Goal: Task Accomplishment & Management: Manage account settings

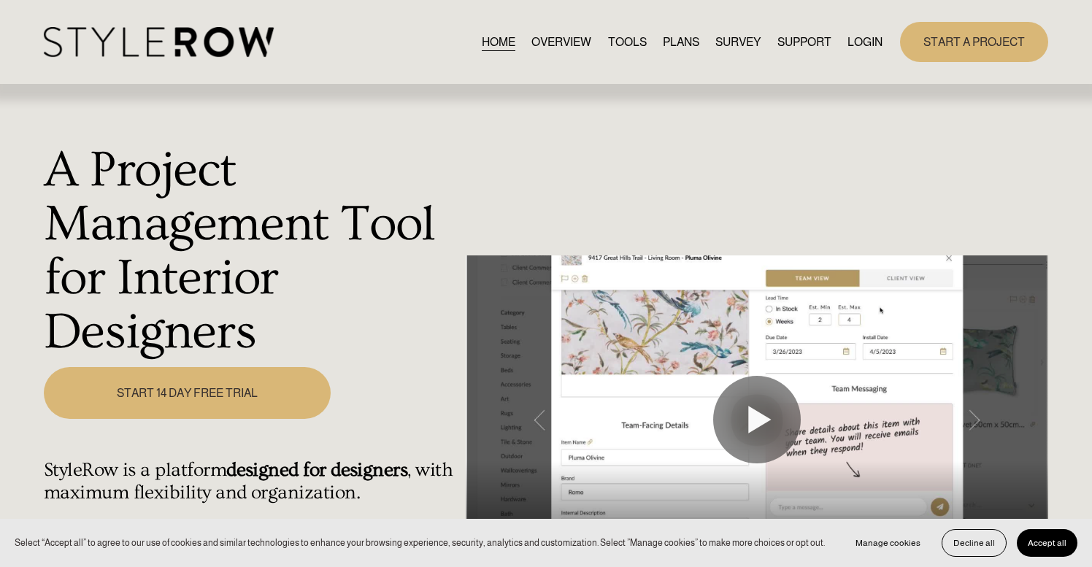
click at [857, 40] on link "LOGIN" at bounding box center [865, 42] width 35 height 20
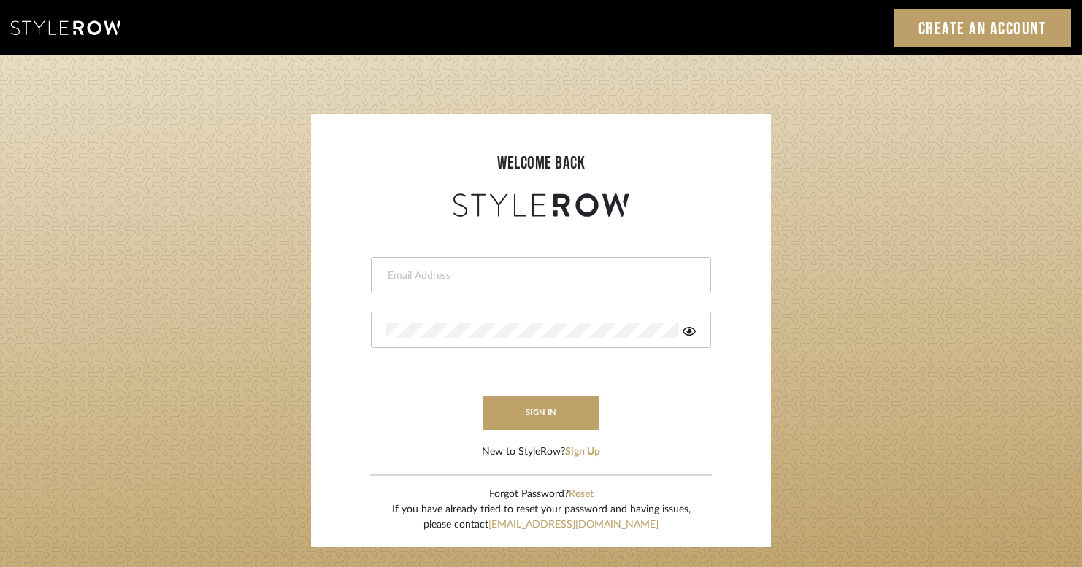
click at [404, 278] on input "email" at bounding box center [539, 276] width 306 height 15
type input "K"
type input "[PERSON_NAME][EMAIL_ADDRESS][DOMAIN_NAME]"
click at [689, 331] on icon at bounding box center [689, 331] width 13 height 9
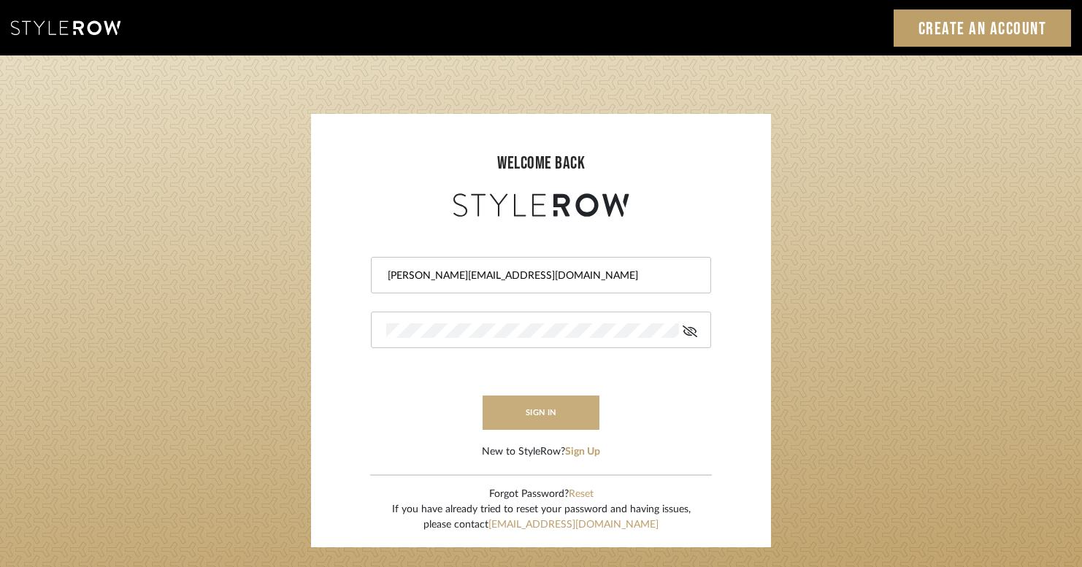
click at [540, 415] on button "sign in" at bounding box center [541, 413] width 117 height 34
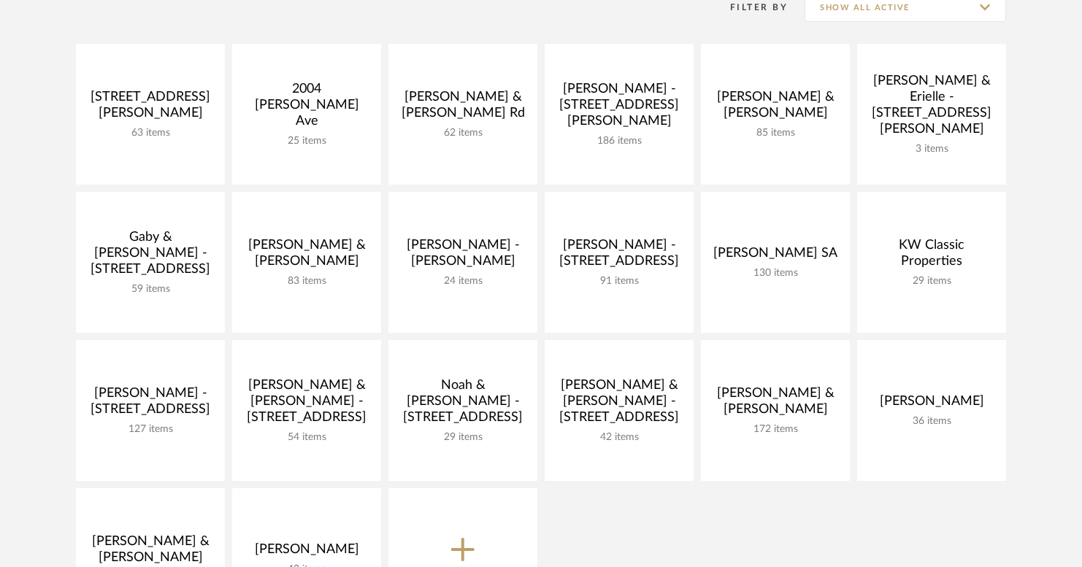
scroll to position [331, 0]
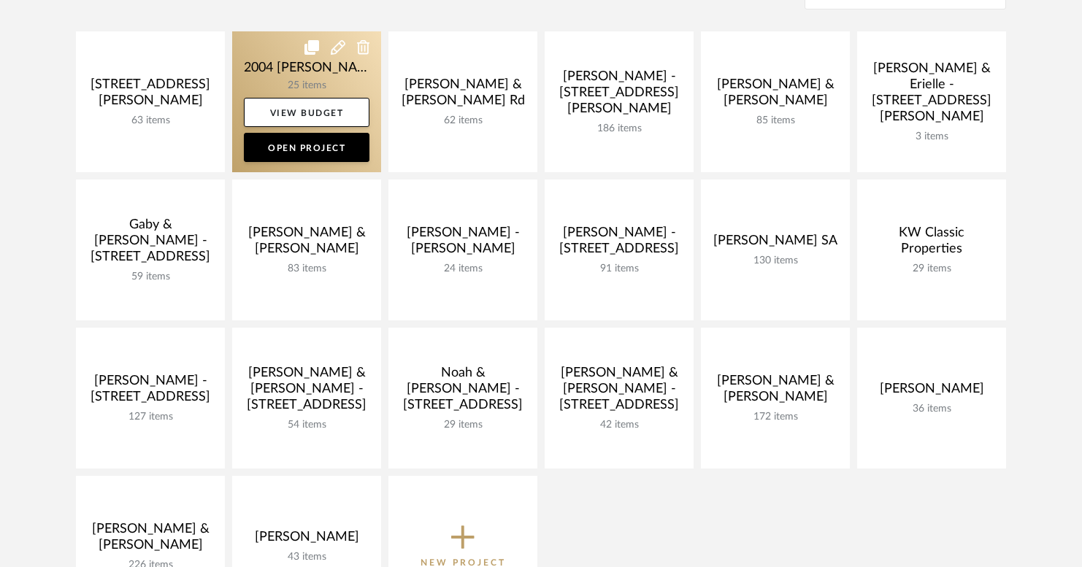
click at [329, 86] on link at bounding box center [306, 101] width 149 height 141
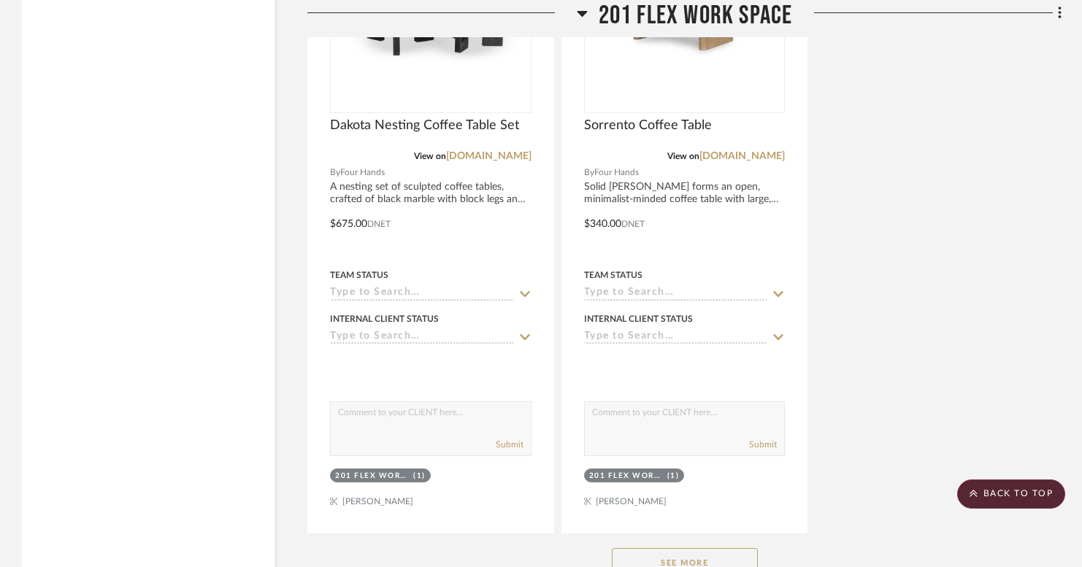
scroll to position [3985, 0]
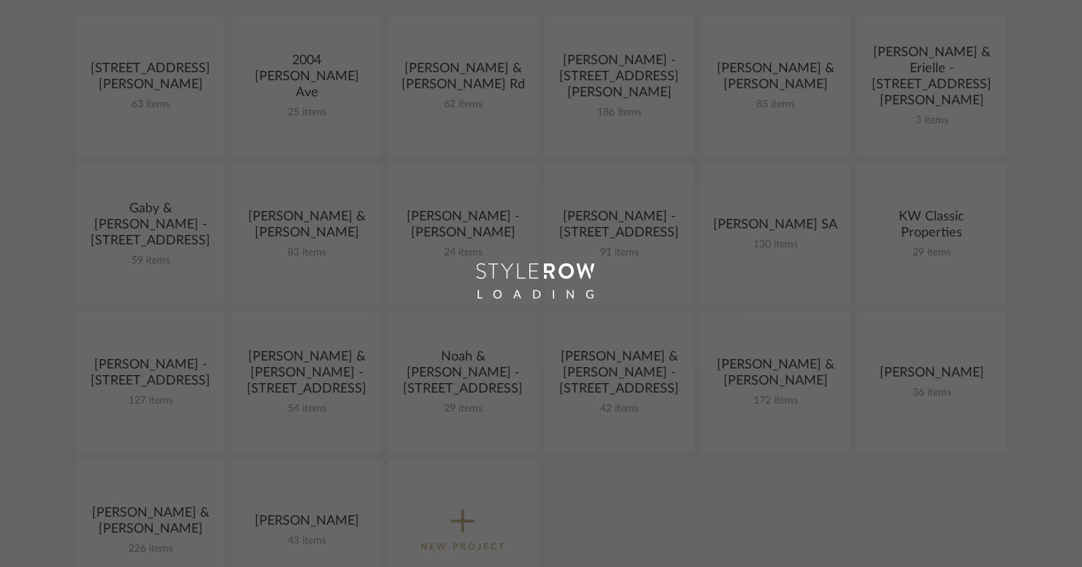
scroll to position [331, 0]
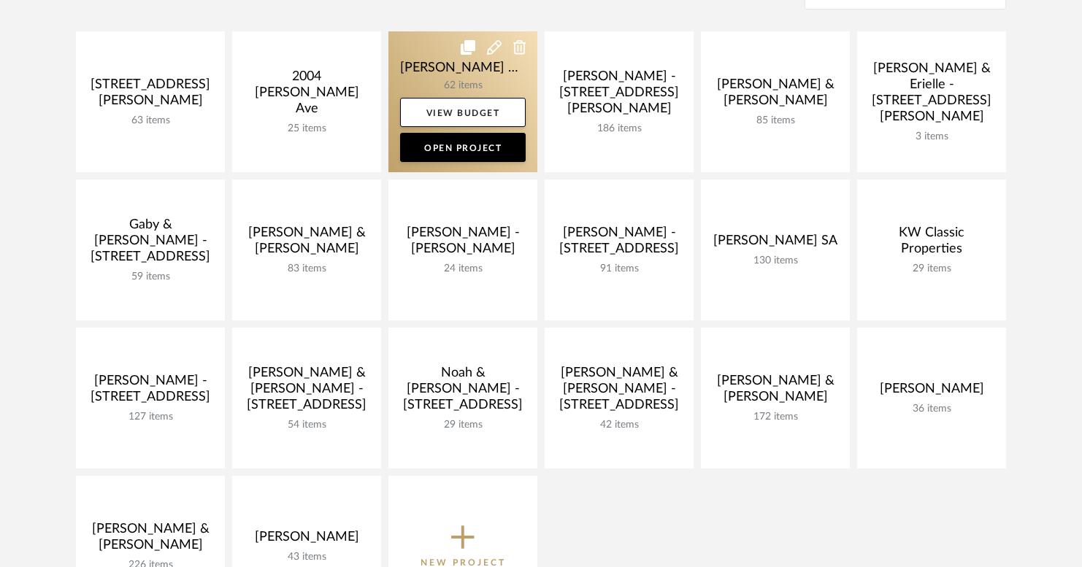
click at [467, 82] on link at bounding box center [463, 101] width 149 height 141
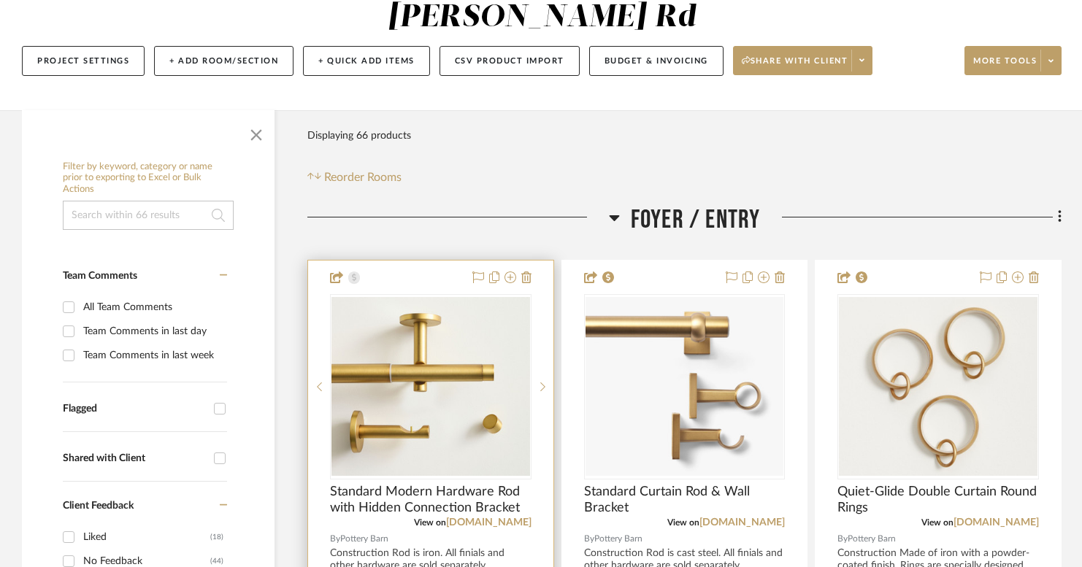
scroll to position [150, 0]
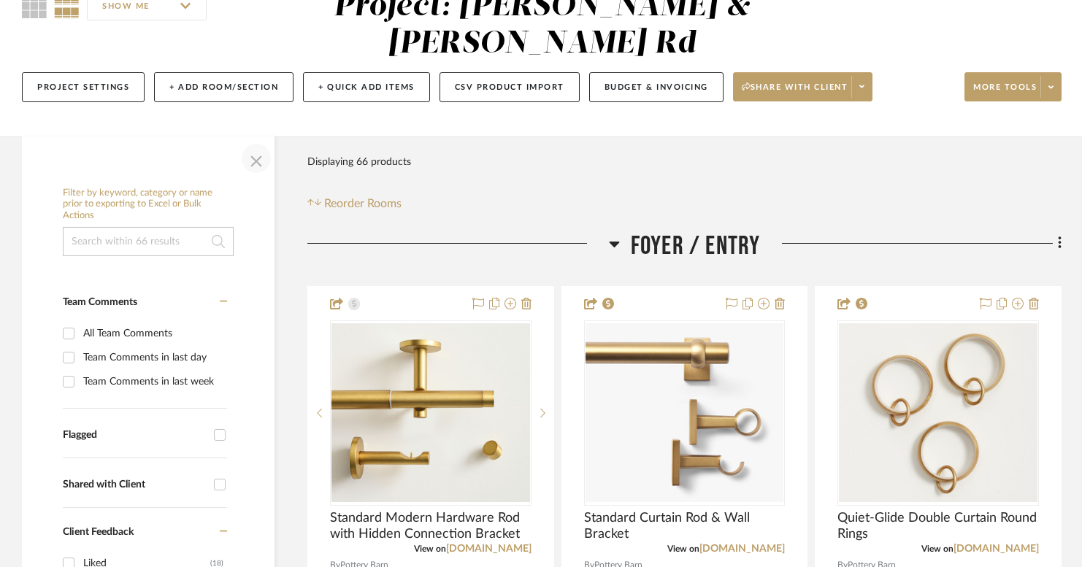
click at [264, 164] on span "button" at bounding box center [256, 158] width 35 height 35
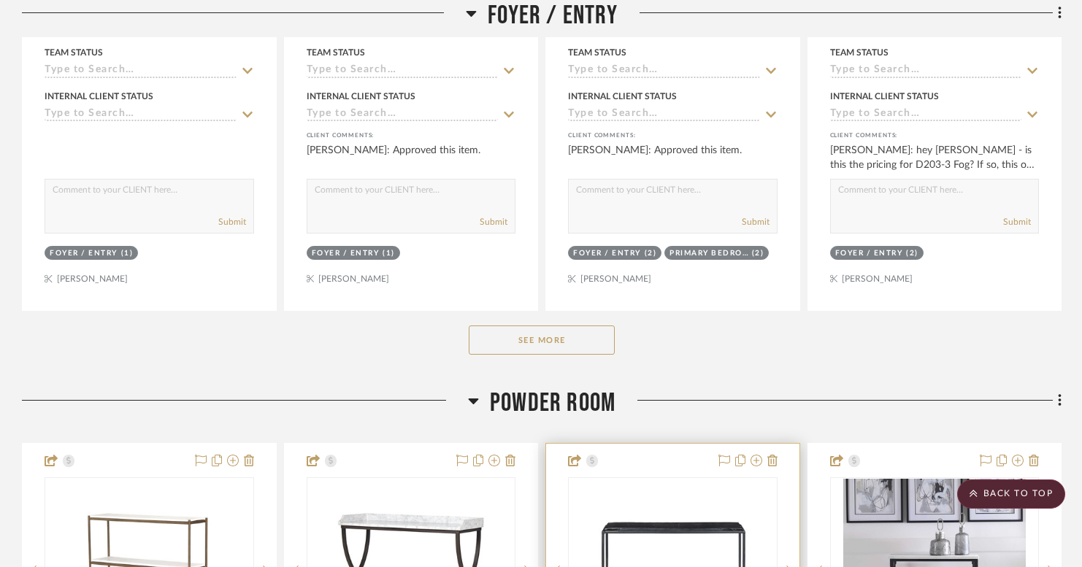
scroll to position [762, 0]
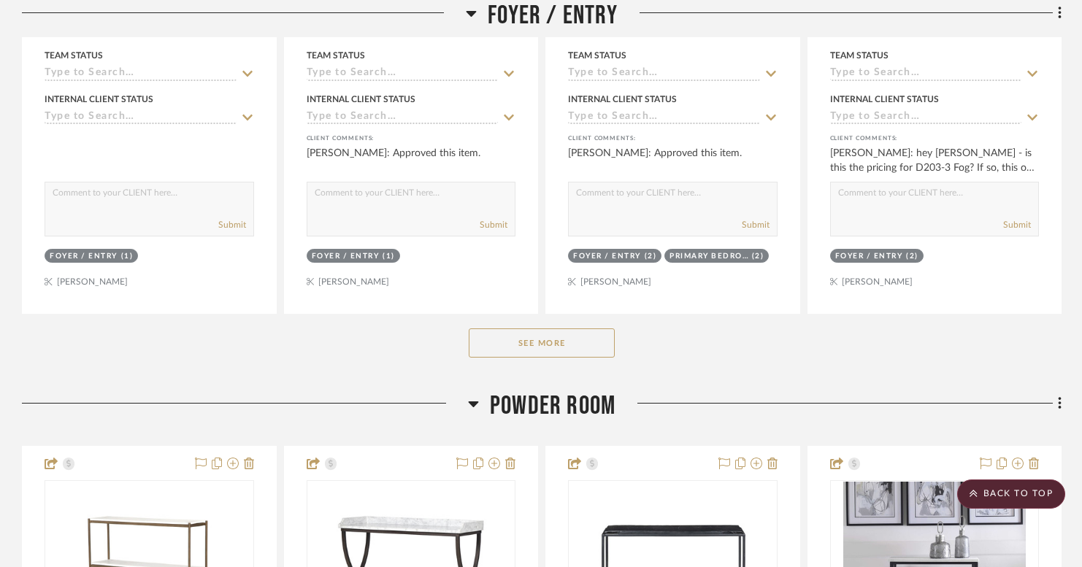
click at [598, 340] on button "See More" at bounding box center [542, 343] width 146 height 29
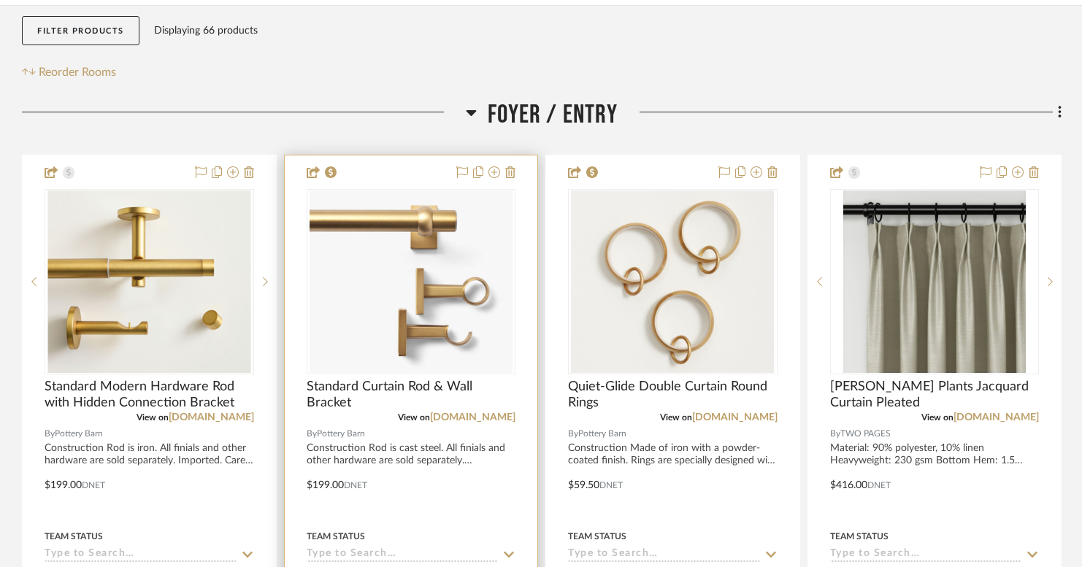
scroll to position [283, 0]
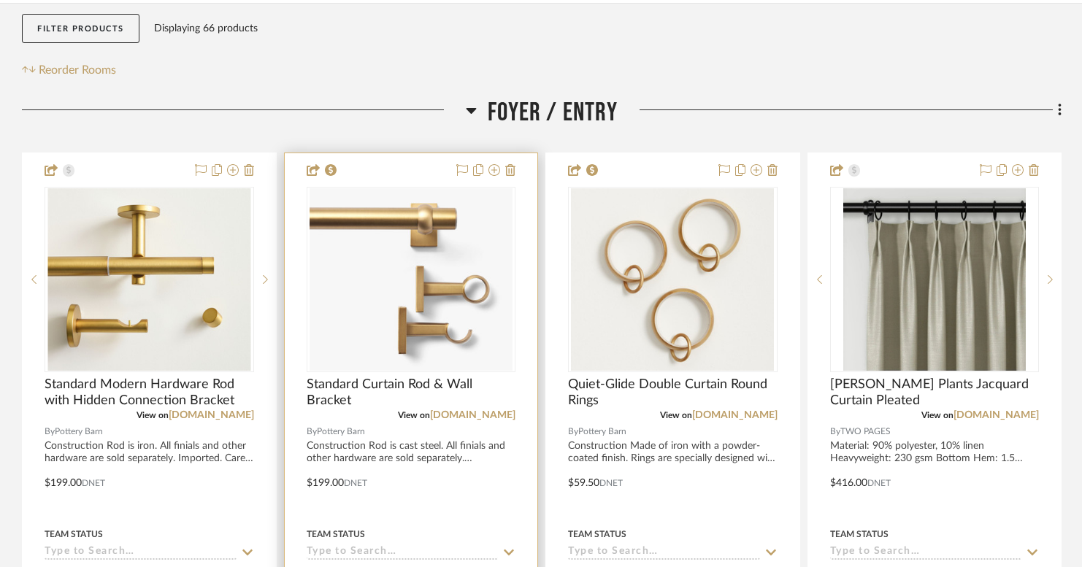
click at [425, 296] on img "0" at bounding box center [411, 279] width 203 height 183
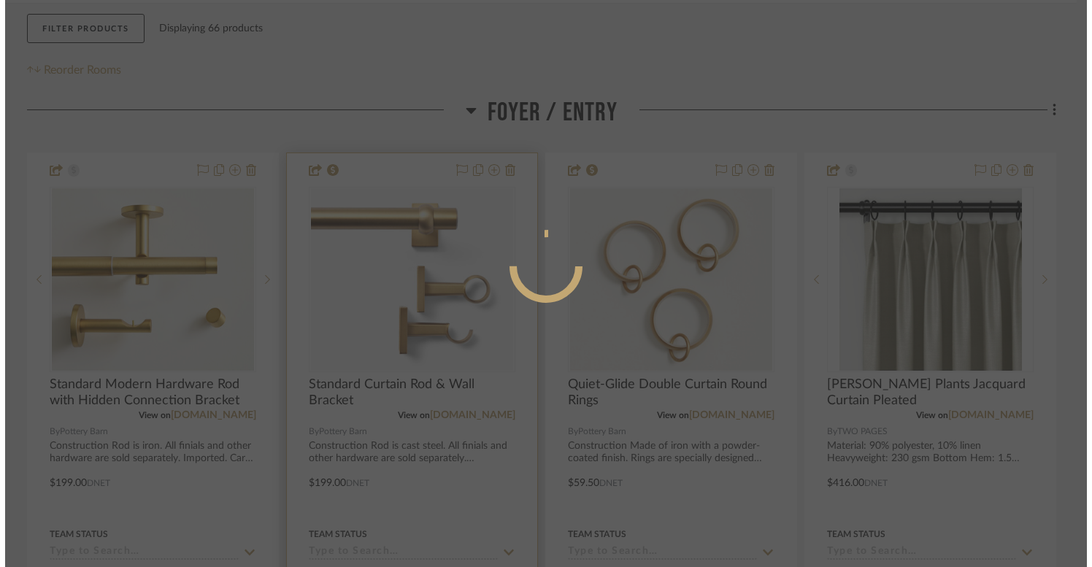
scroll to position [0, 0]
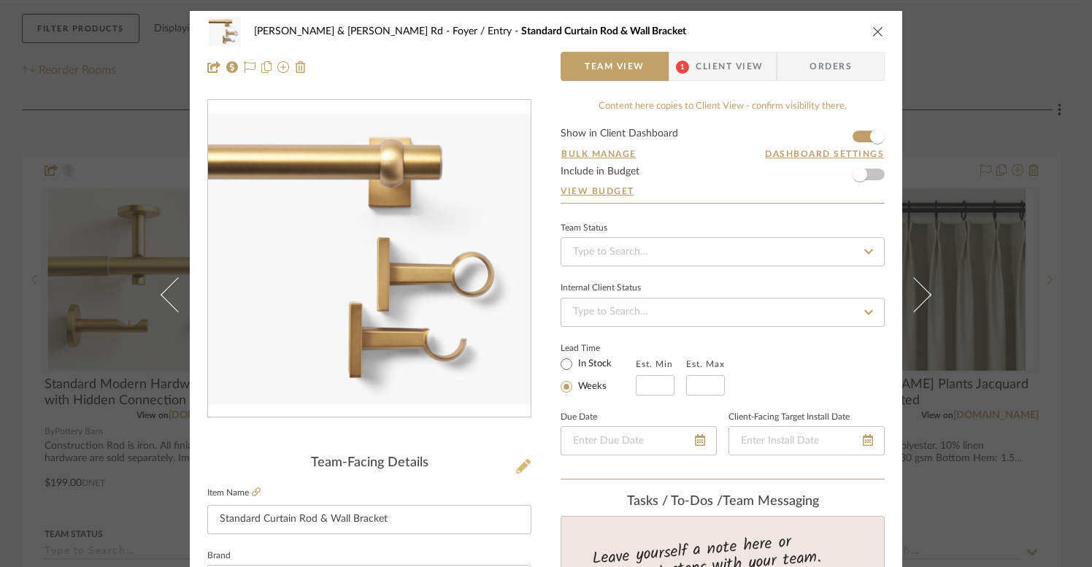
click at [521, 466] on icon at bounding box center [523, 466] width 15 height 15
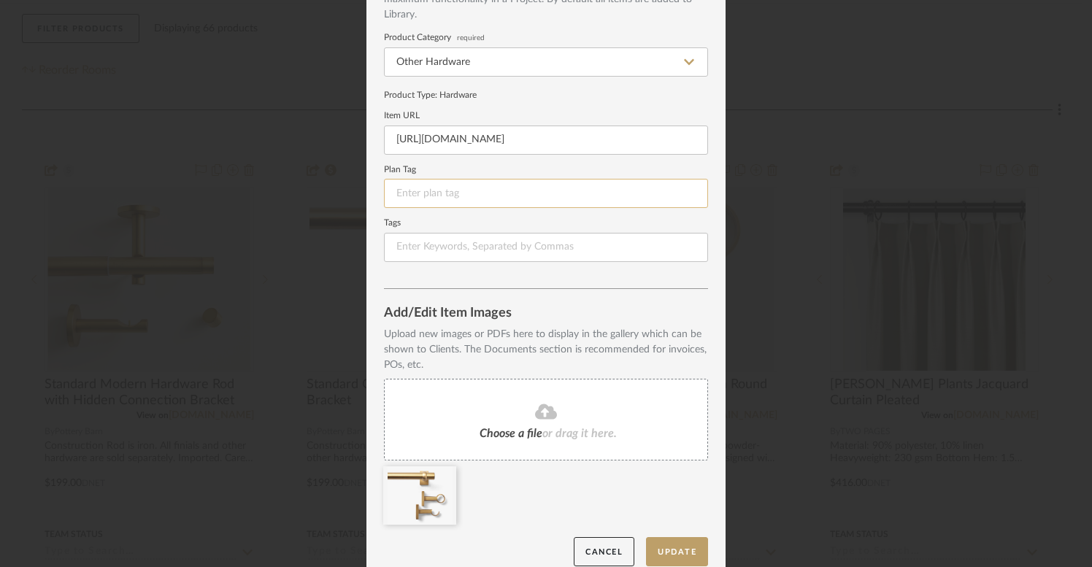
scroll to position [129, 0]
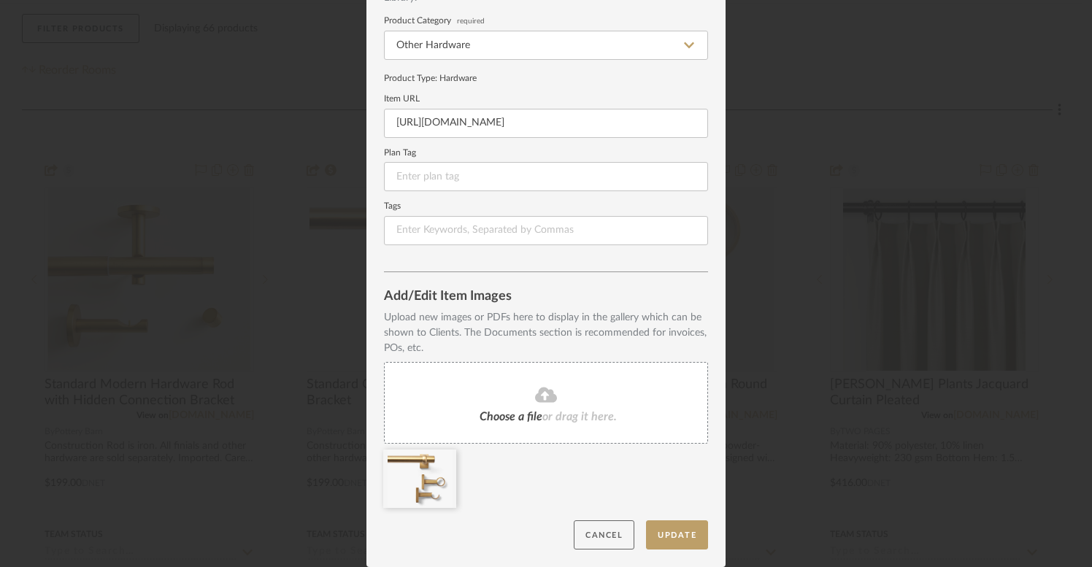
click at [594, 529] on button "Cancel" at bounding box center [604, 536] width 61 height 30
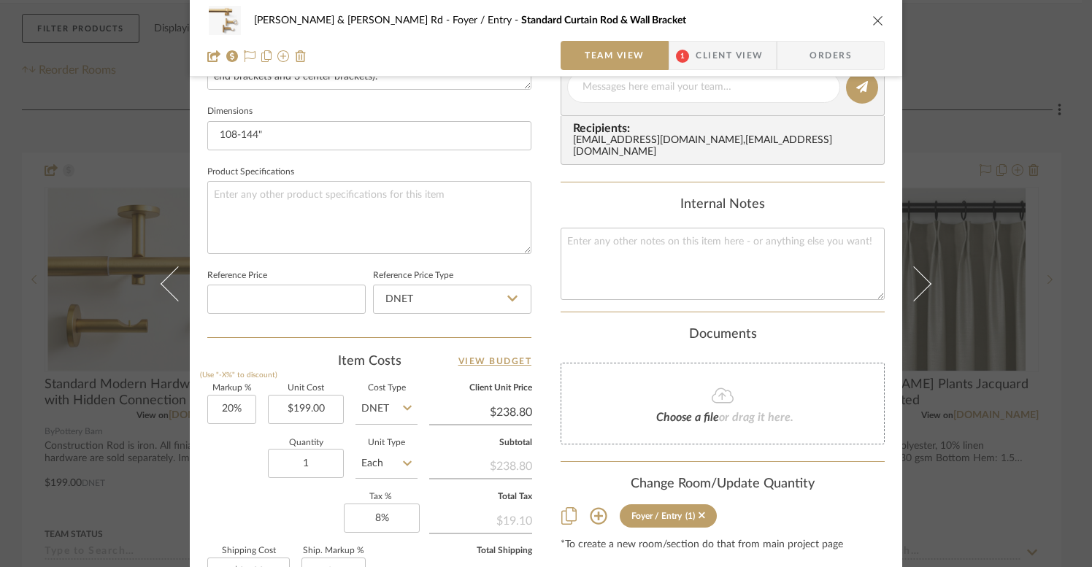
scroll to position [629, 0]
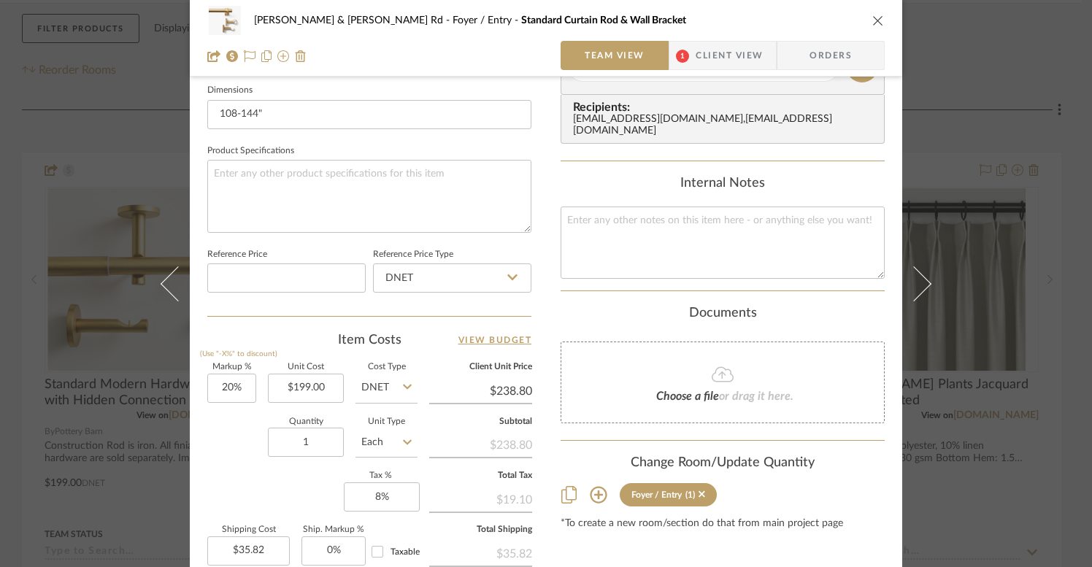
click at [403, 438] on icon at bounding box center [407, 443] width 9 height 12
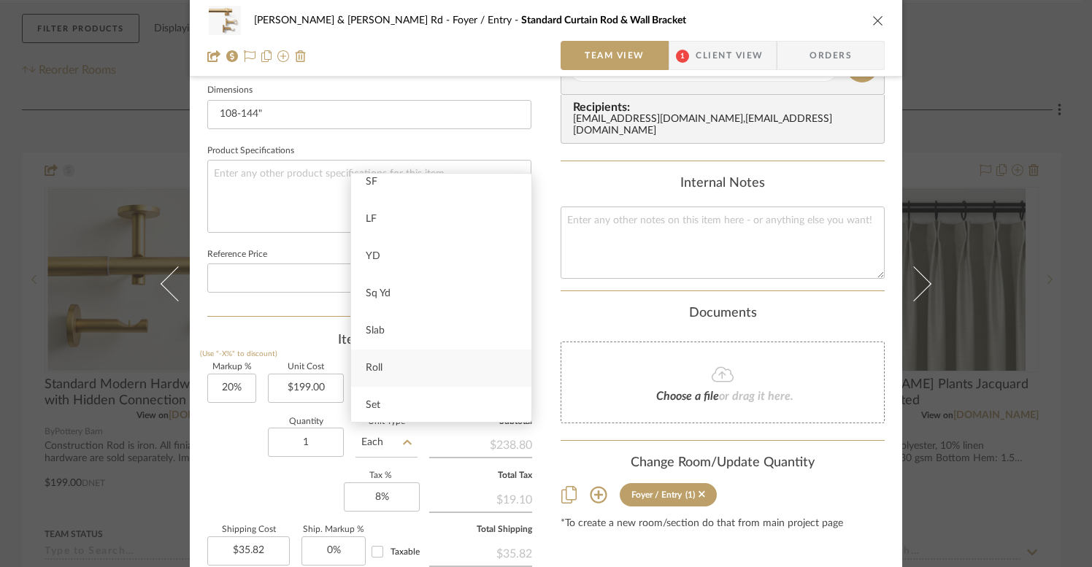
scroll to position [61, 0]
click at [307, 462] on sr-form-field "Quantity 1" at bounding box center [306, 444] width 76 height 52
click at [395, 491] on input "8" at bounding box center [382, 497] width 76 height 29
type input "8%"
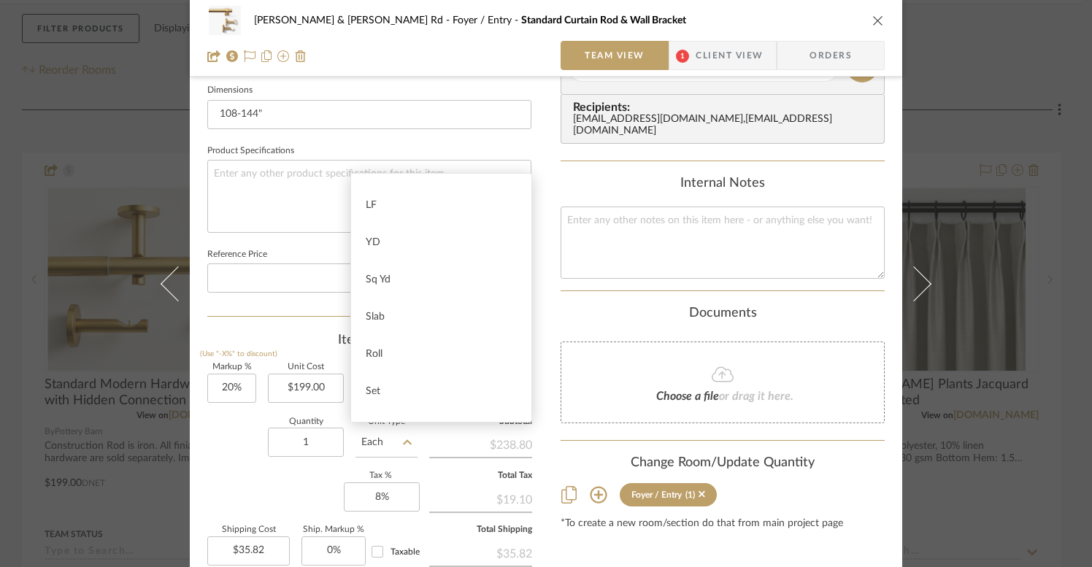
click at [287, 491] on div "Markup % (Use "-X%" to discount) 20% Unit Cost $199.00 Cost Type DNET Client Un…" at bounding box center [369, 470] width 324 height 213
click at [288, 489] on div "Markup % (Use "-X%" to discount) 20% Unit Cost $199.00 Cost Type DNET Client Un…" at bounding box center [369, 470] width 324 height 213
click at [540, 243] on div "Brendan & Sarah - Leeds Rd Foyer / Entry Standard Curtain Rod & Wall Bracket Te…" at bounding box center [546, 55] width 713 height 1349
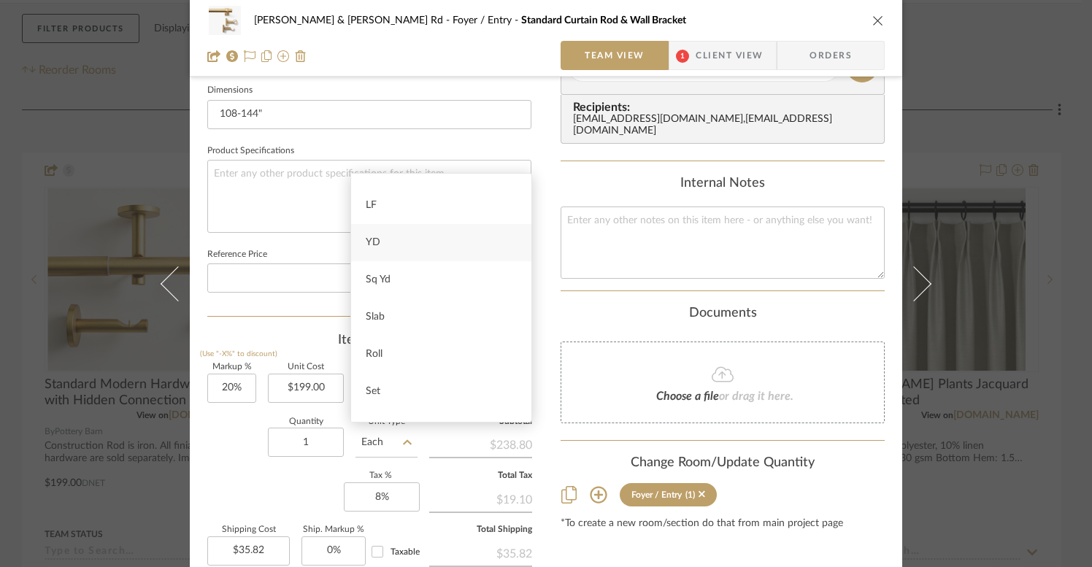
click at [481, 243] on div "YD" at bounding box center [441, 242] width 180 height 37
type input "YD"
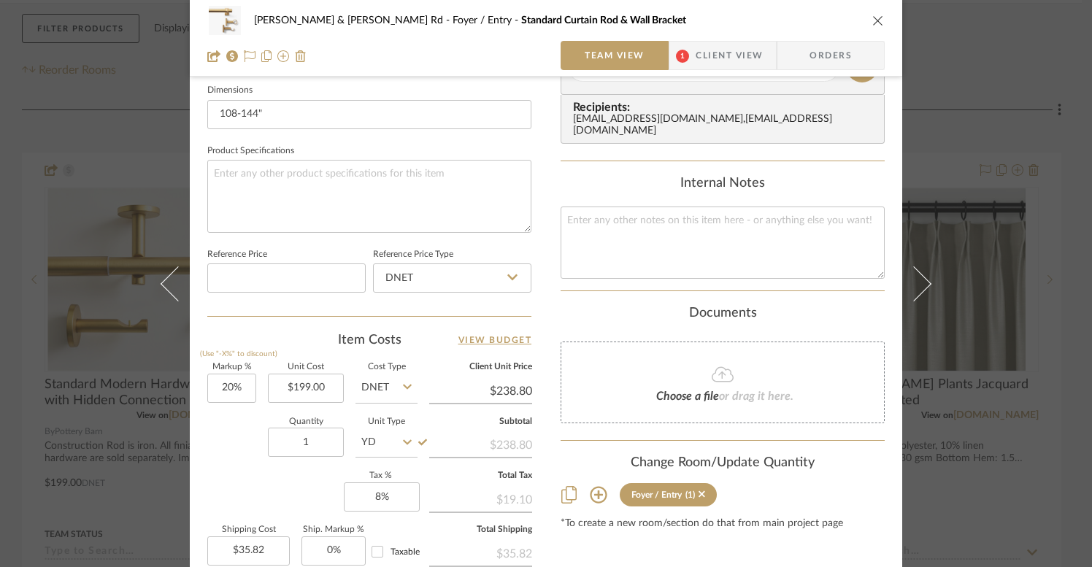
click at [375, 443] on input "YD" at bounding box center [387, 442] width 62 height 29
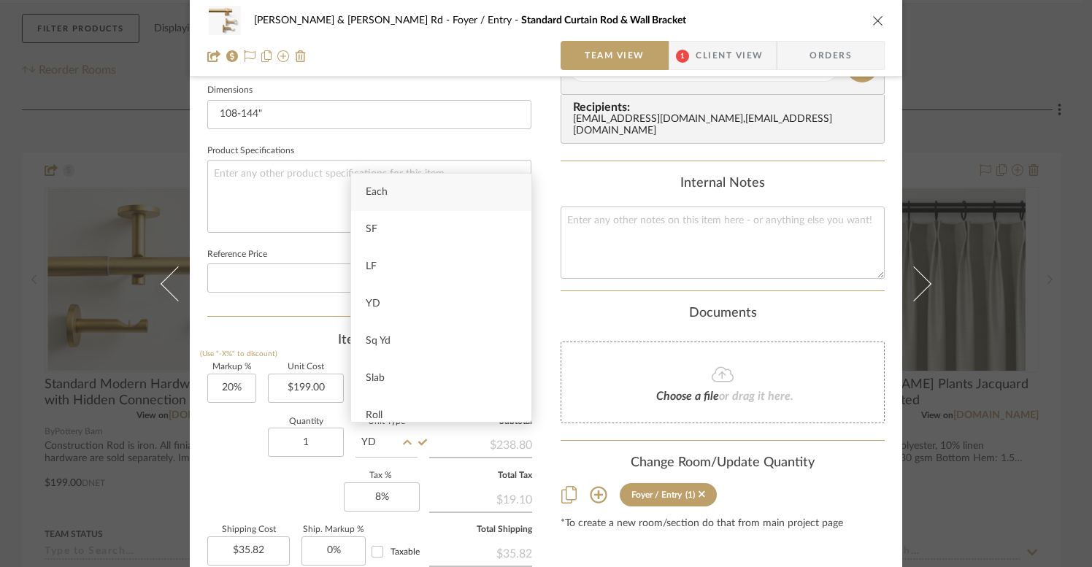
click at [403, 438] on icon at bounding box center [407, 443] width 9 height 12
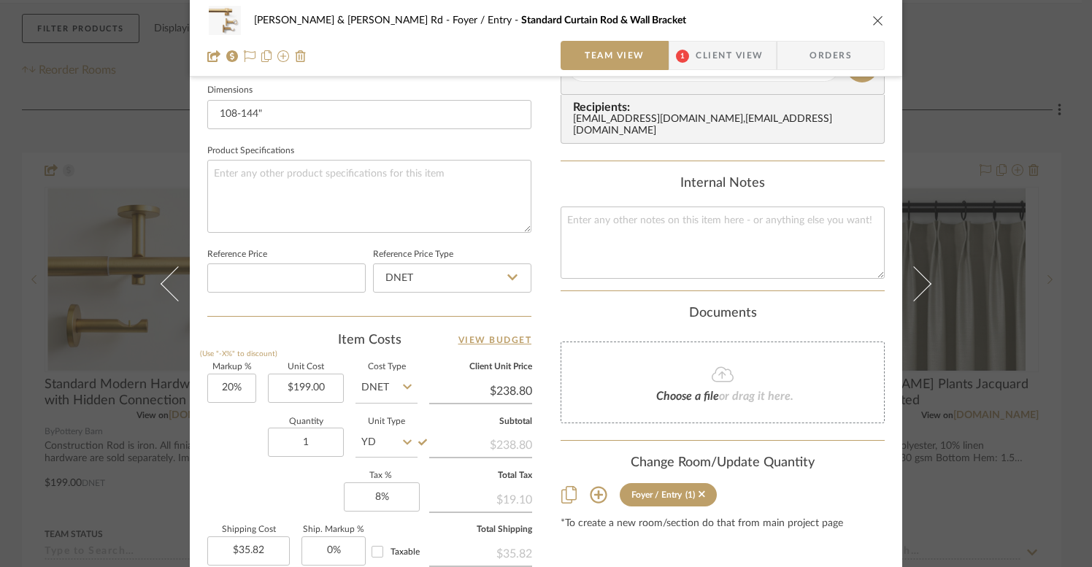
click at [403, 438] on icon at bounding box center [407, 443] width 9 height 12
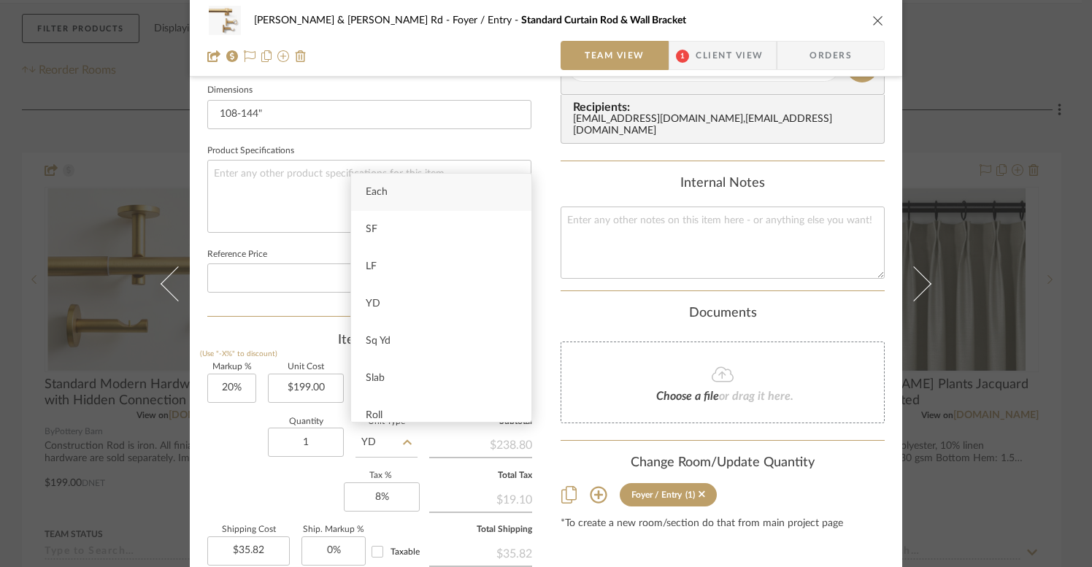
click at [400, 194] on div "Each" at bounding box center [441, 192] width 180 height 37
type input "Each"
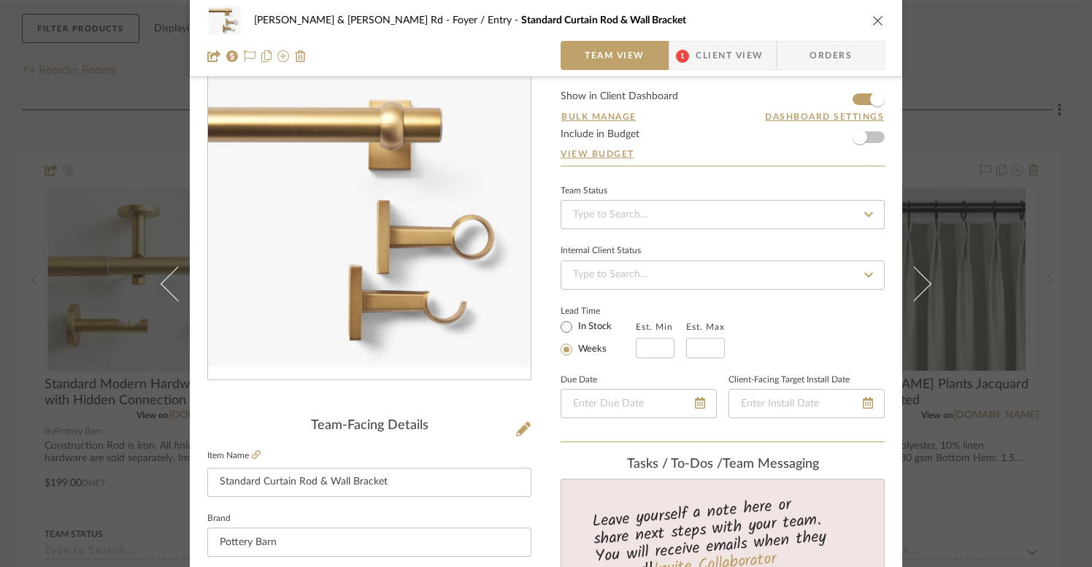
scroll to position [0, 0]
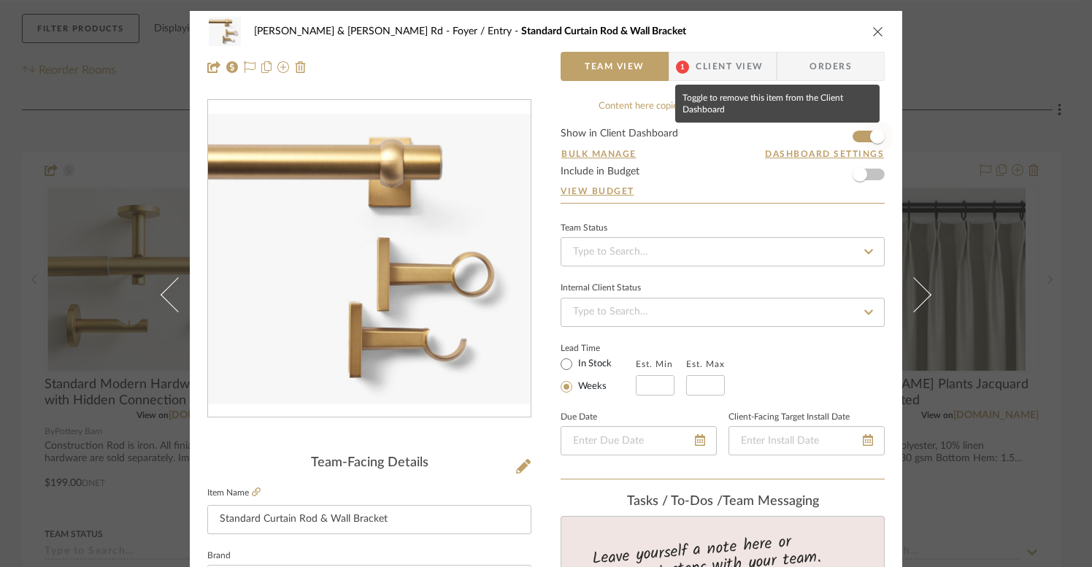
click at [870, 134] on span "button" at bounding box center [877, 136] width 15 height 15
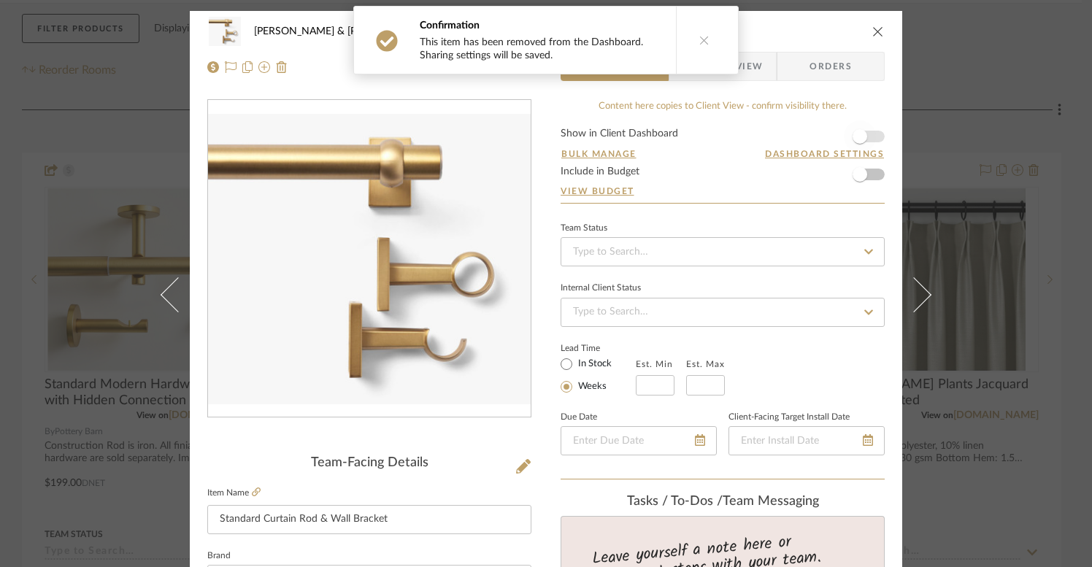
click at [865, 134] on span "button" at bounding box center [860, 136] width 32 height 32
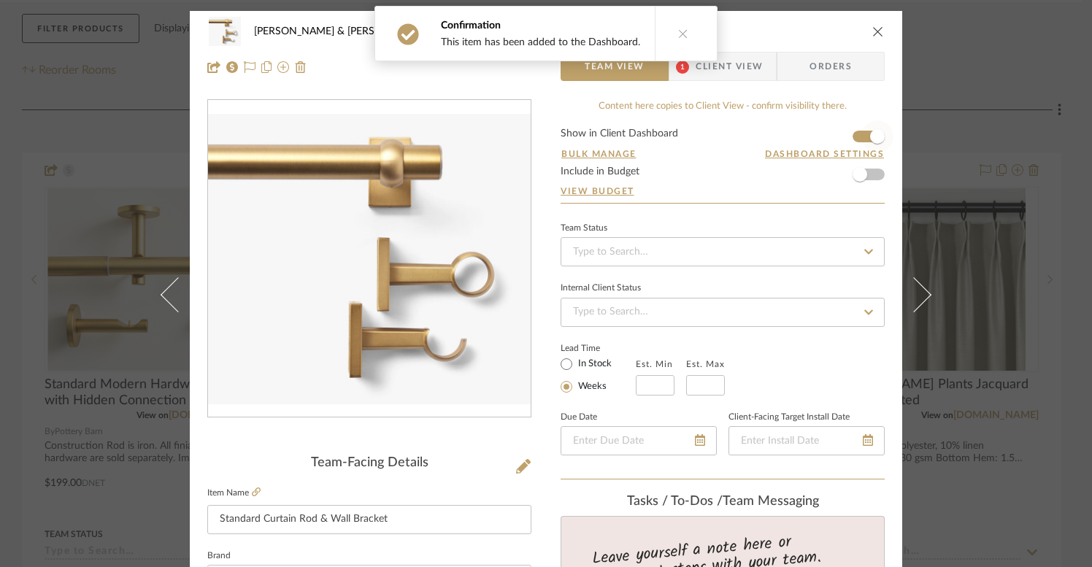
click at [870, 134] on span "button" at bounding box center [877, 136] width 15 height 15
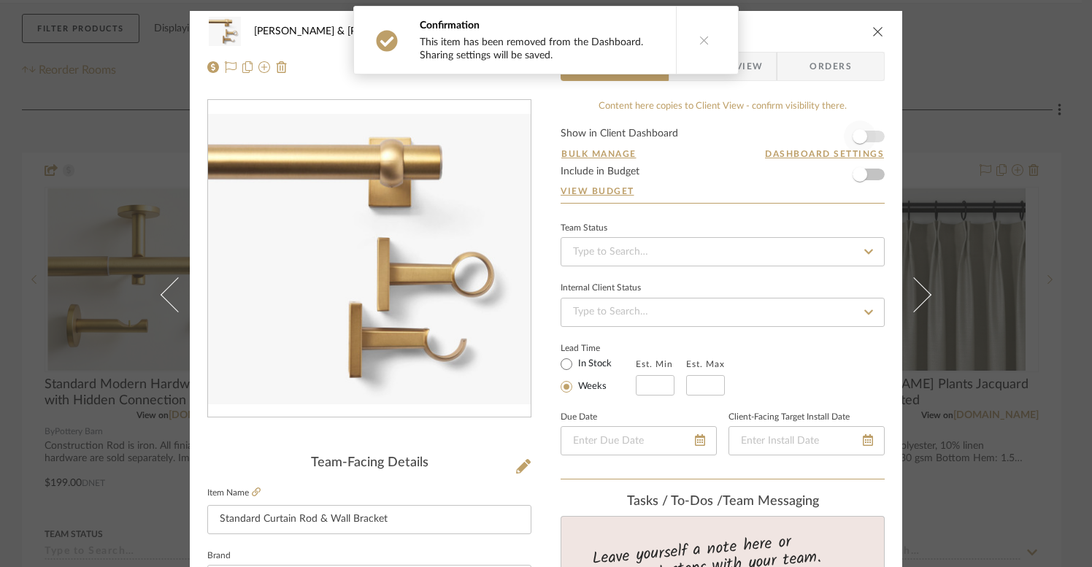
click at [865, 134] on span "button" at bounding box center [860, 136] width 32 height 32
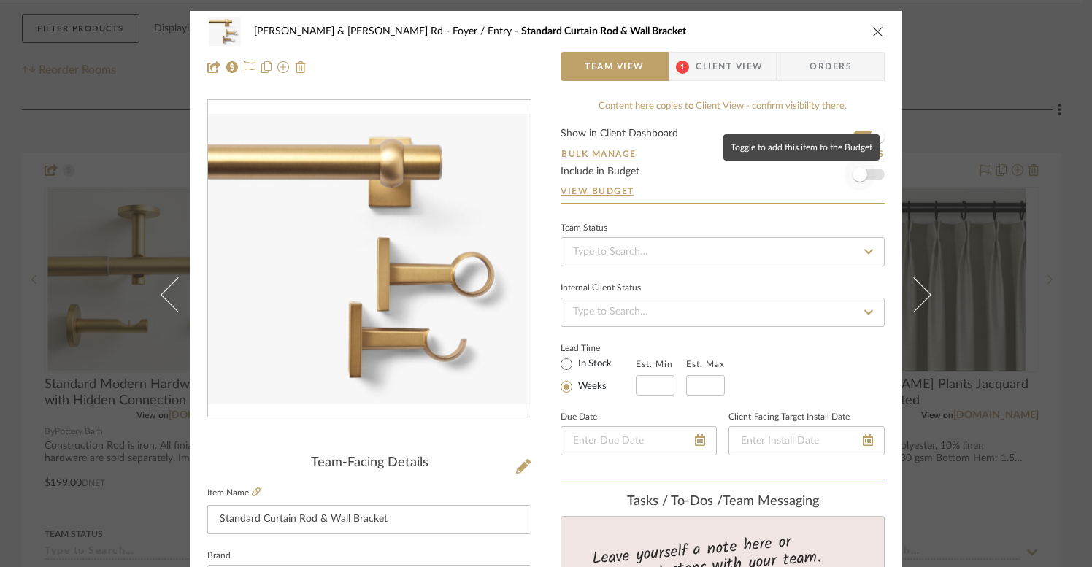
click at [866, 177] on span "button" at bounding box center [860, 174] width 32 height 32
click at [708, 68] on span "Client View" at bounding box center [729, 66] width 67 height 29
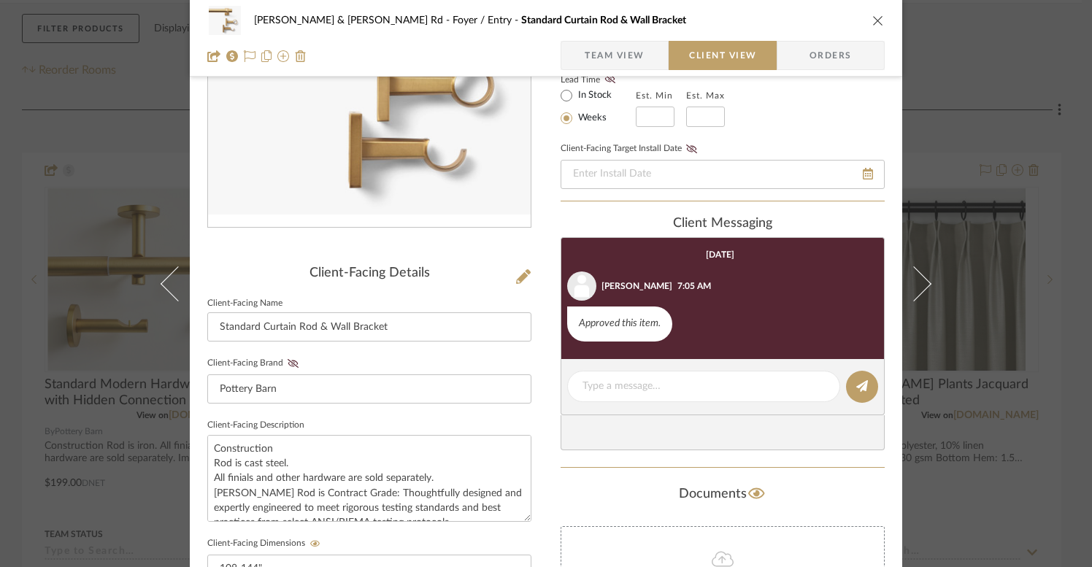
scroll to position [187, 0]
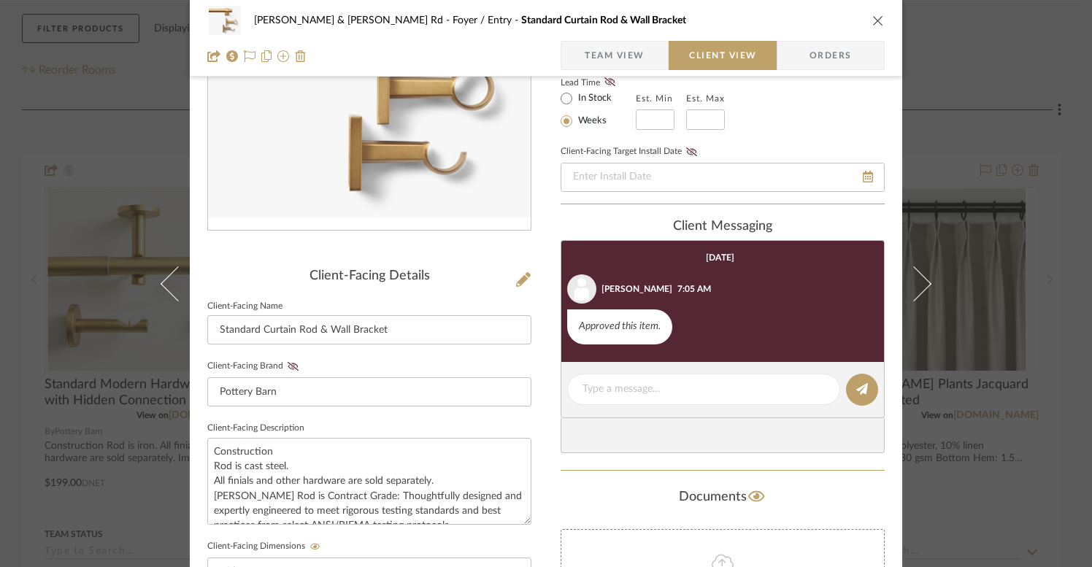
click at [873, 17] on icon "close" at bounding box center [879, 21] width 12 height 12
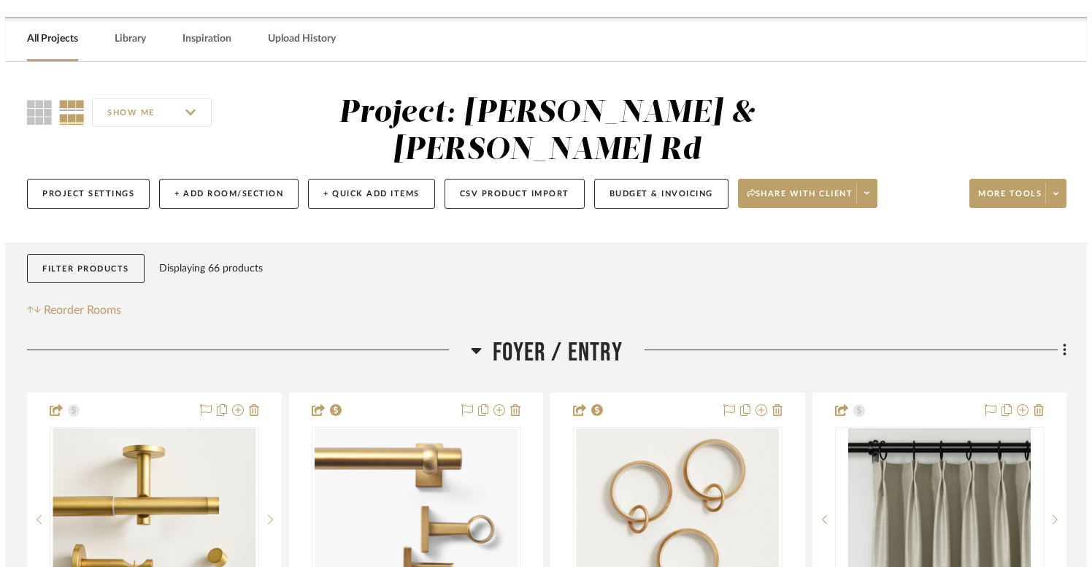
scroll to position [0, 0]
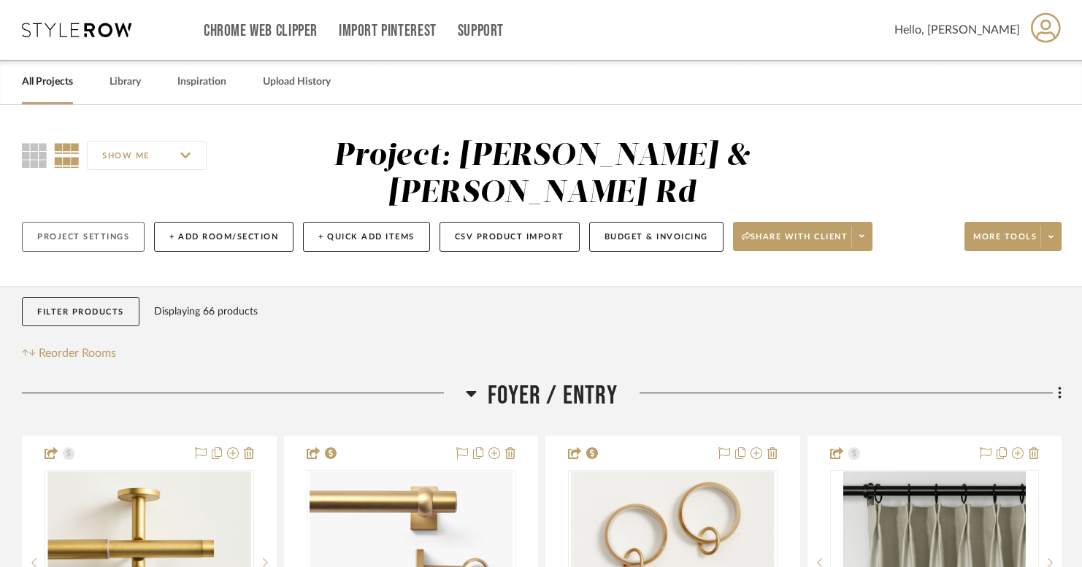
click at [126, 238] on button "Project Settings" at bounding box center [83, 237] width 123 height 30
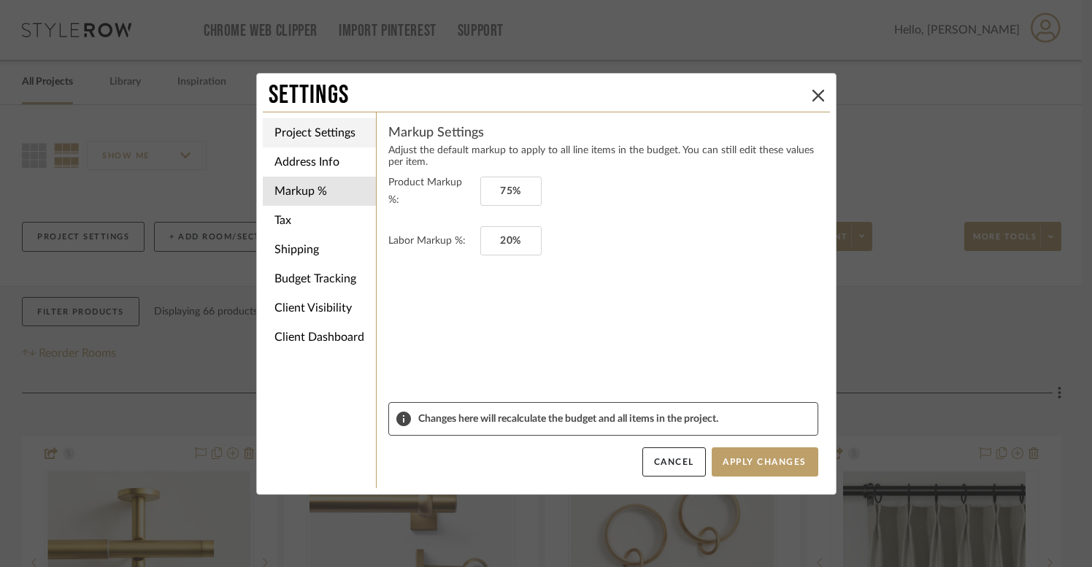
click at [333, 134] on li "Project Settings" at bounding box center [319, 132] width 113 height 29
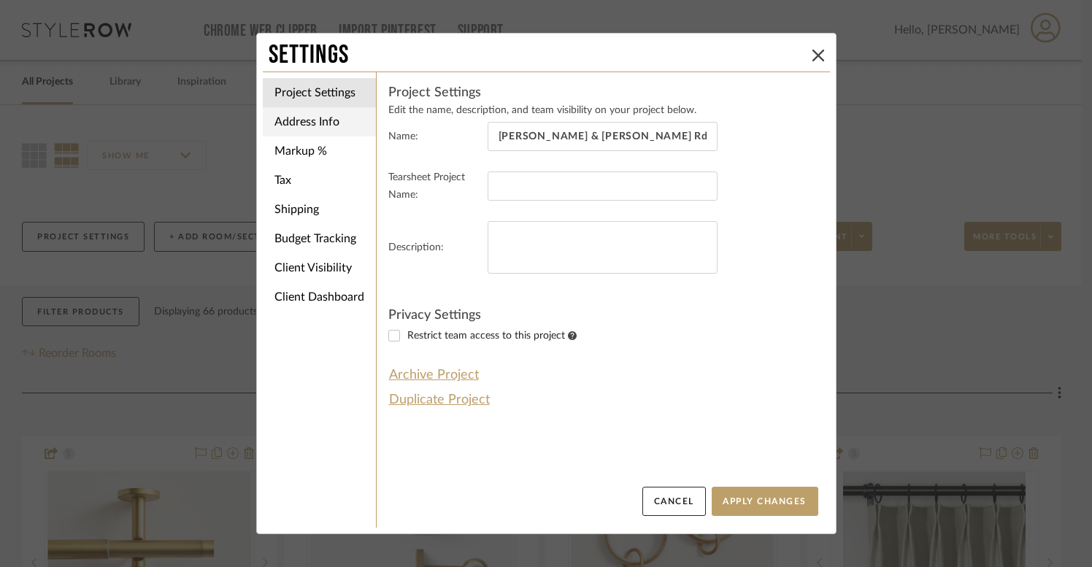
click at [322, 113] on li "Address Info" at bounding box center [319, 121] width 113 height 29
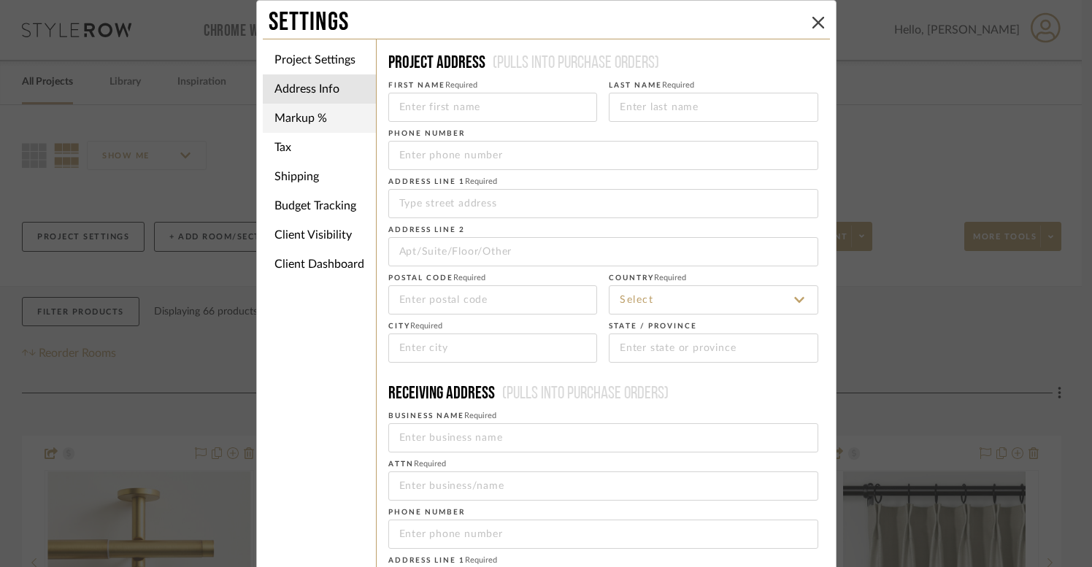
click at [322, 112] on li "Markup %" at bounding box center [319, 118] width 113 height 29
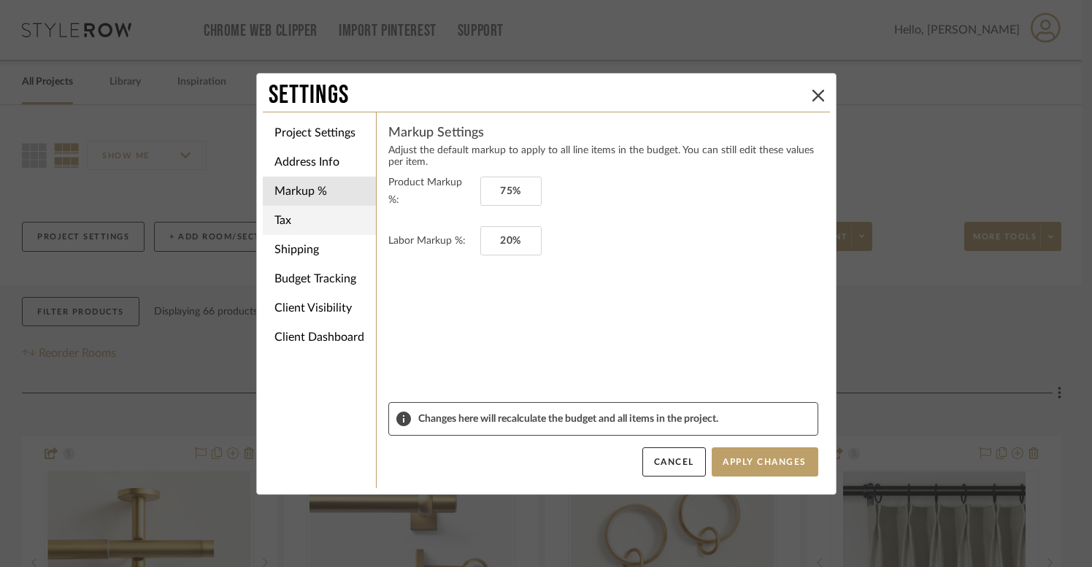
click at [361, 224] on li "Tax" at bounding box center [319, 220] width 113 height 29
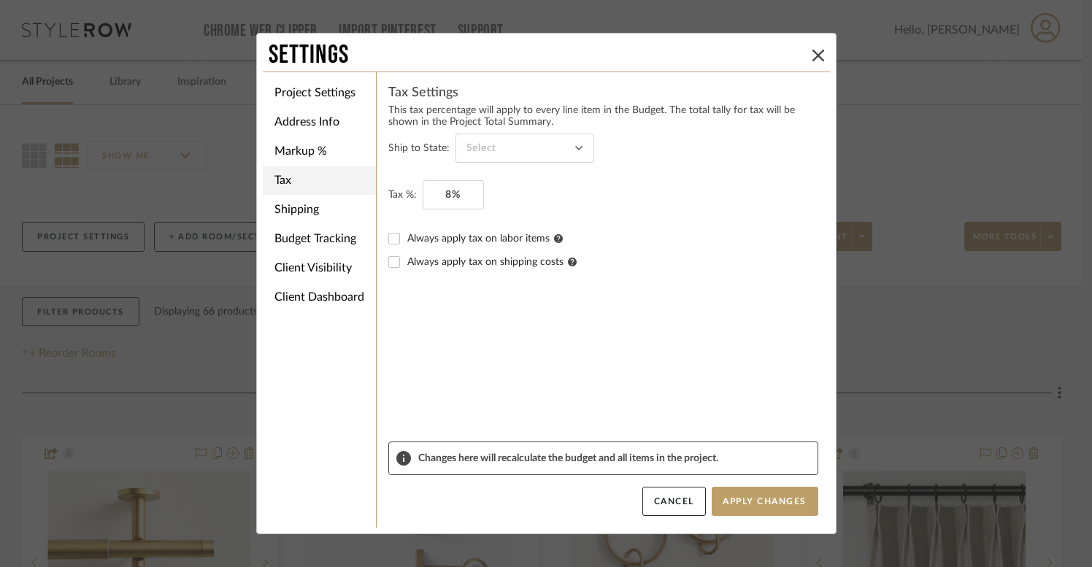
type input "Ohio"
click at [341, 219] on li "Shipping" at bounding box center [319, 209] width 113 height 29
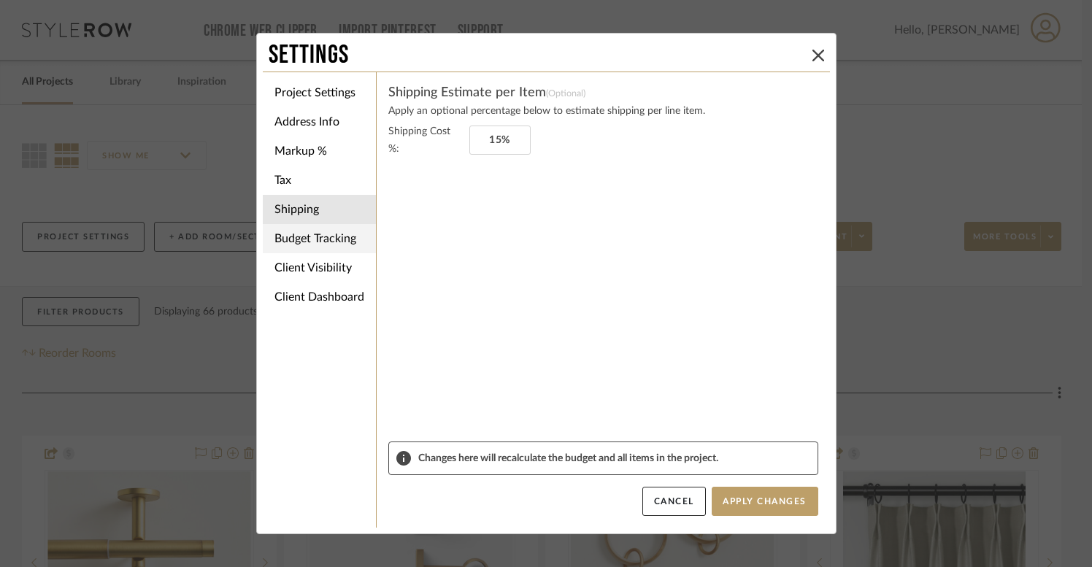
click at [356, 243] on li "Budget Tracking" at bounding box center [319, 238] width 113 height 29
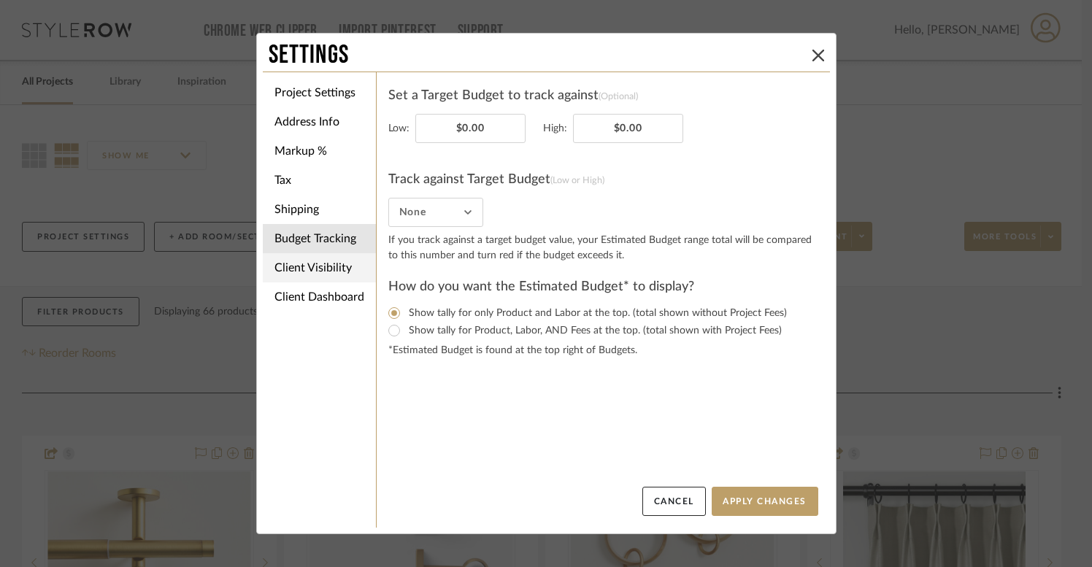
click at [351, 269] on li "Client Visibility" at bounding box center [319, 267] width 113 height 29
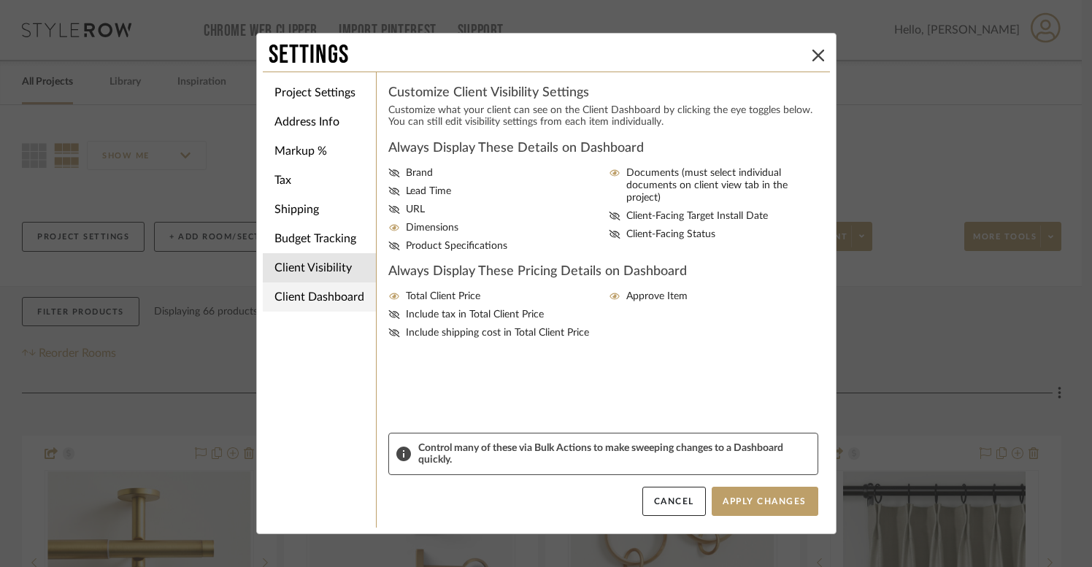
click at [325, 301] on li "Client Dashboard" at bounding box center [319, 297] width 113 height 29
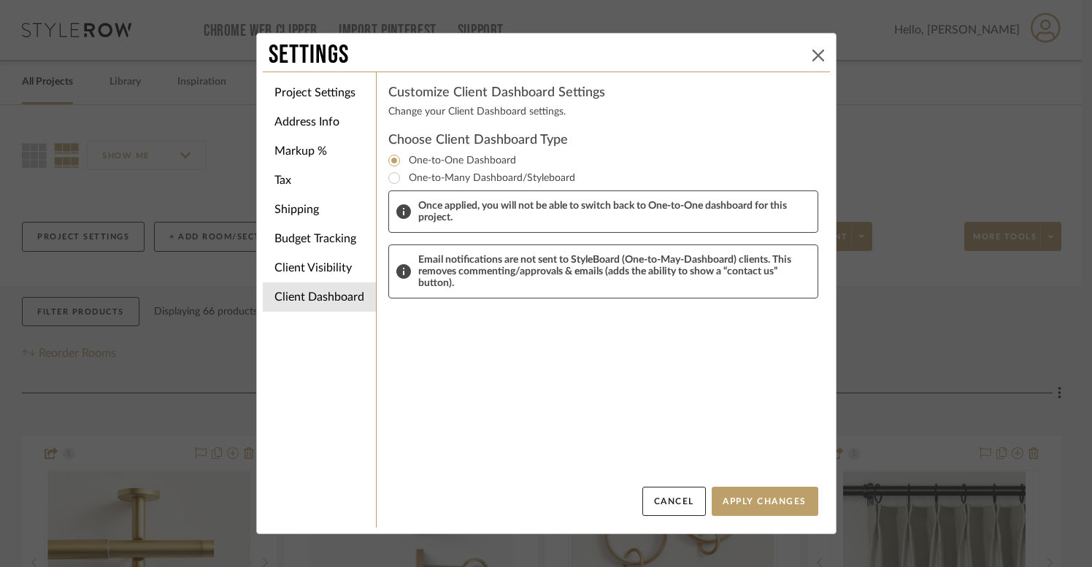
click at [813, 50] on icon at bounding box center [819, 56] width 12 height 12
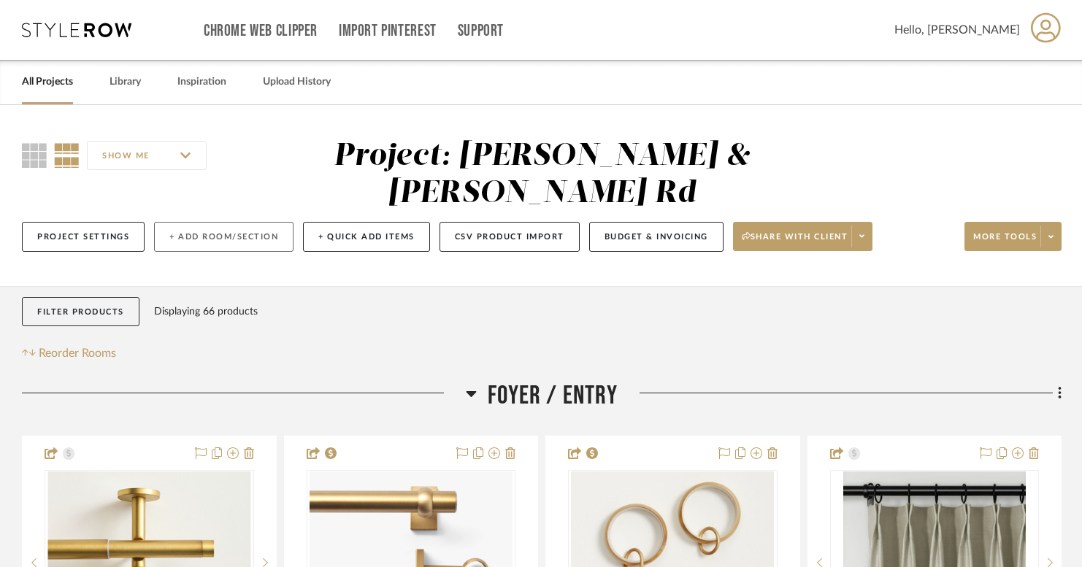
click at [213, 237] on button "+ Add Room/Section" at bounding box center [223, 237] width 139 height 30
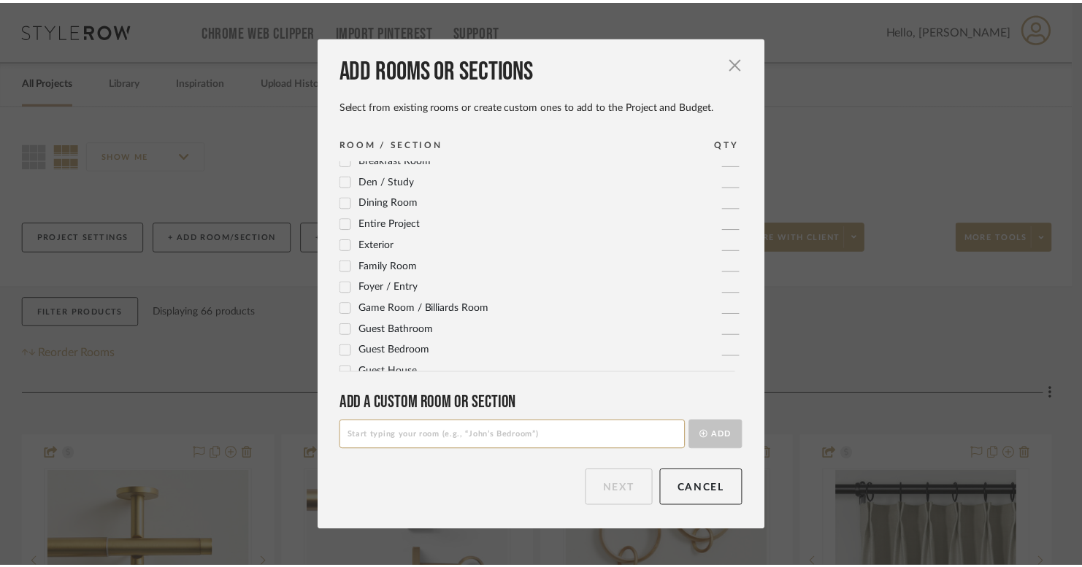
scroll to position [58, 0]
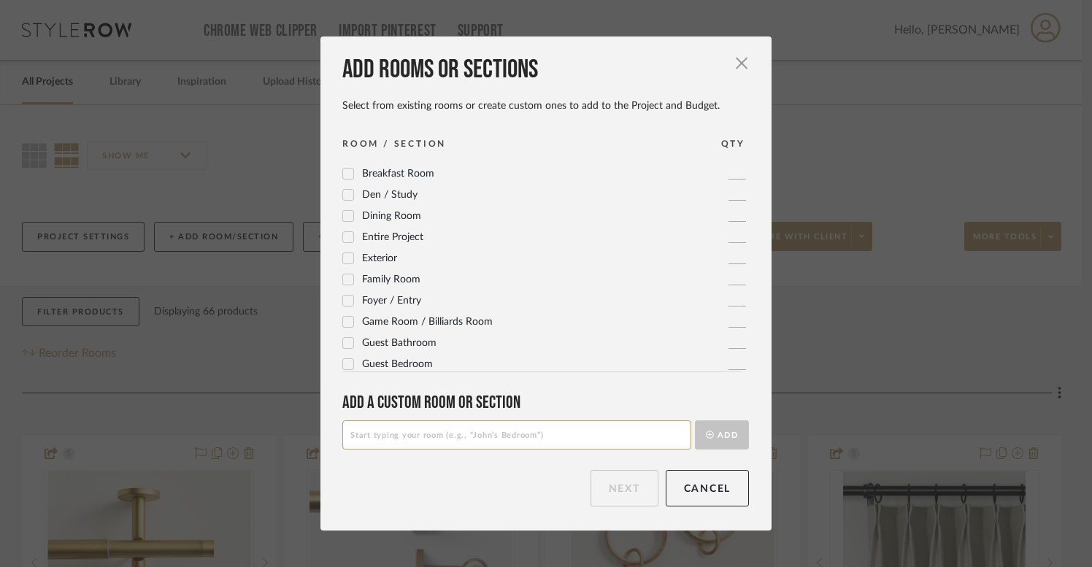
click at [377, 310] on div "Basement 1 Bathroom 1 Bedroom 1 Breakfast Room 1 Den / Study 1 Dining Room 1 En…" at bounding box center [551, 266] width 418 height 212
click at [377, 318] on span "Game Room / Billiards Room" at bounding box center [427, 322] width 131 height 10
click at [636, 486] on button "Next" at bounding box center [625, 488] width 68 height 37
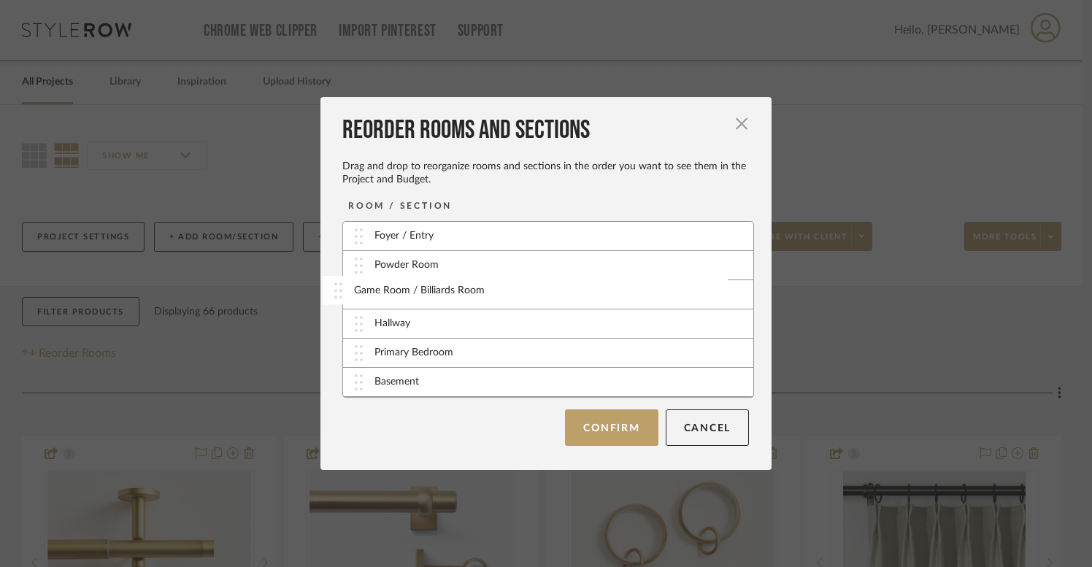
drag, startPoint x: 357, startPoint y: 382, endPoint x: 342, endPoint y: 290, distance: 93.3
drag, startPoint x: 345, startPoint y: 288, endPoint x: 369, endPoint y: 375, distance: 90.0
click at [682, 418] on button "Cancel" at bounding box center [708, 427] width 84 height 37
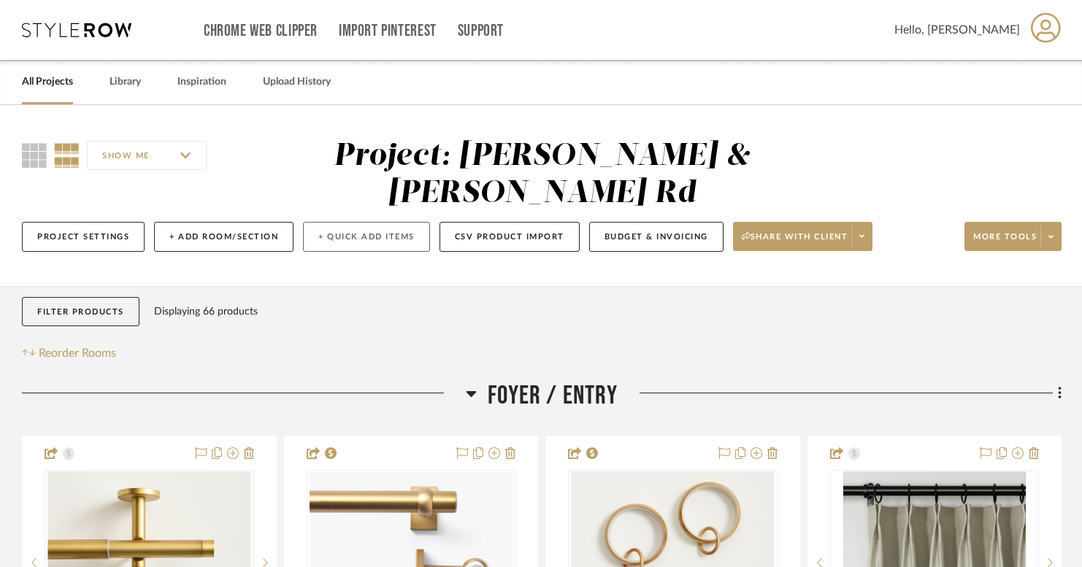
click at [372, 236] on button "+ Quick Add Items" at bounding box center [366, 237] width 127 height 30
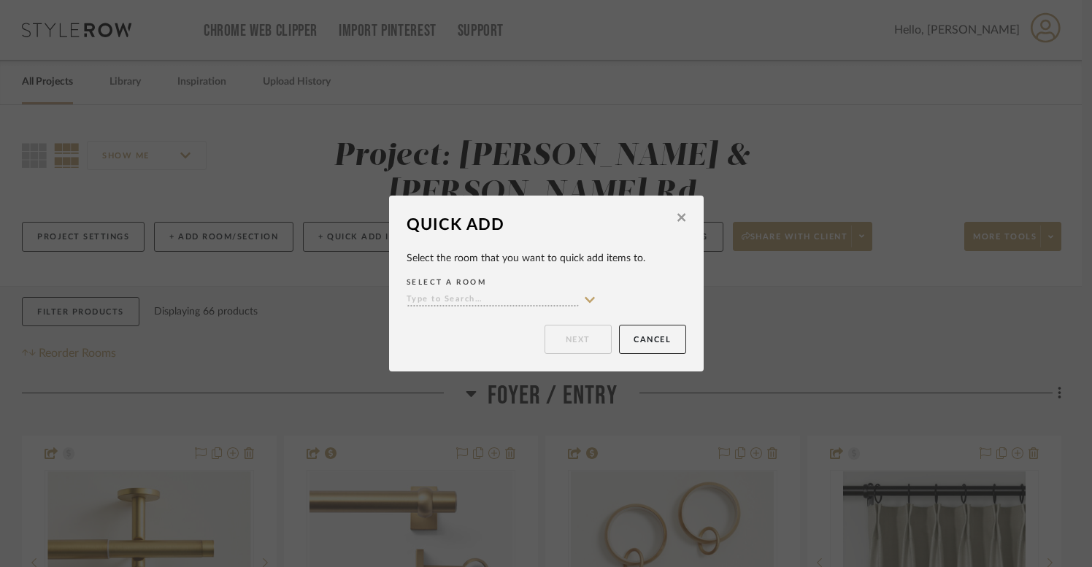
click at [585, 299] on icon at bounding box center [590, 300] width 10 height 6
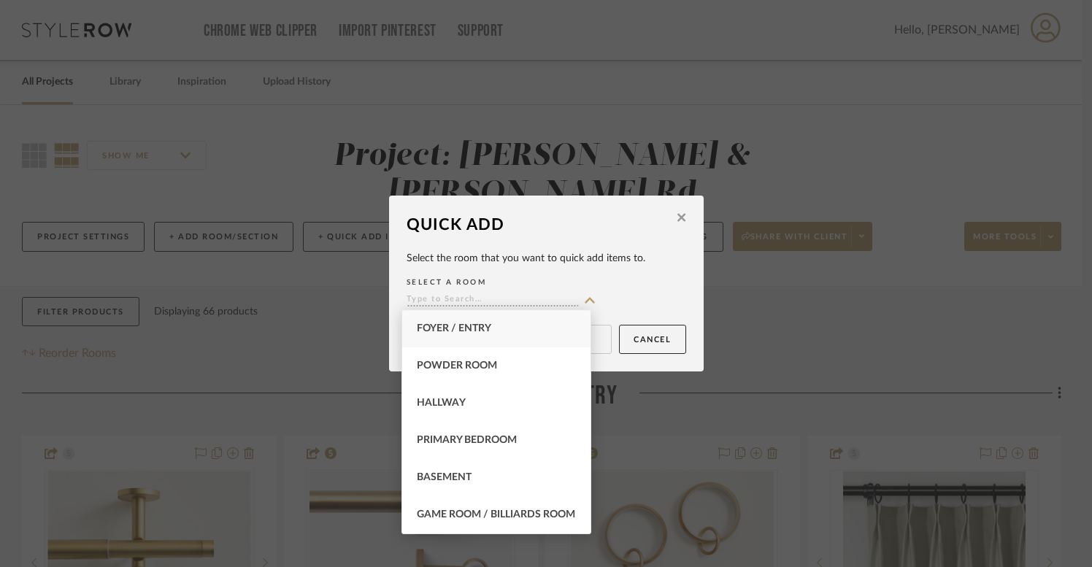
click at [488, 333] on span "Foyer / Entry" at bounding box center [454, 329] width 74 height 10
type input "Foyer / Entry"
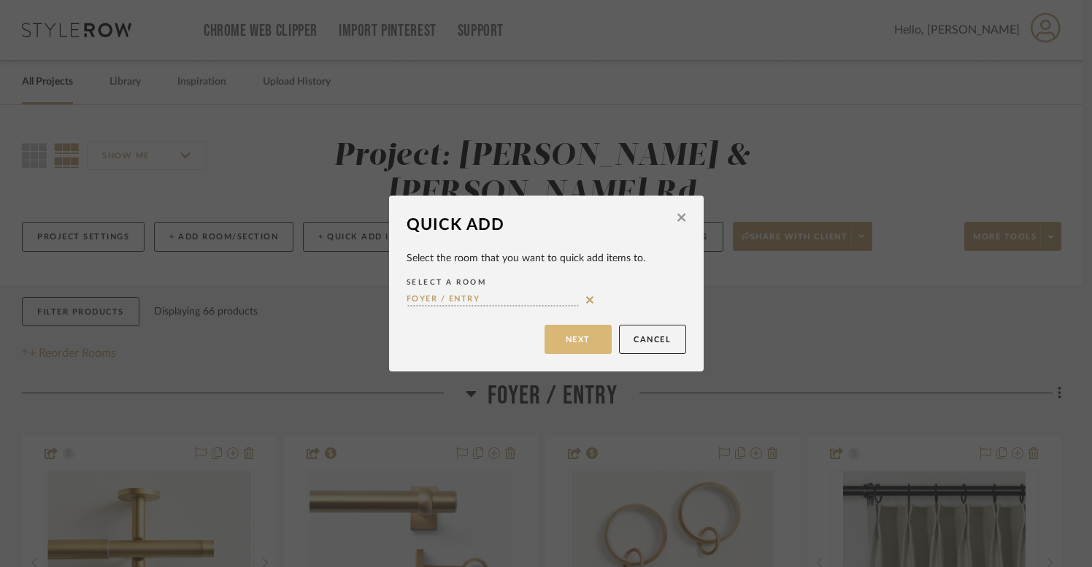
click at [568, 339] on button "Next" at bounding box center [578, 339] width 67 height 29
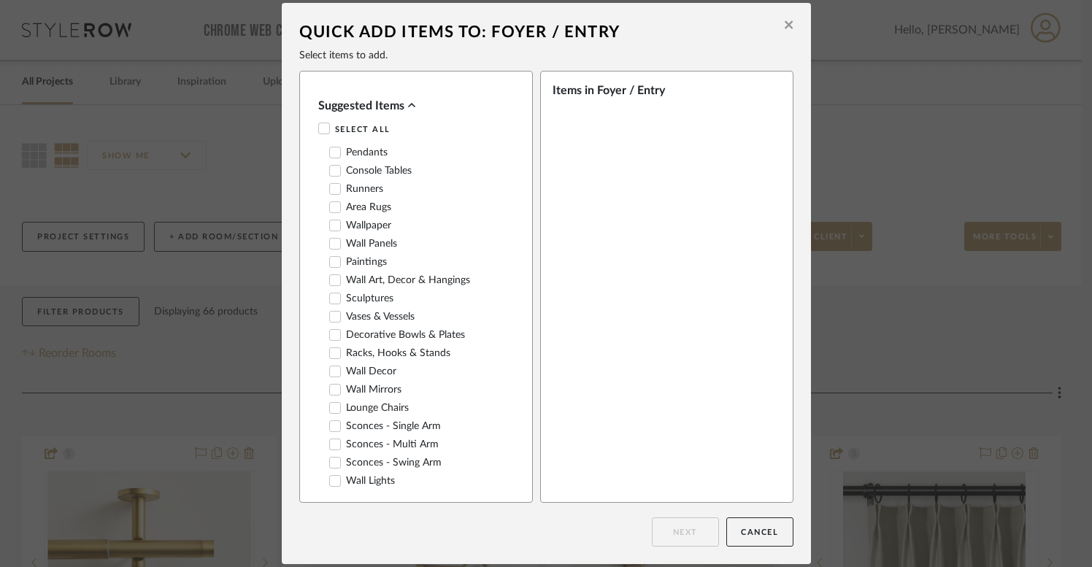
click at [332, 154] on icon at bounding box center [335, 153] width 10 height 10
click at [337, 173] on label "Console Tables" at bounding box center [370, 171] width 83 height 12
click at [334, 180] on div "Pendants Console Tables Runners Area Rugs Wallpaper Wall Panels Paintings Wall …" at bounding box center [412, 326] width 188 height 368
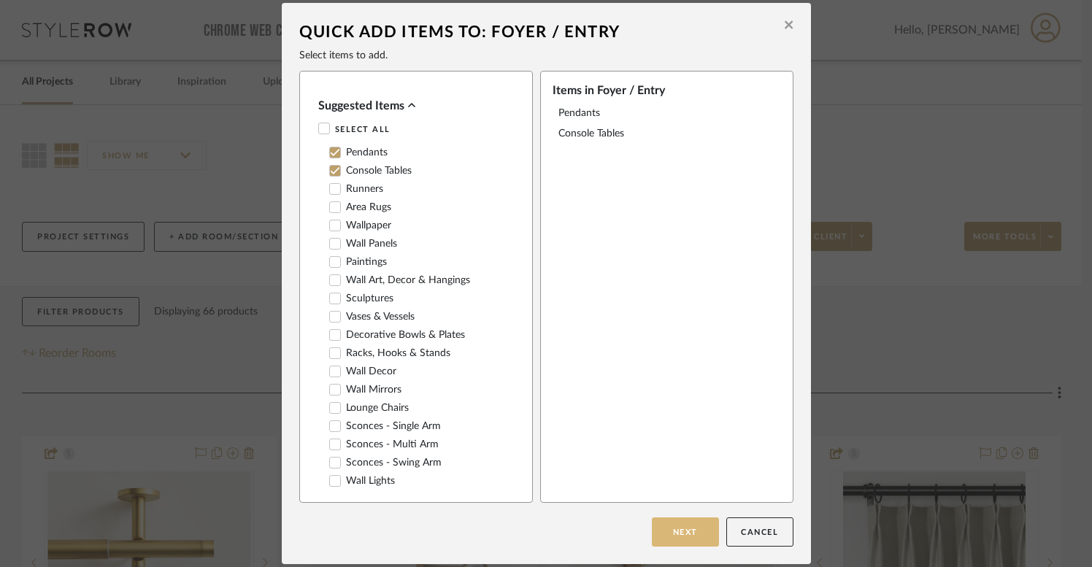
click at [676, 539] on button "Next" at bounding box center [685, 532] width 67 height 29
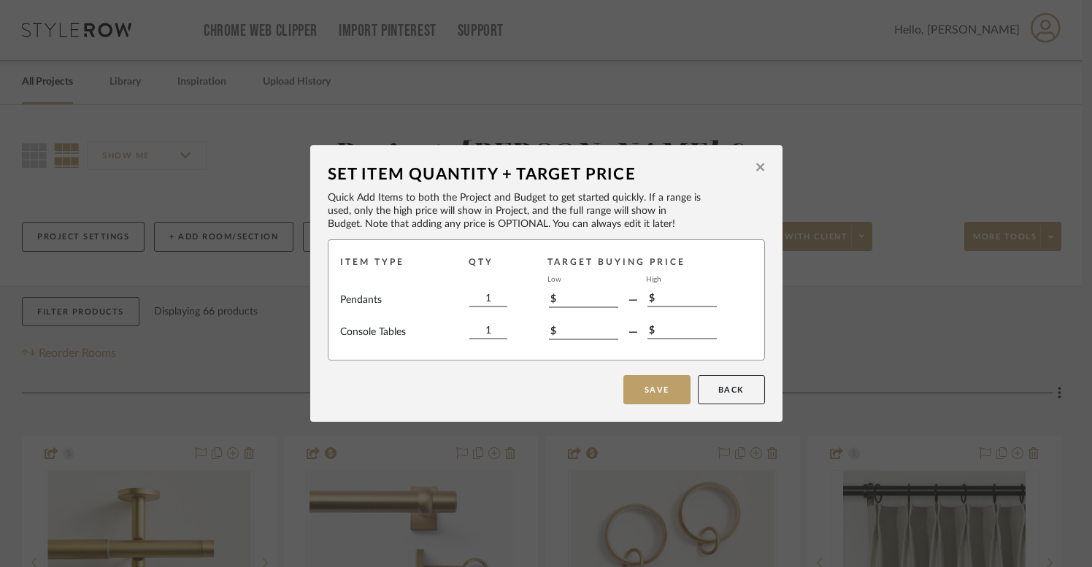
click at [757, 165] on icon at bounding box center [761, 167] width 8 height 13
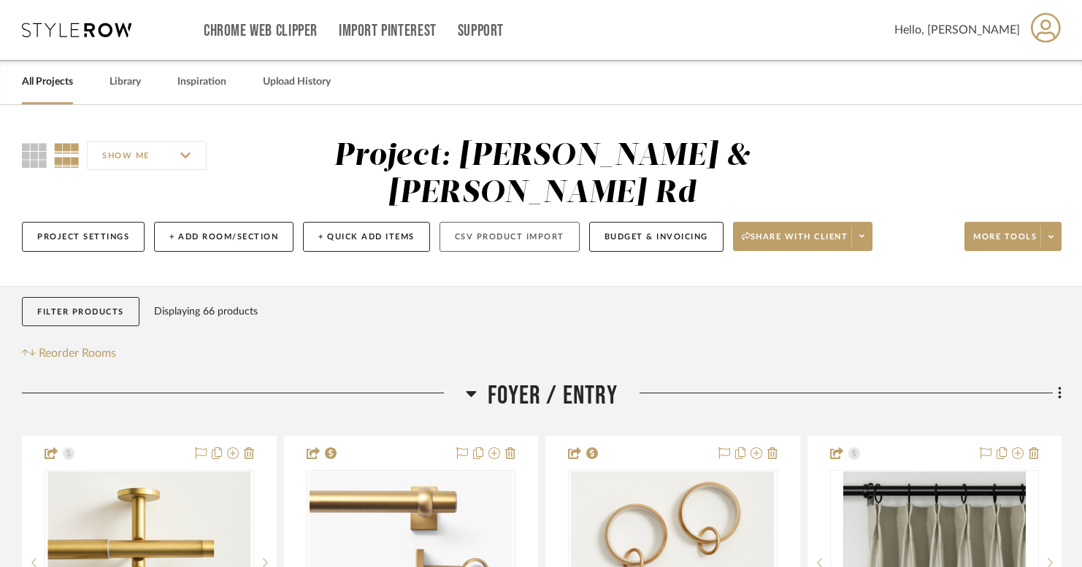
click at [543, 244] on button "CSV Product Import" at bounding box center [510, 237] width 140 height 30
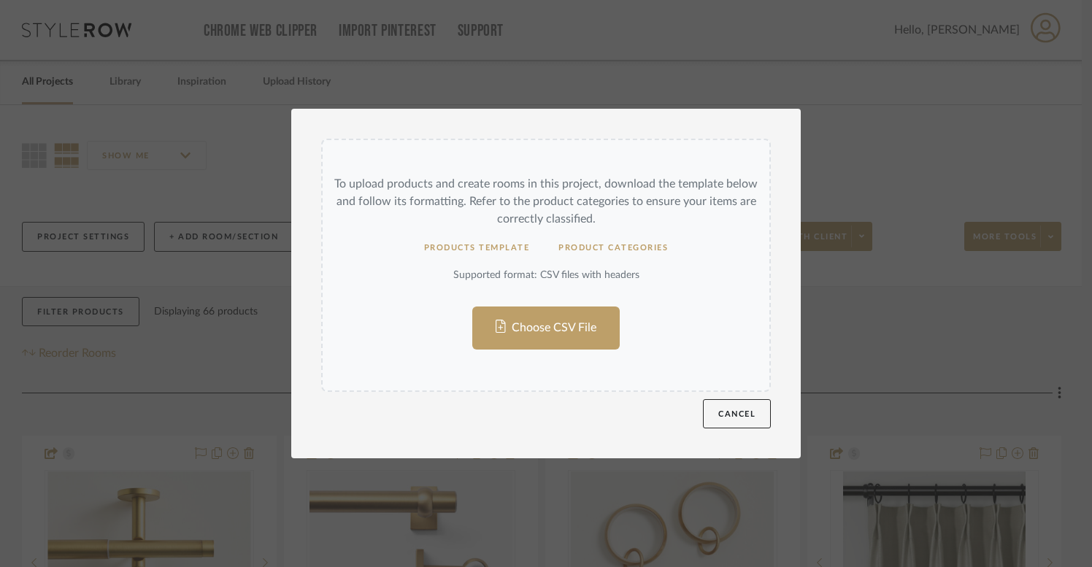
click at [695, 399] on div "Cancel" at bounding box center [546, 410] width 450 height 37
click at [723, 403] on button "Cancel" at bounding box center [737, 413] width 68 height 29
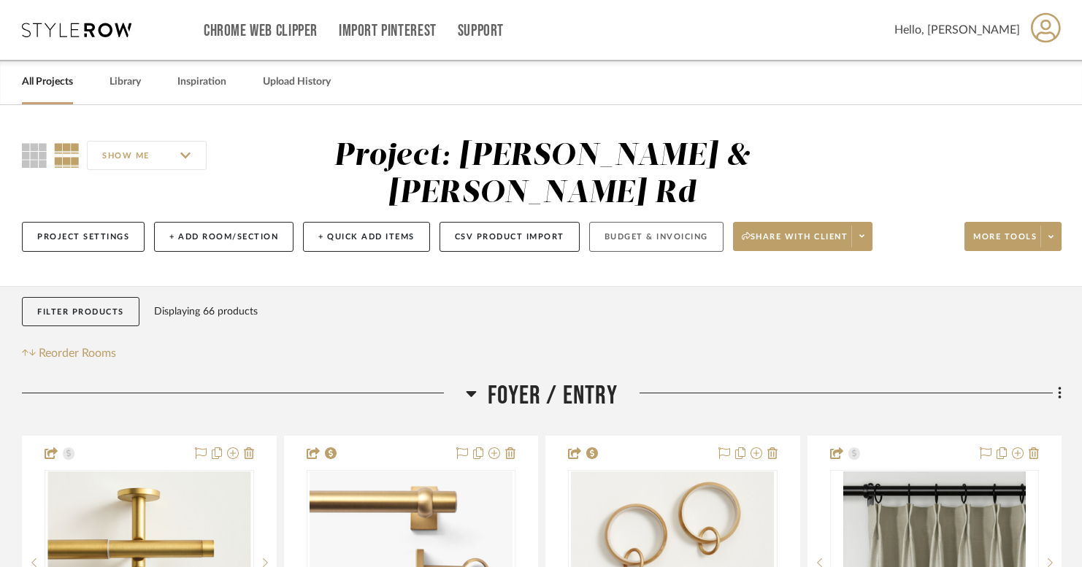
click at [667, 234] on button "Budget & Invoicing" at bounding box center [656, 237] width 134 height 30
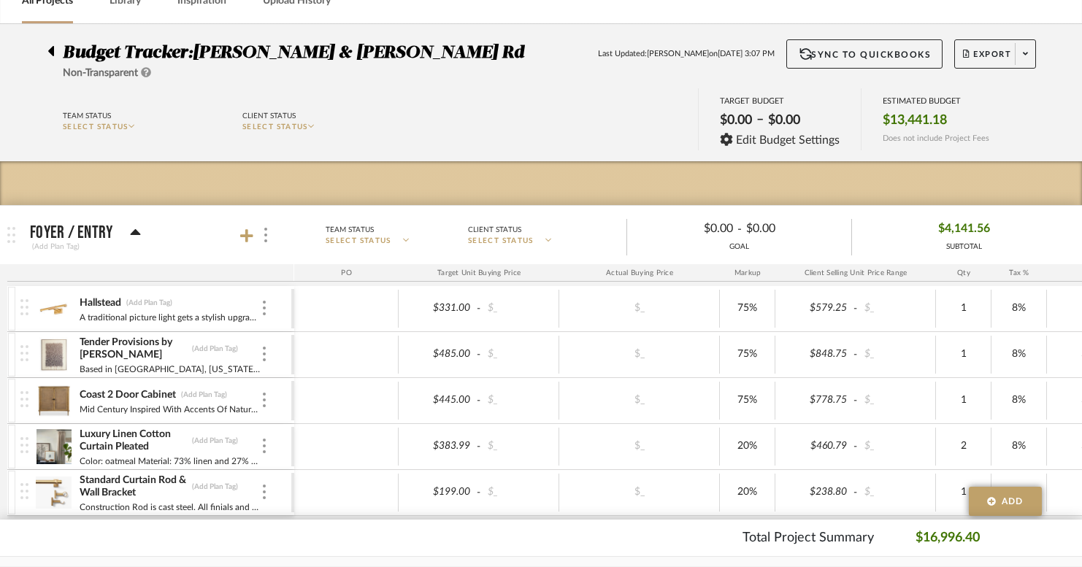
scroll to position [98, 0]
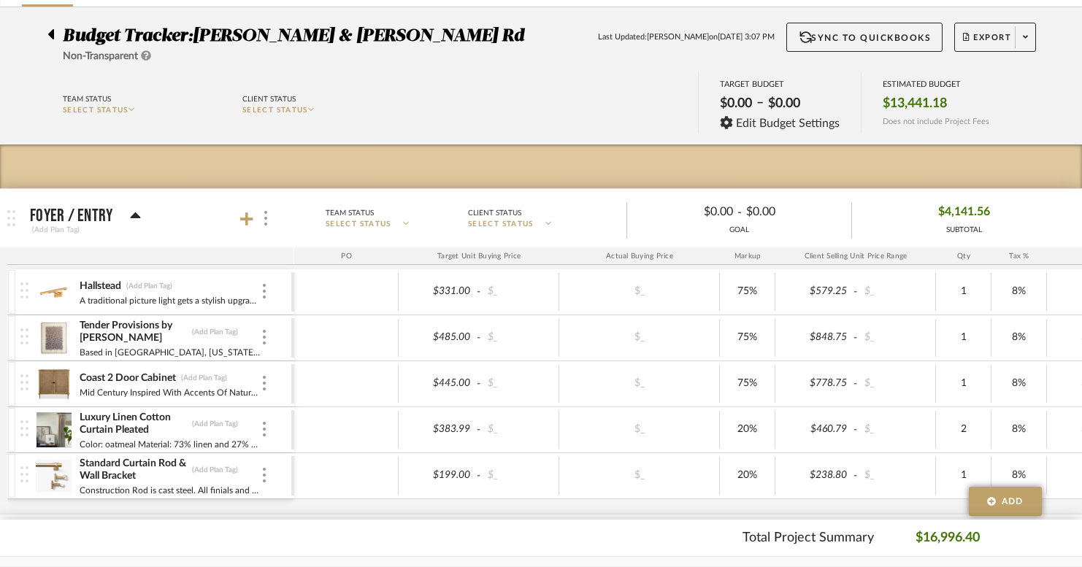
click at [250, 209] on div at bounding box center [256, 219] width 32 height 20
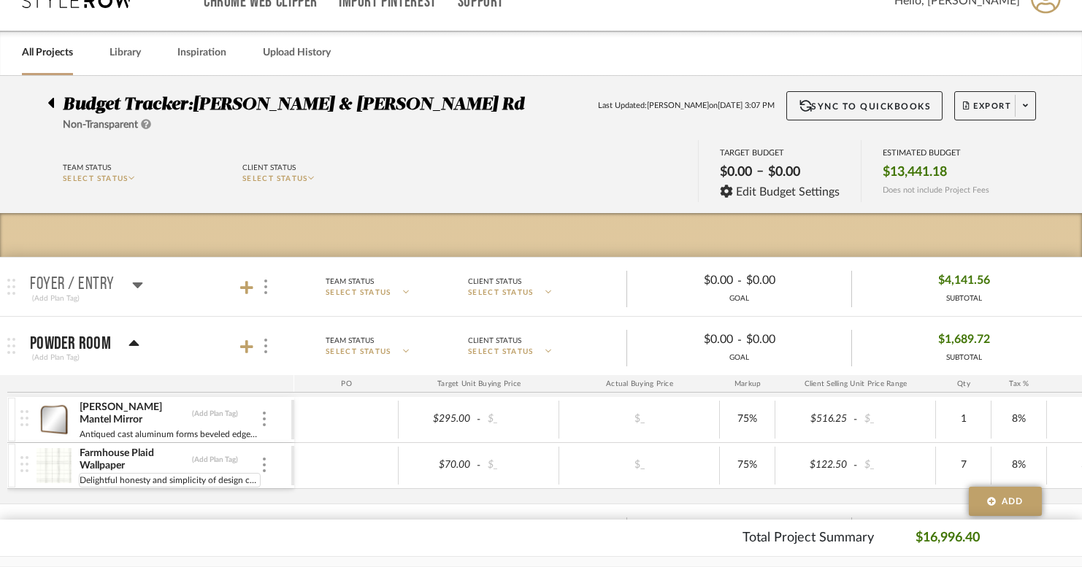
scroll to position [30, 0]
click at [240, 340] on mat-panel-title "Powder Room (Add Plan Tag)" at bounding box center [158, 346] width 257 height 36
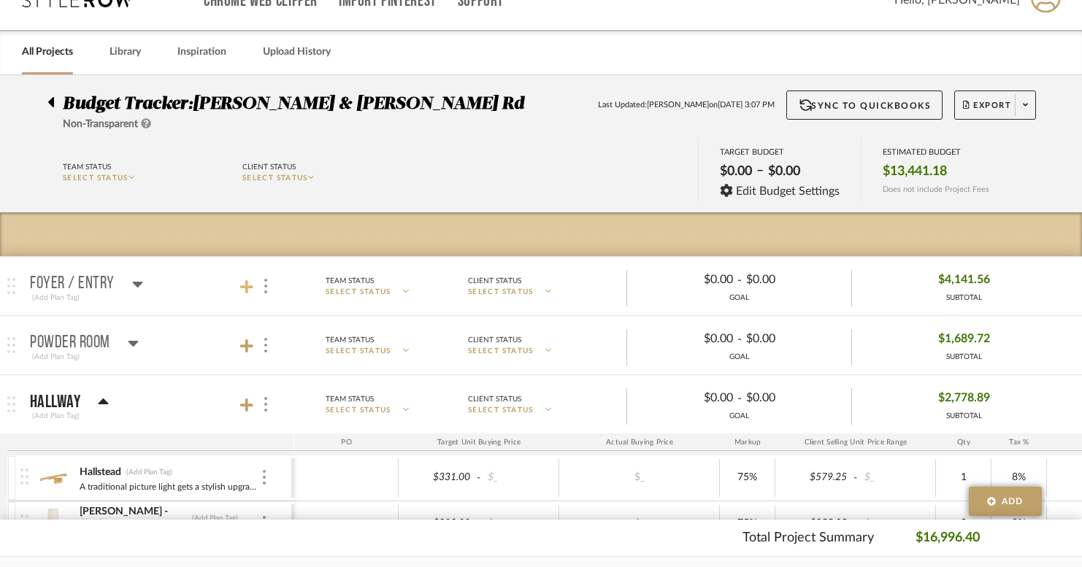
click at [248, 288] on icon at bounding box center [246, 286] width 13 height 13
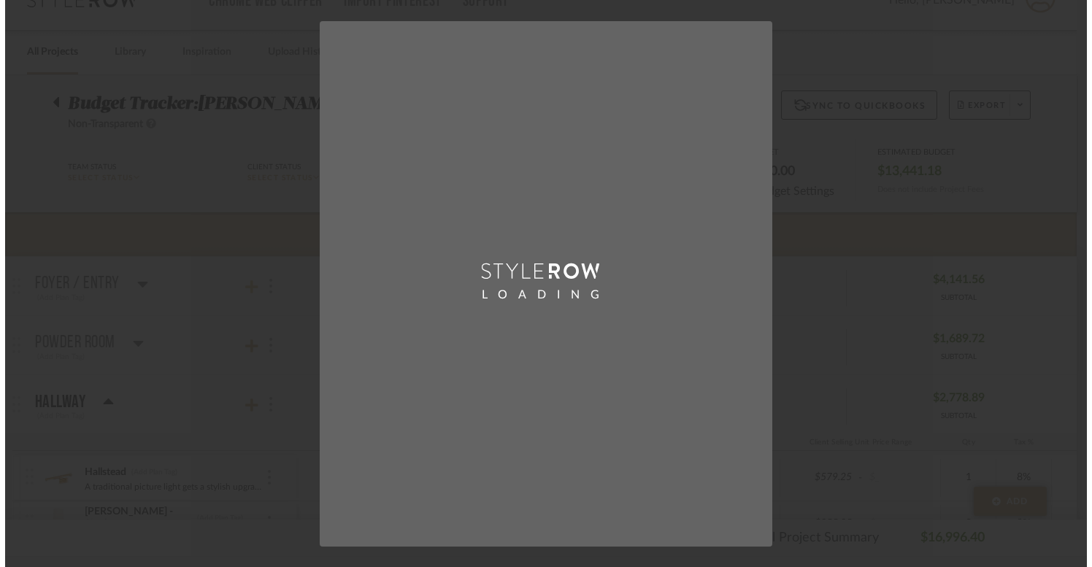
scroll to position [0, 0]
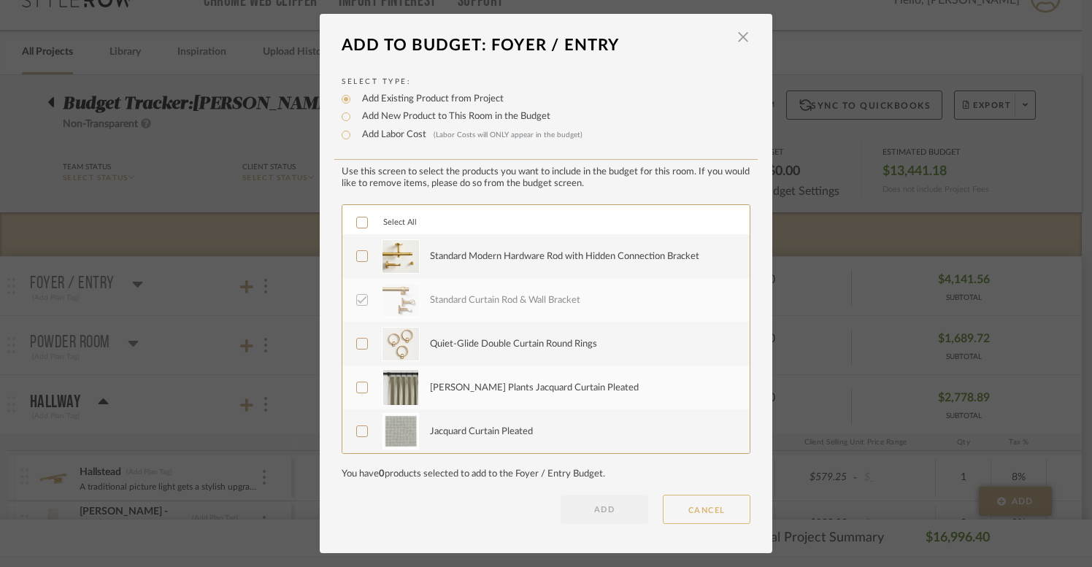
click at [715, 499] on button "CANCEL" at bounding box center [707, 509] width 88 height 29
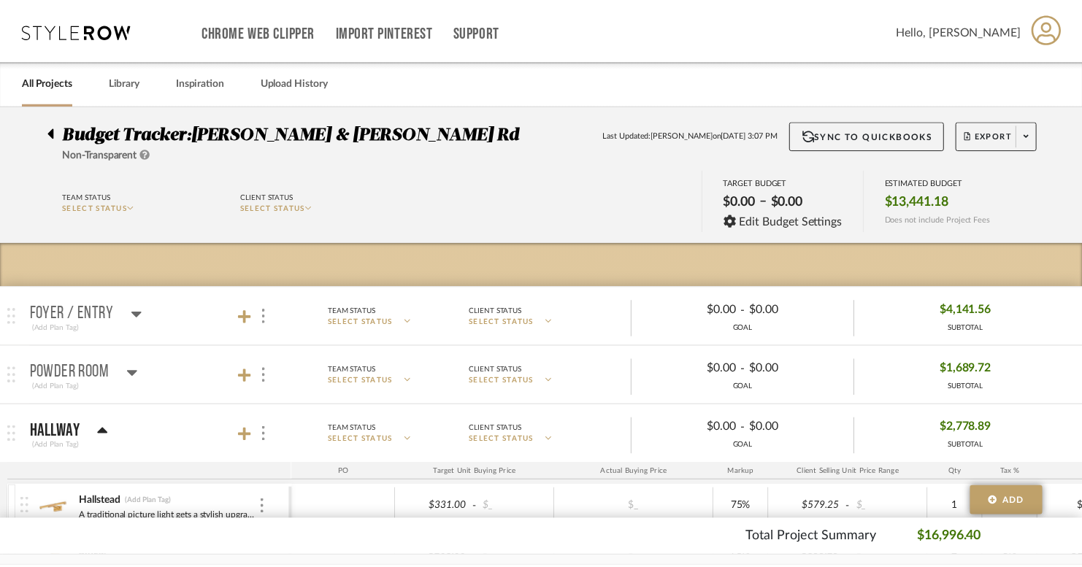
scroll to position [30, 0]
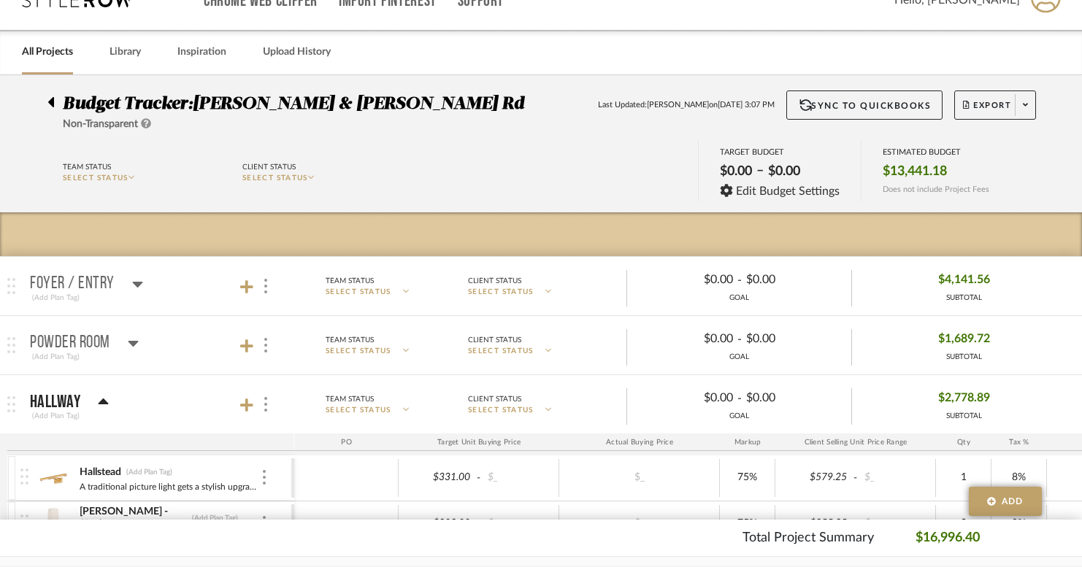
click at [132, 280] on icon at bounding box center [137, 284] width 11 height 18
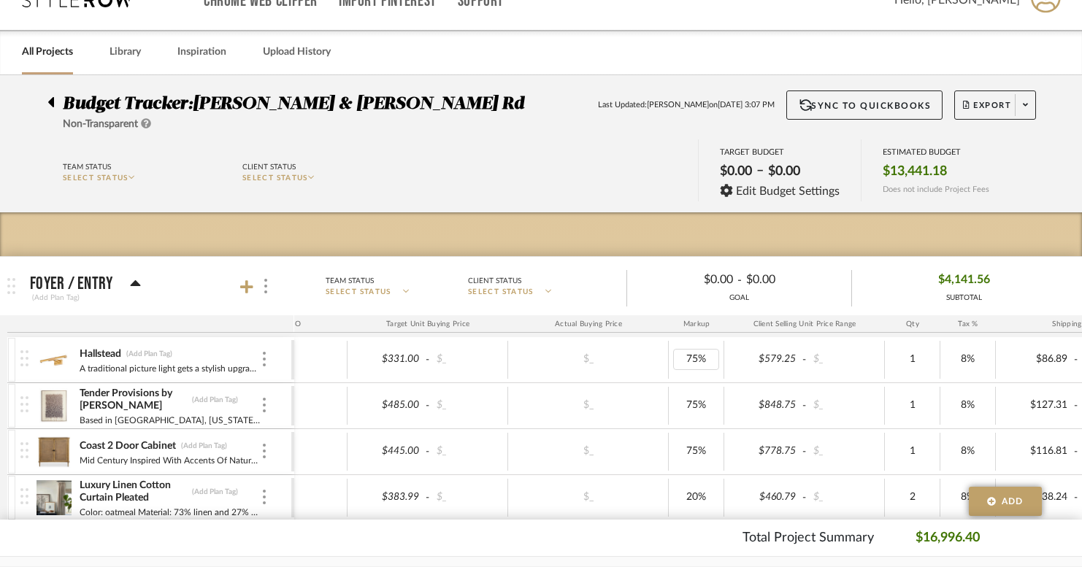
scroll to position [0, 0]
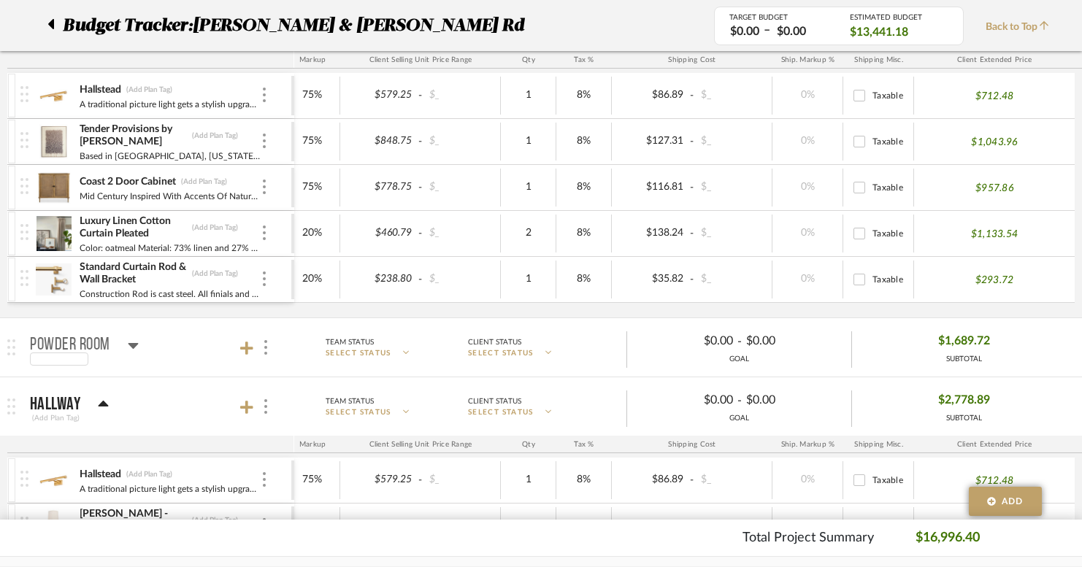
click at [138, 353] on div at bounding box center [84, 359] width 109 height 13
click at [129, 345] on icon at bounding box center [133, 346] width 10 height 6
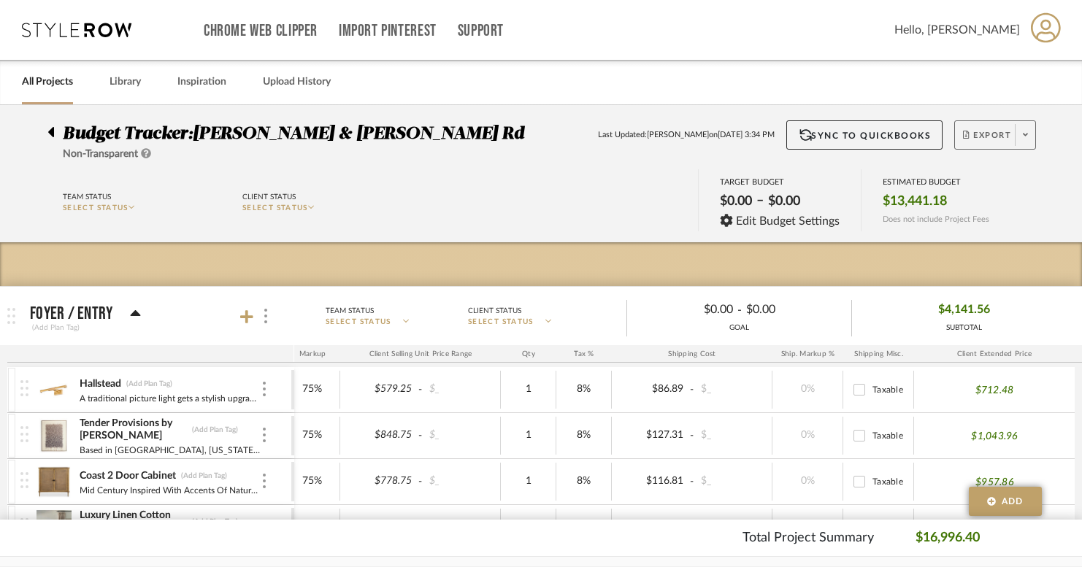
click at [996, 135] on span "Export" at bounding box center [987, 141] width 48 height 22
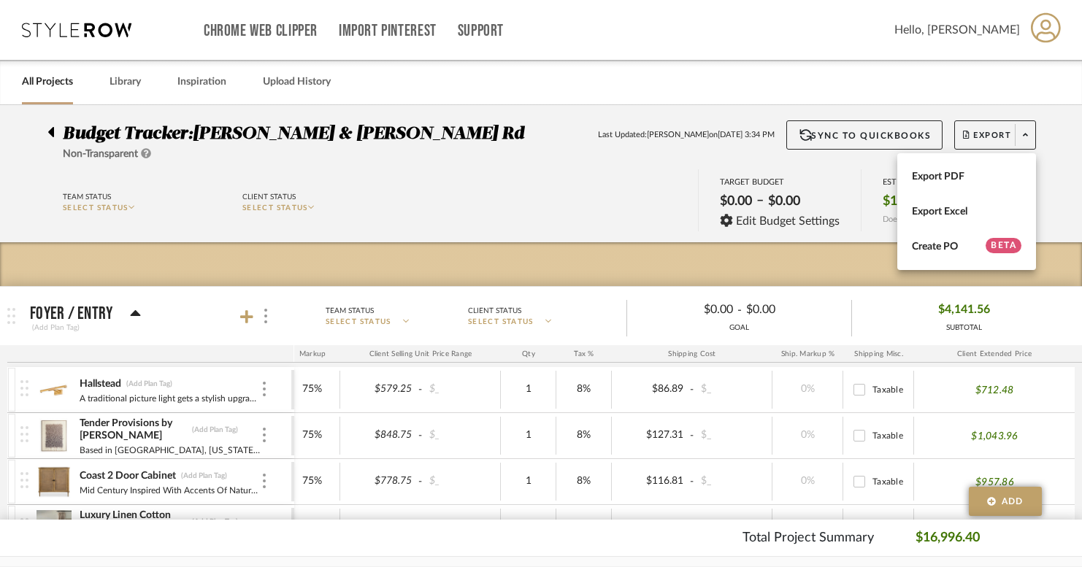
click at [52, 127] on div at bounding box center [541, 283] width 1082 height 567
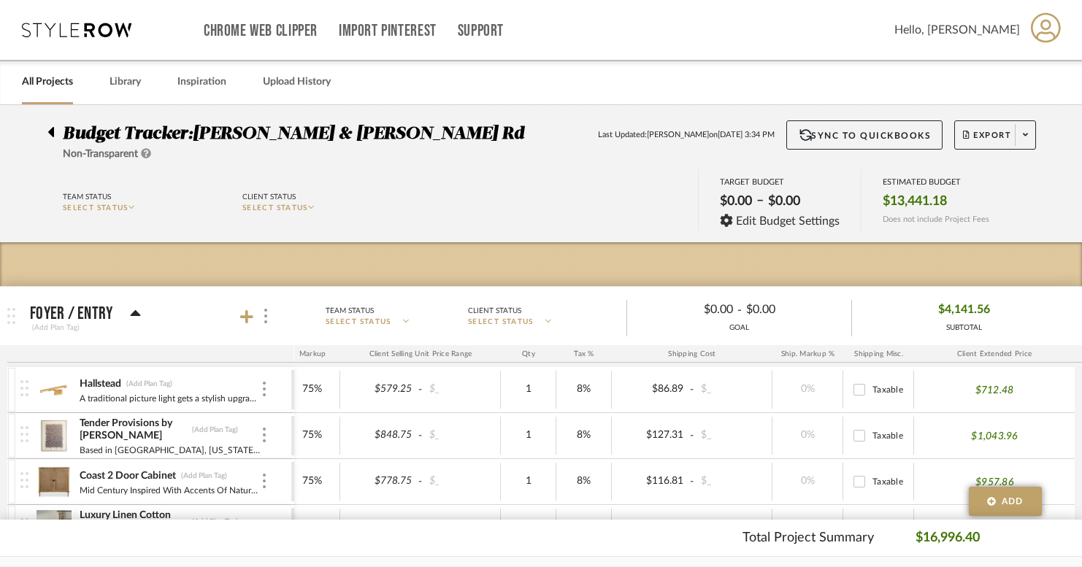
click at [52, 127] on icon at bounding box center [50, 132] width 7 height 18
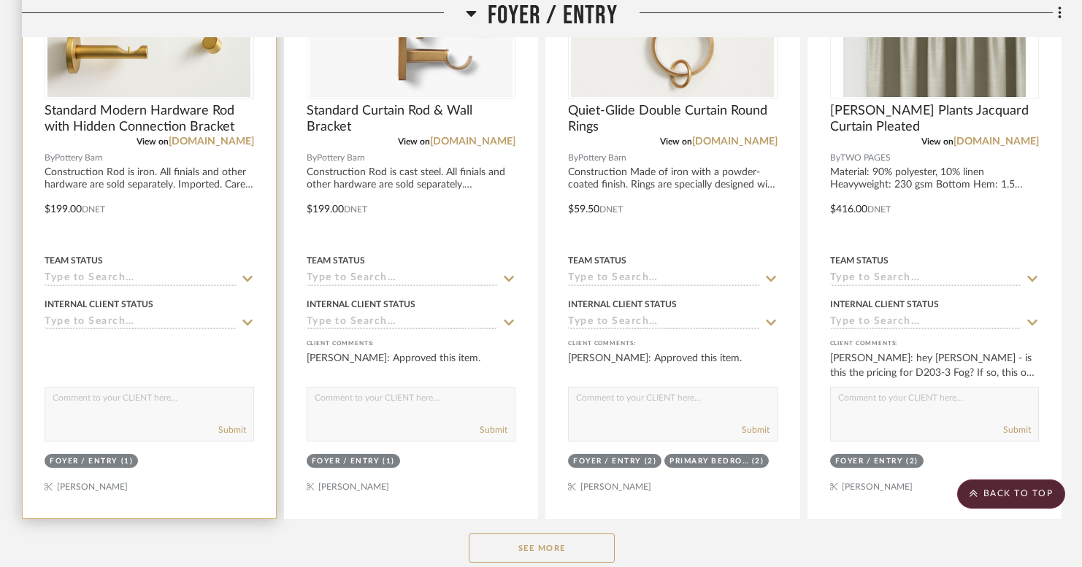
scroll to position [556, 0]
click at [246, 282] on icon at bounding box center [247, 281] width 10 height 6
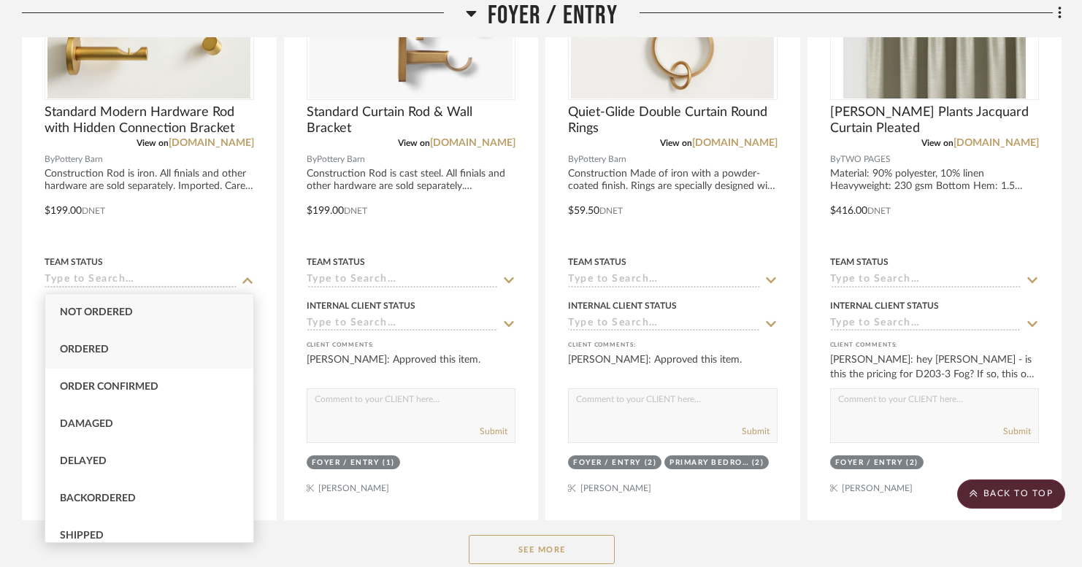
click at [119, 351] on div "Ordered" at bounding box center [149, 350] width 208 height 37
type input "9/16/2025"
type input "Ordered"
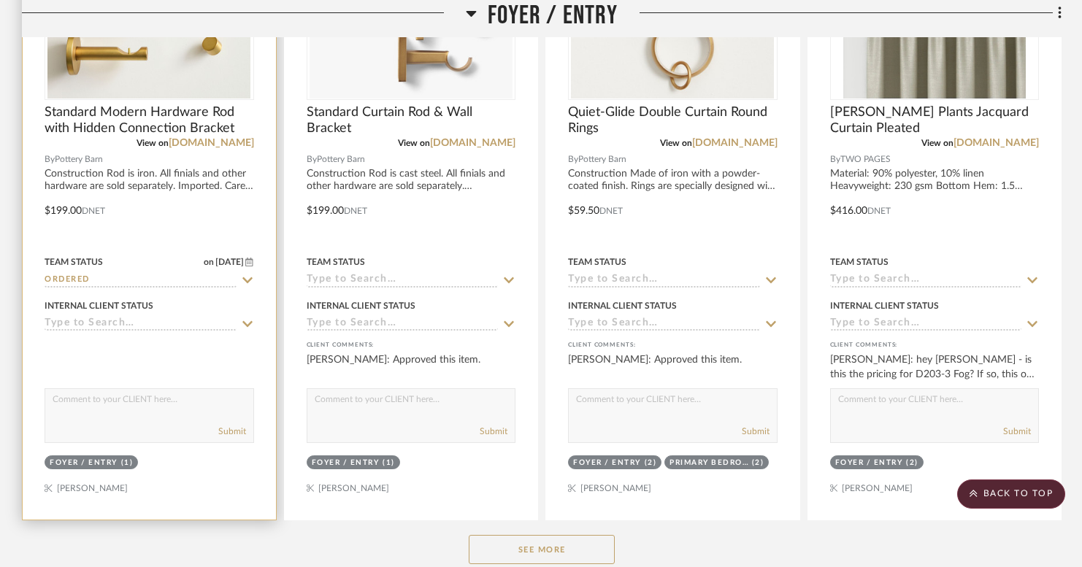
click at [248, 282] on icon at bounding box center [247, 281] width 10 height 6
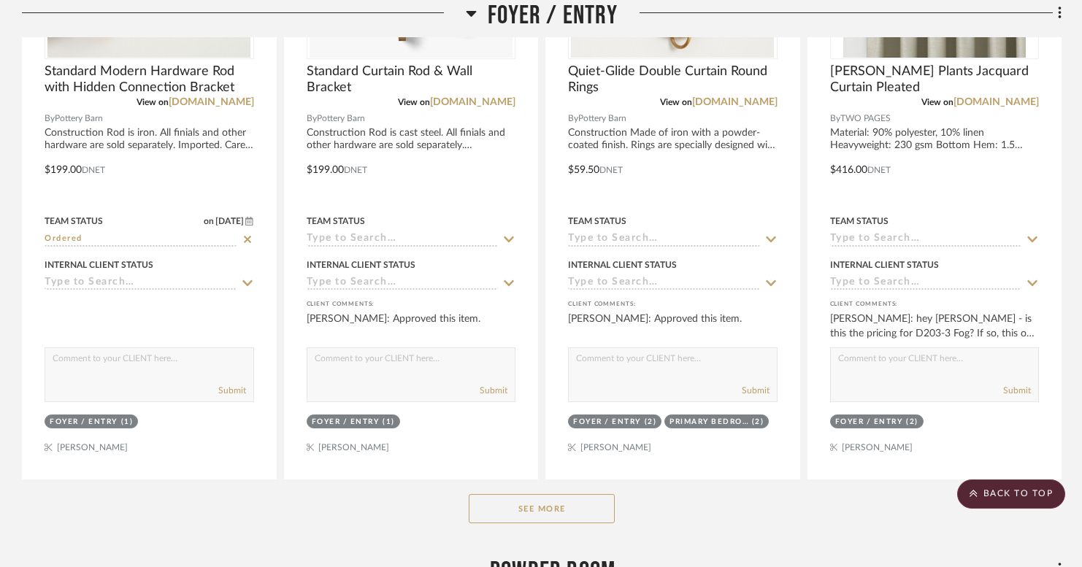
scroll to position [573, 0]
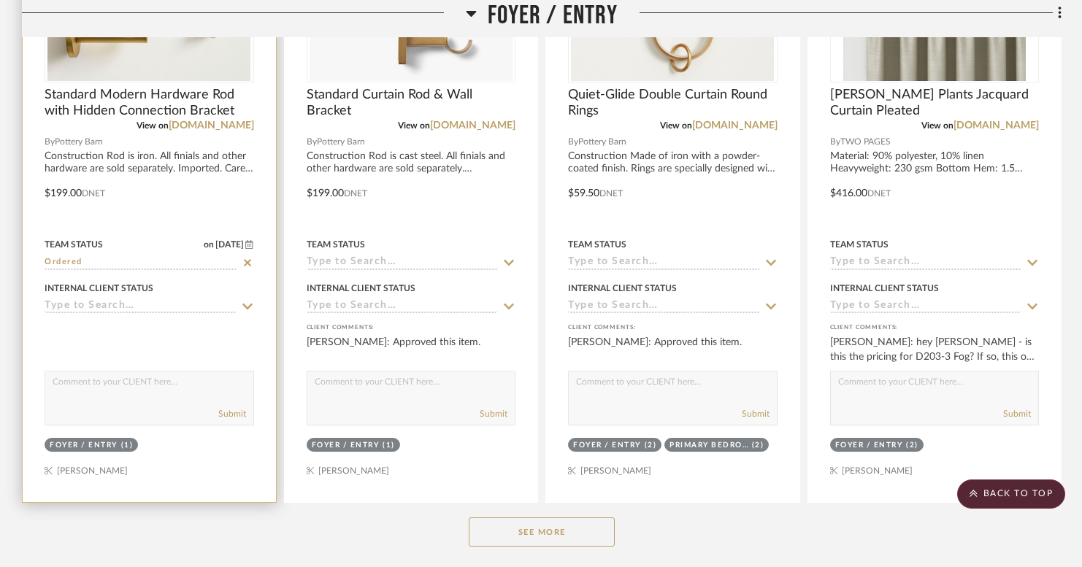
click at [246, 265] on icon at bounding box center [247, 262] width 7 height 7
click at [246, 265] on icon at bounding box center [247, 263] width 10 height 6
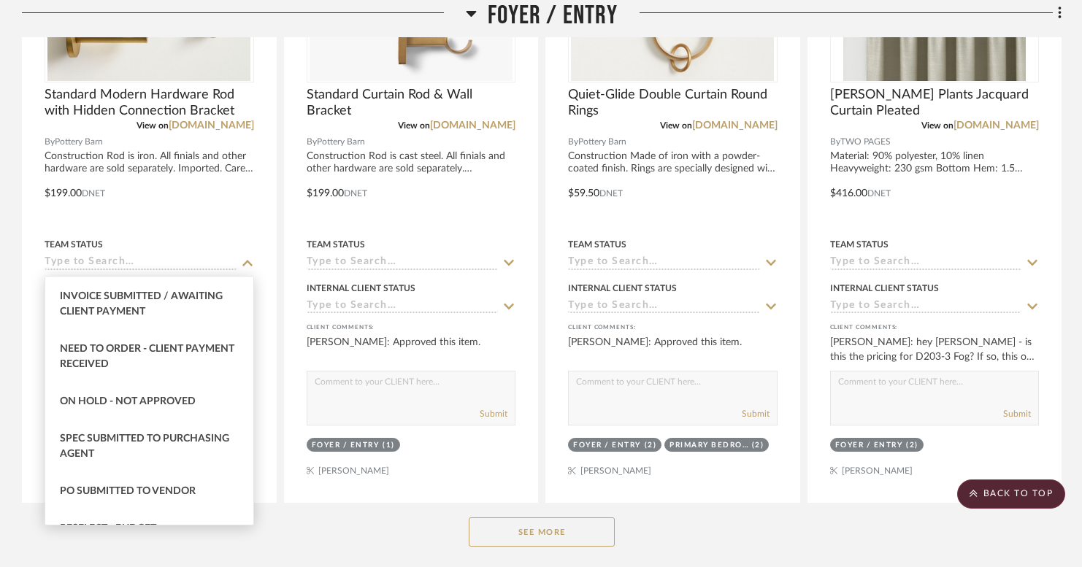
scroll to position [1043, 0]
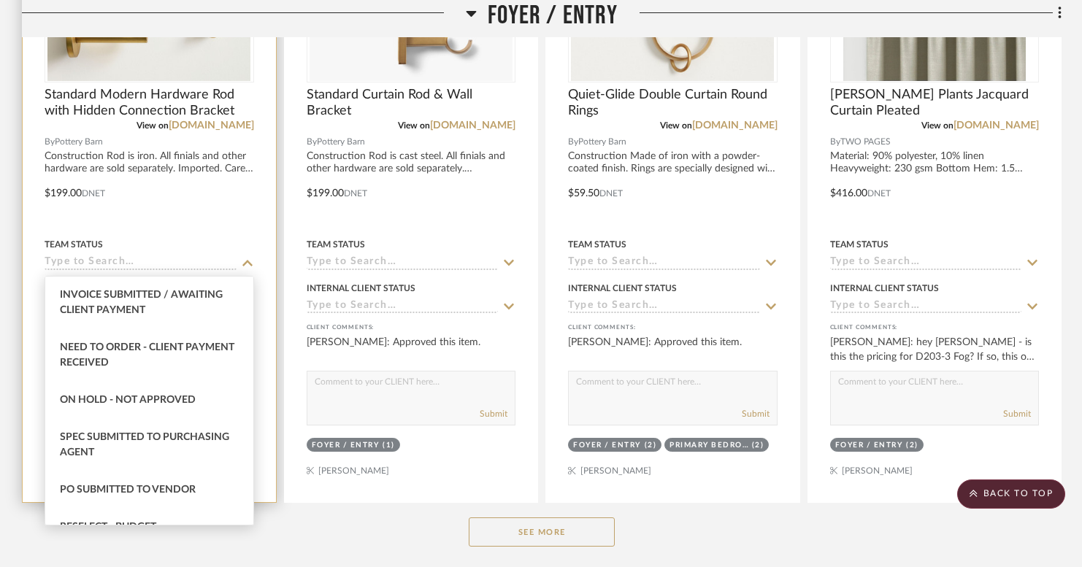
click at [31, 365] on div at bounding box center [149, 182] width 253 height 639
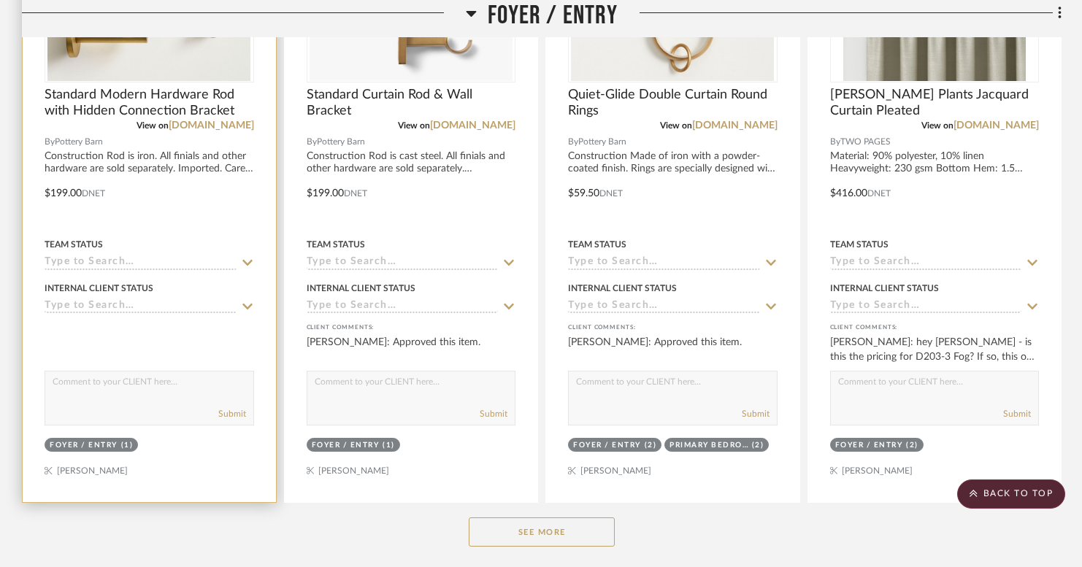
click at [245, 307] on icon at bounding box center [247, 307] width 13 height 12
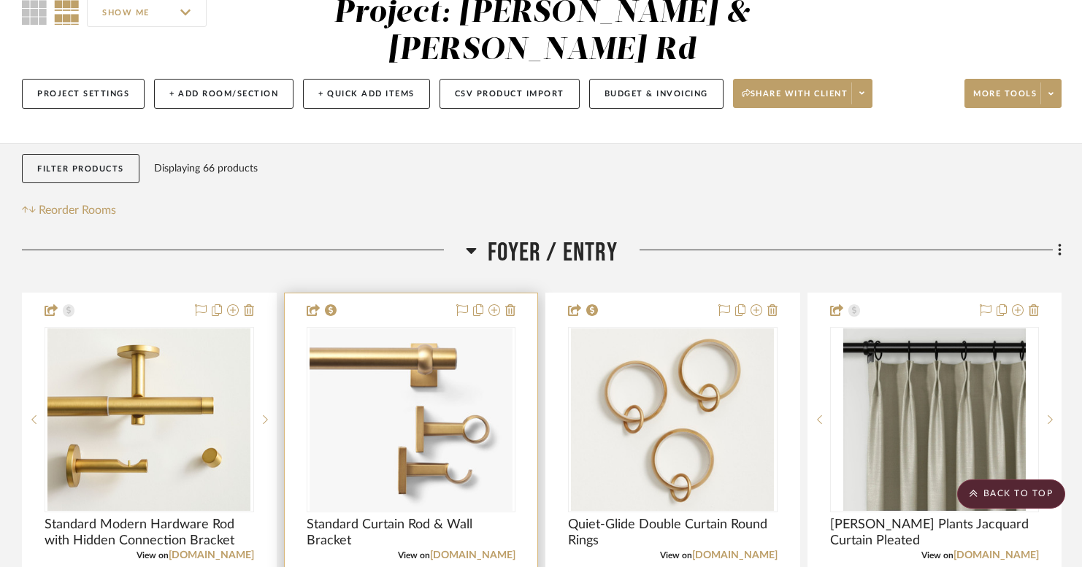
scroll to position [0, 0]
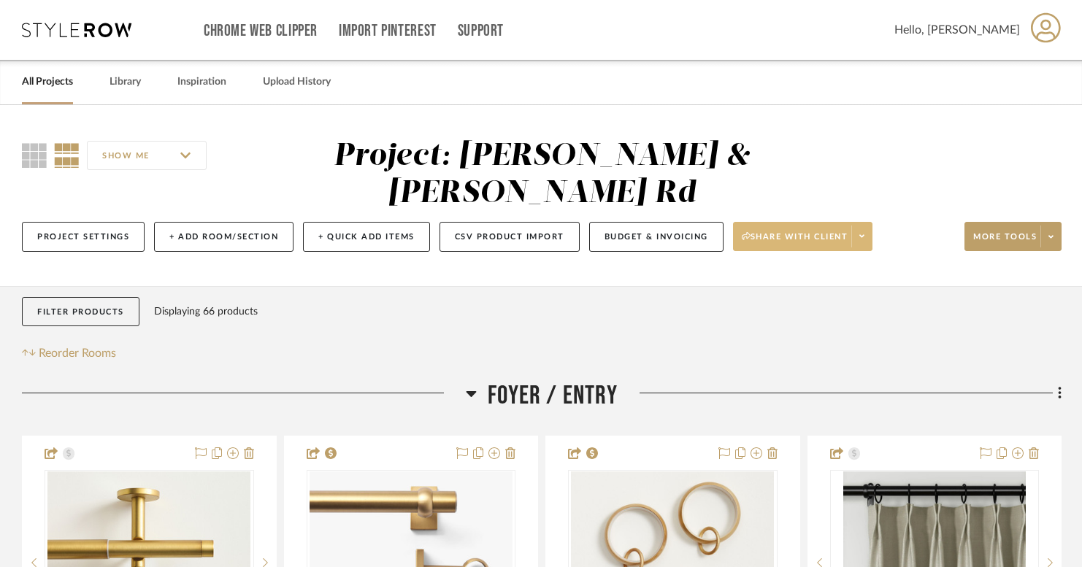
click at [868, 240] on span at bounding box center [861, 237] width 20 height 22
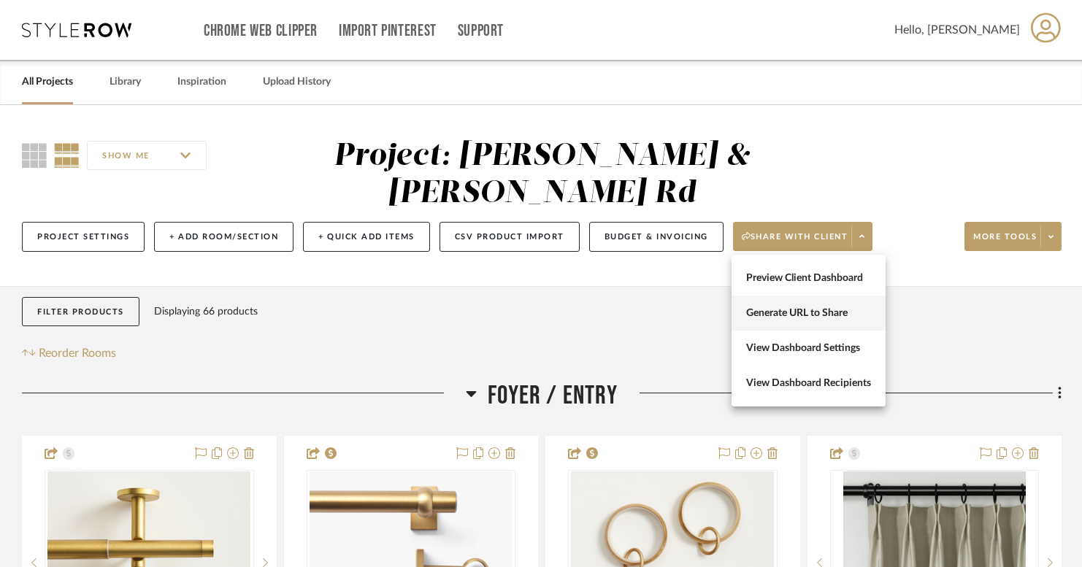
click at [816, 314] on span "Generate URL to Share" at bounding box center [808, 313] width 125 height 12
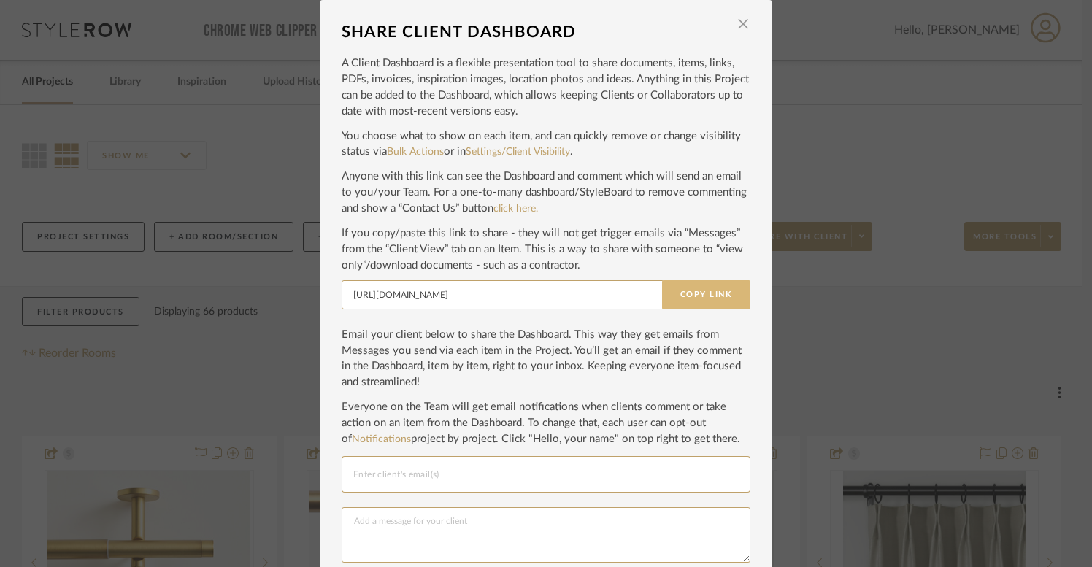
click at [728, 300] on button "Copy Link" at bounding box center [706, 294] width 88 height 29
click at [735, 24] on span "button" at bounding box center [743, 23] width 29 height 29
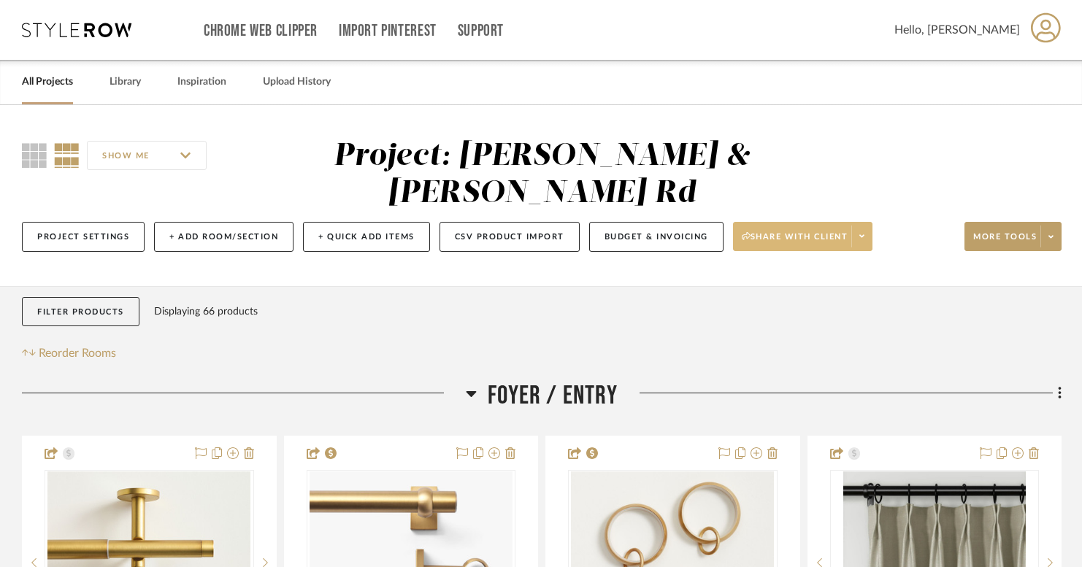
click at [865, 239] on icon at bounding box center [862, 236] width 5 height 8
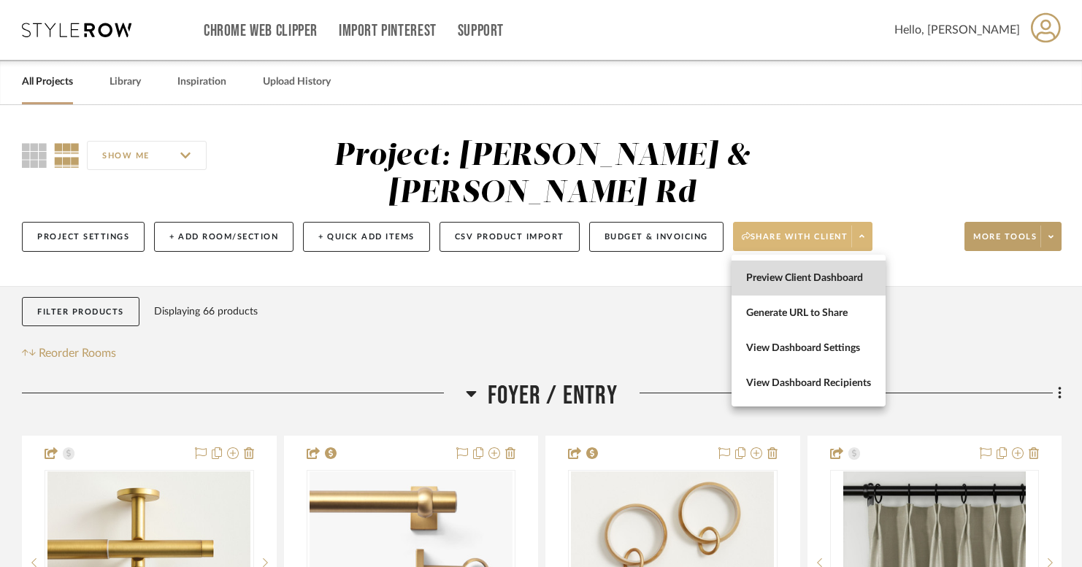
click at [838, 277] on span "Preview Client Dashboard" at bounding box center [808, 278] width 125 height 12
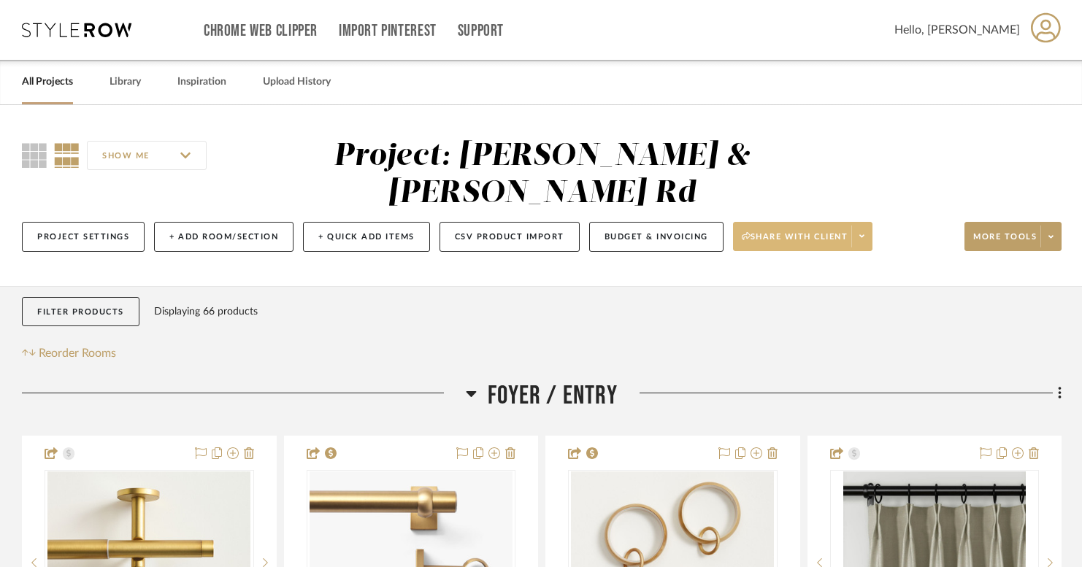
click at [52, 84] on link "All Projects" at bounding box center [47, 82] width 51 height 20
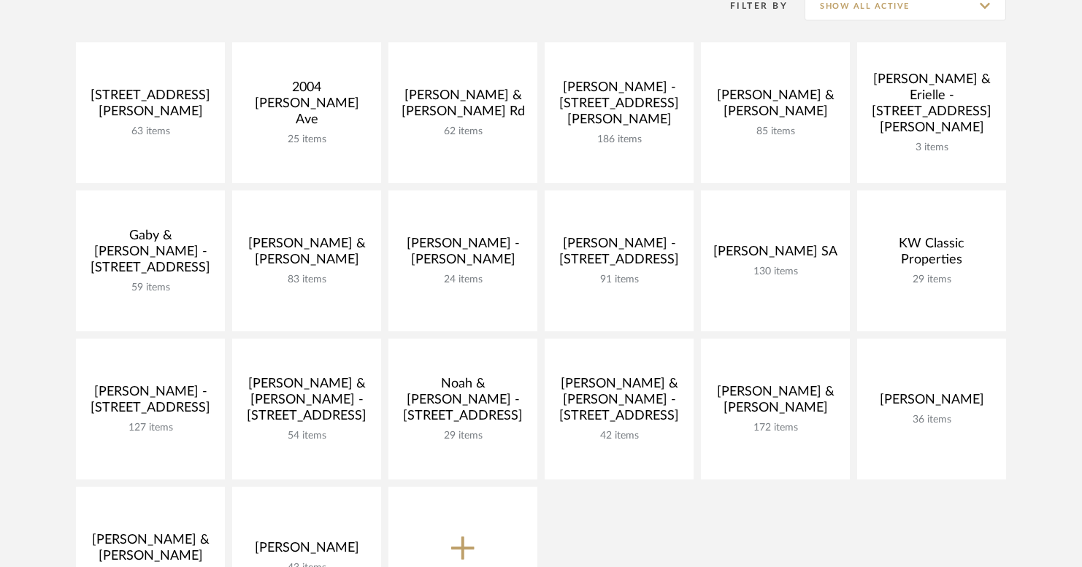
scroll to position [316, 0]
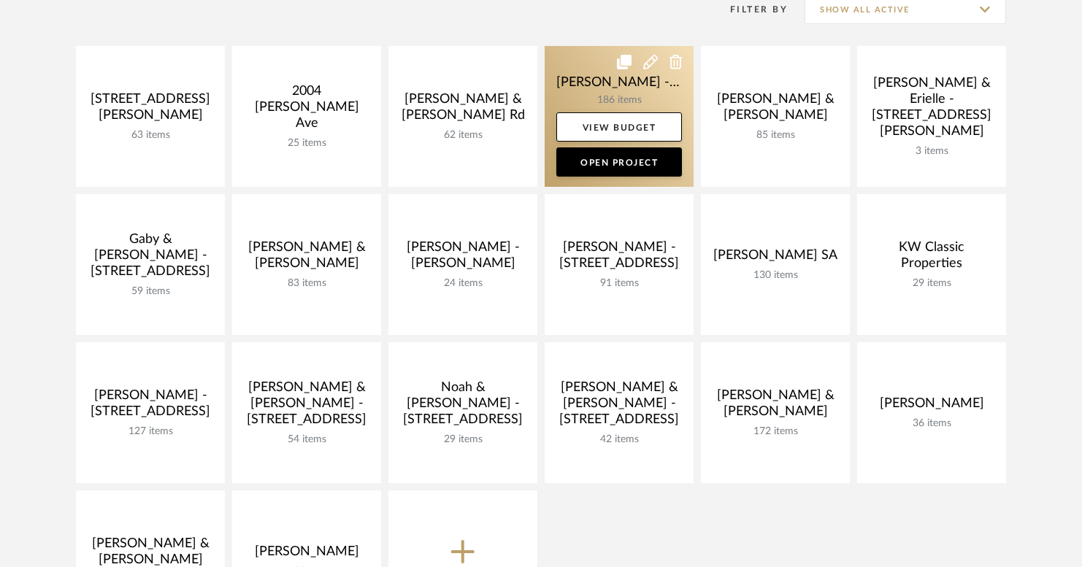
click at [611, 79] on link at bounding box center [619, 116] width 149 height 141
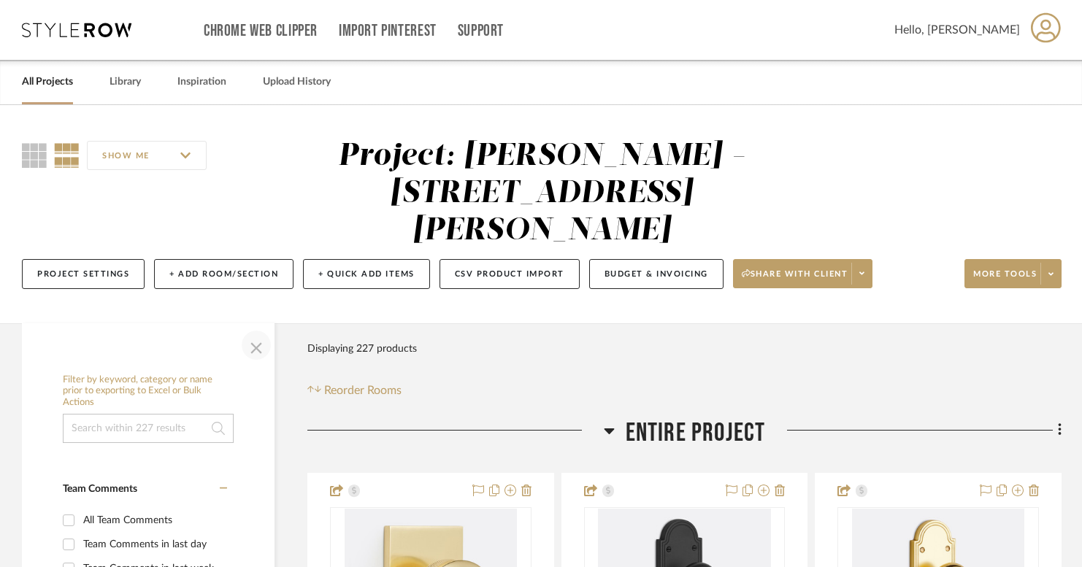
click at [251, 328] on span "button" at bounding box center [256, 345] width 35 height 35
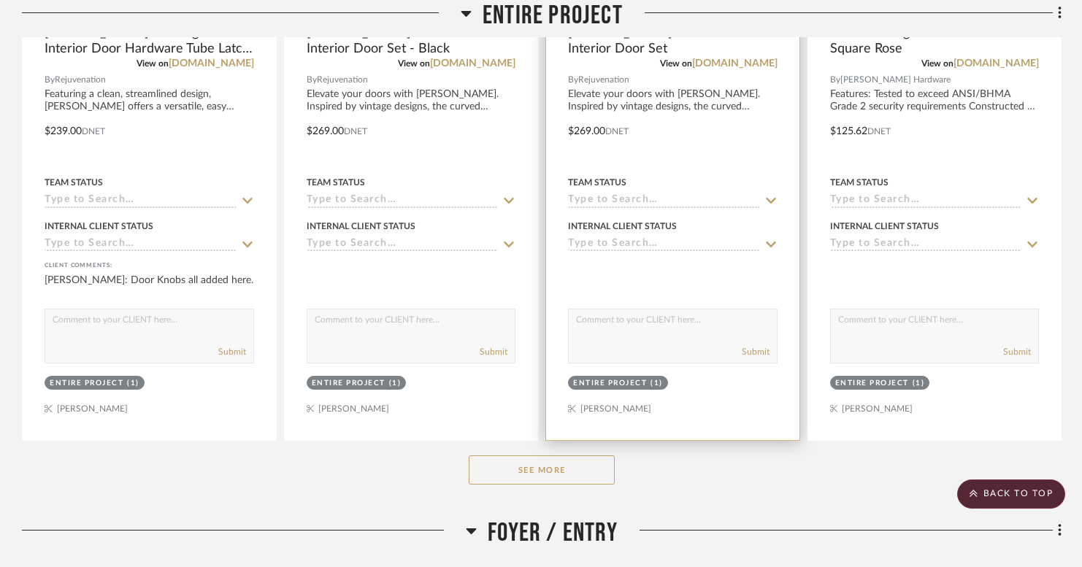
scroll to position [681, 0]
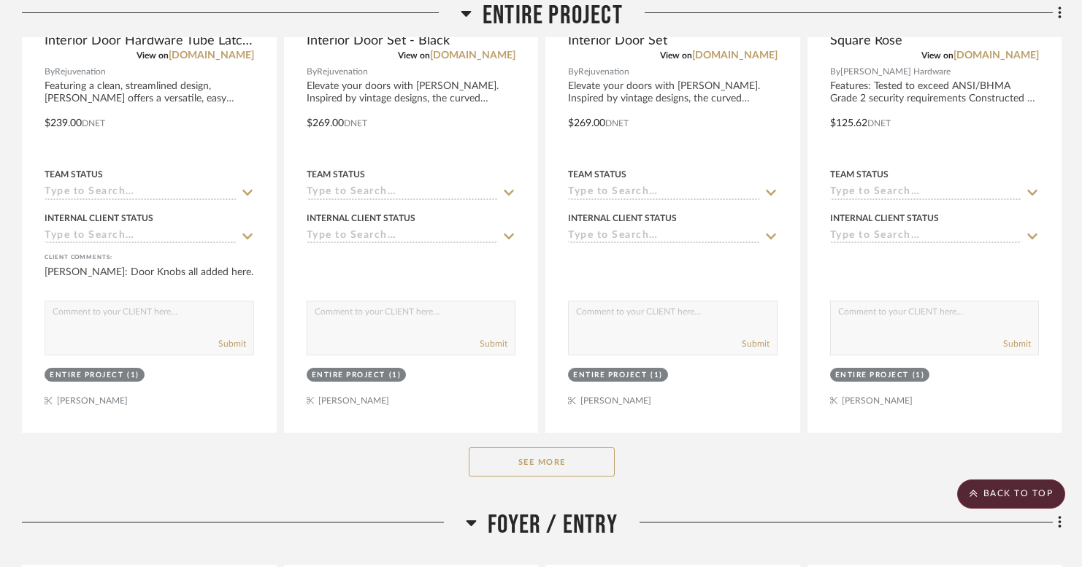
click at [567, 448] on button "See More" at bounding box center [542, 462] width 146 height 29
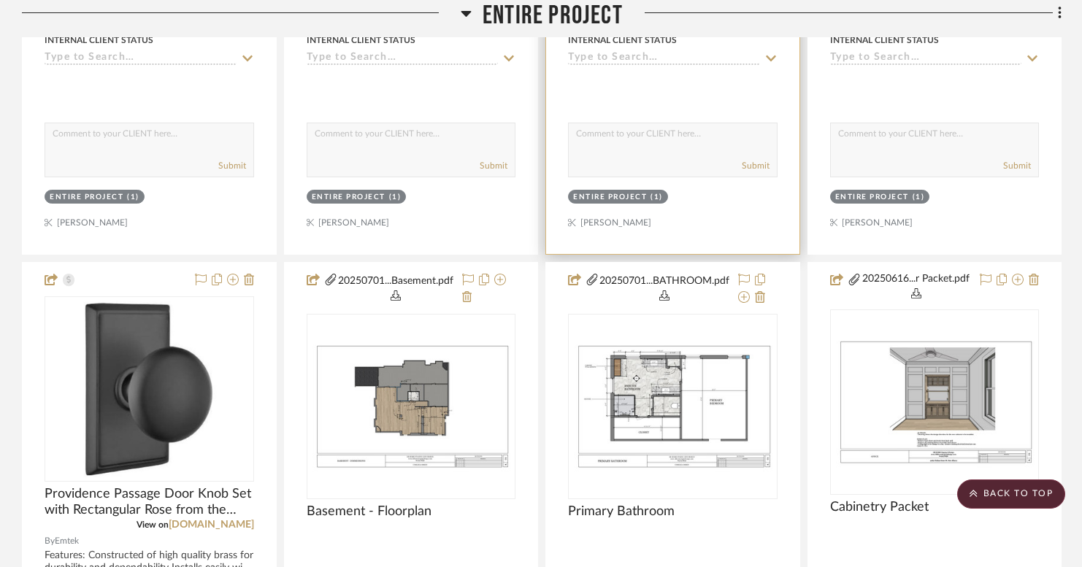
scroll to position [1516, 0]
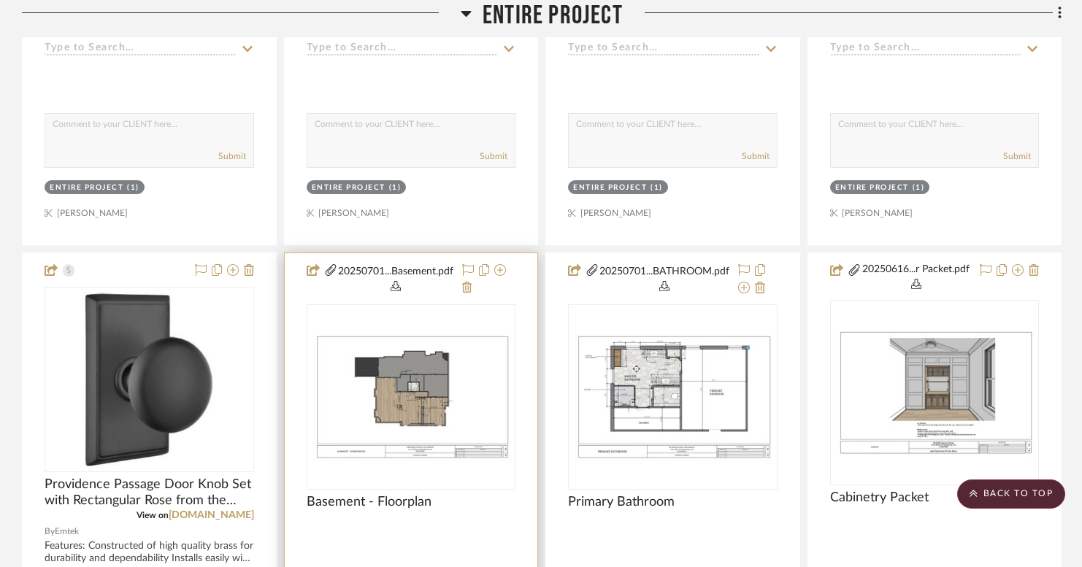
click at [351, 262] on button "20250701...Basement.pdf" at bounding box center [395, 279] width 115 height 35
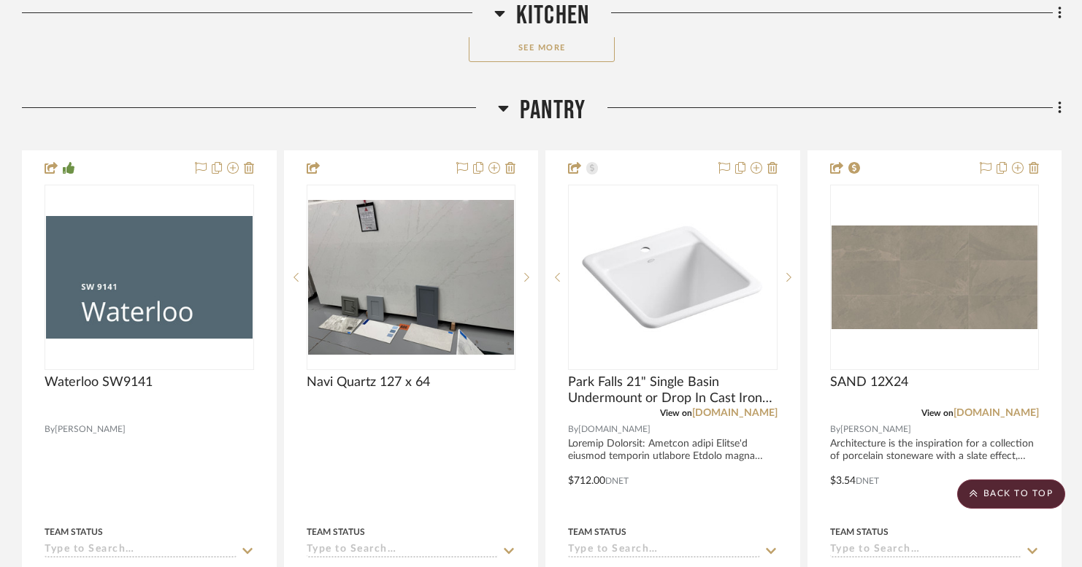
scroll to position [6825, 0]
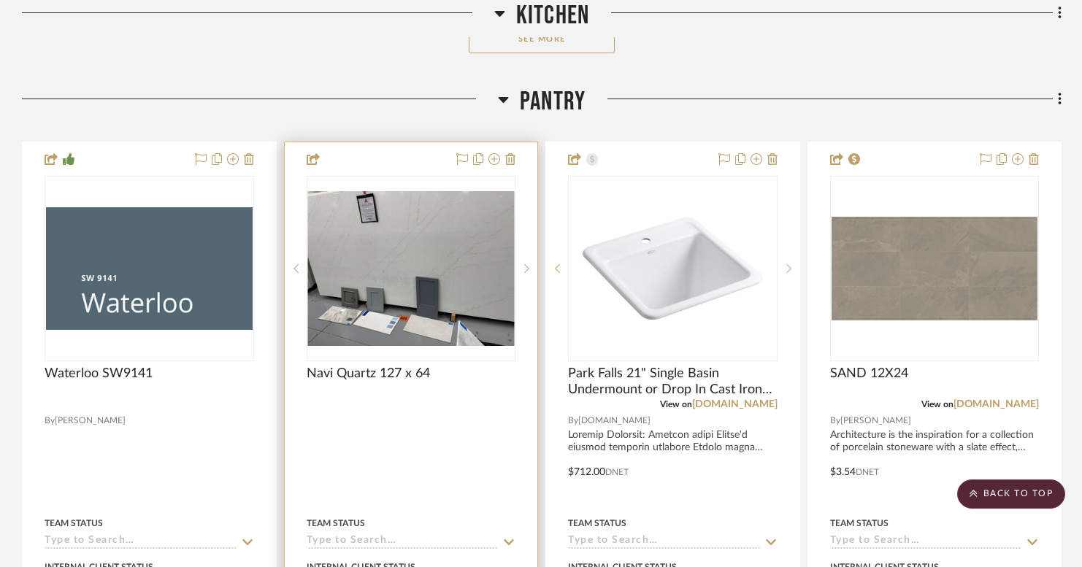
click at [448, 228] on img "0" at bounding box center [411, 268] width 207 height 155
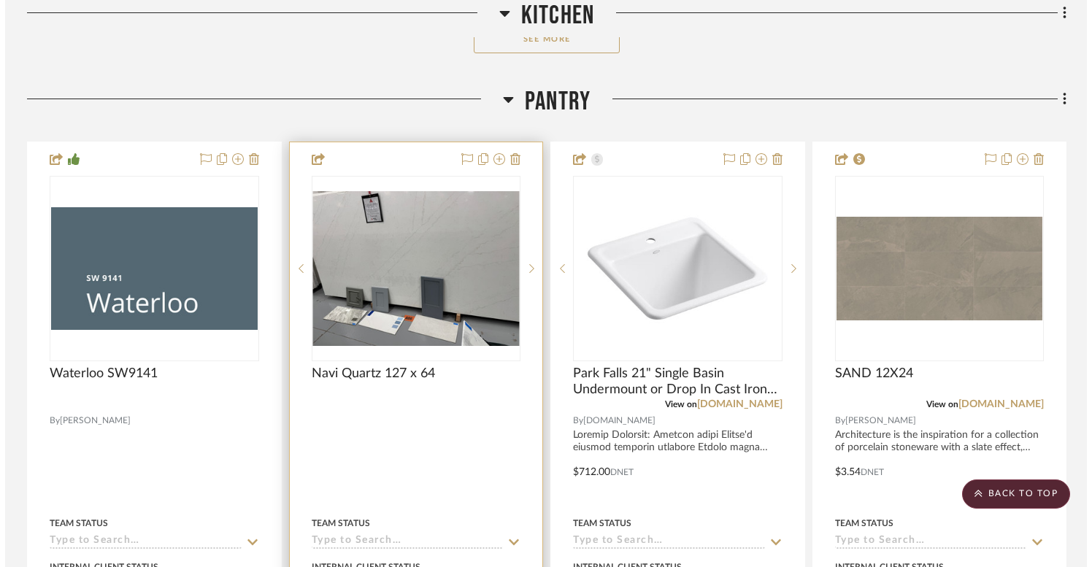
scroll to position [0, 0]
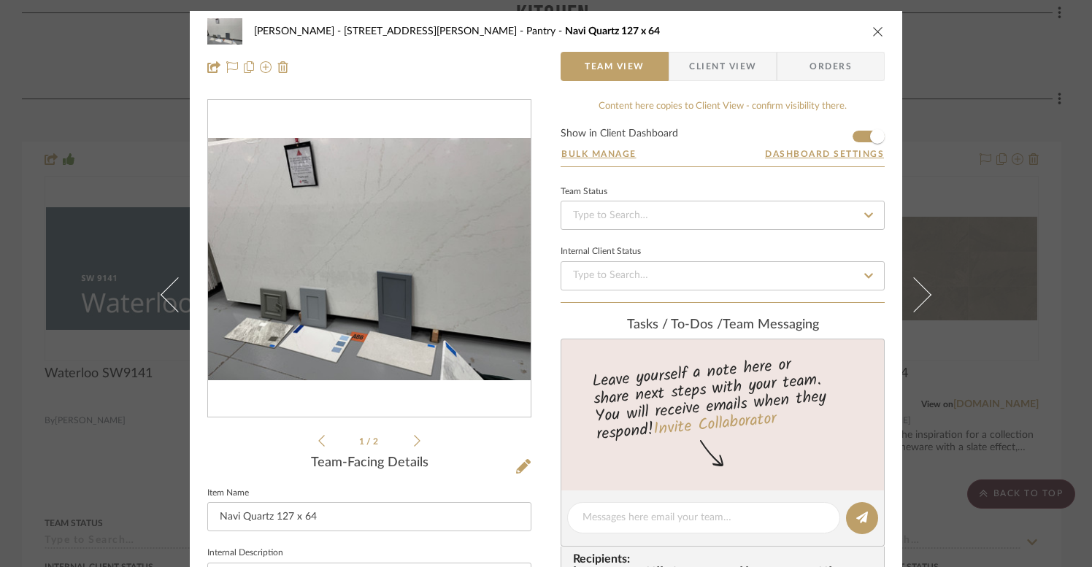
click at [414, 446] on icon at bounding box center [417, 441] width 7 height 13
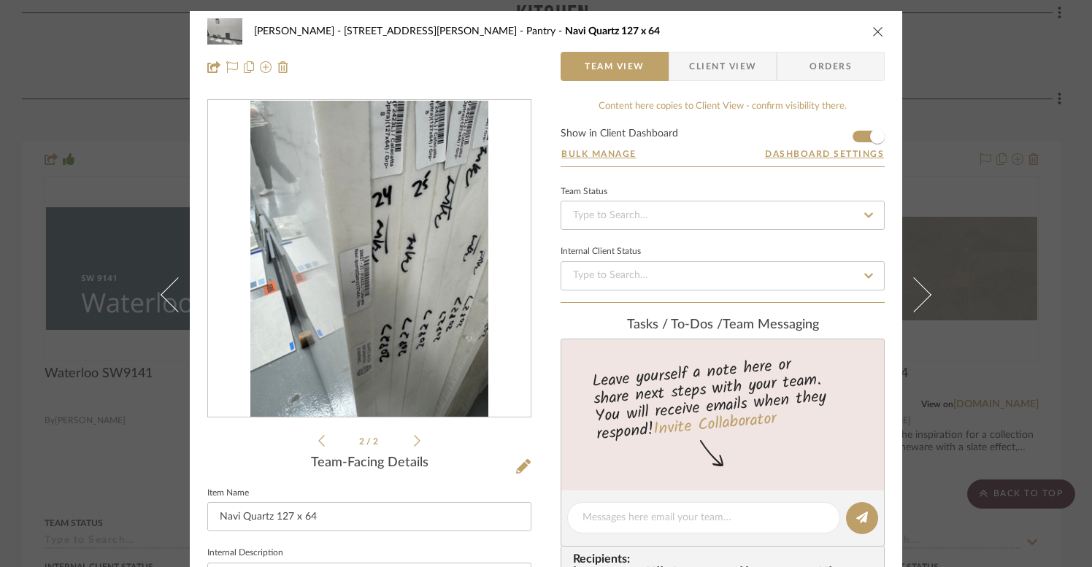
click at [311, 443] on div "2 / 2" at bounding box center [369, 274] width 324 height 351
click at [318, 437] on icon at bounding box center [321, 441] width 7 height 13
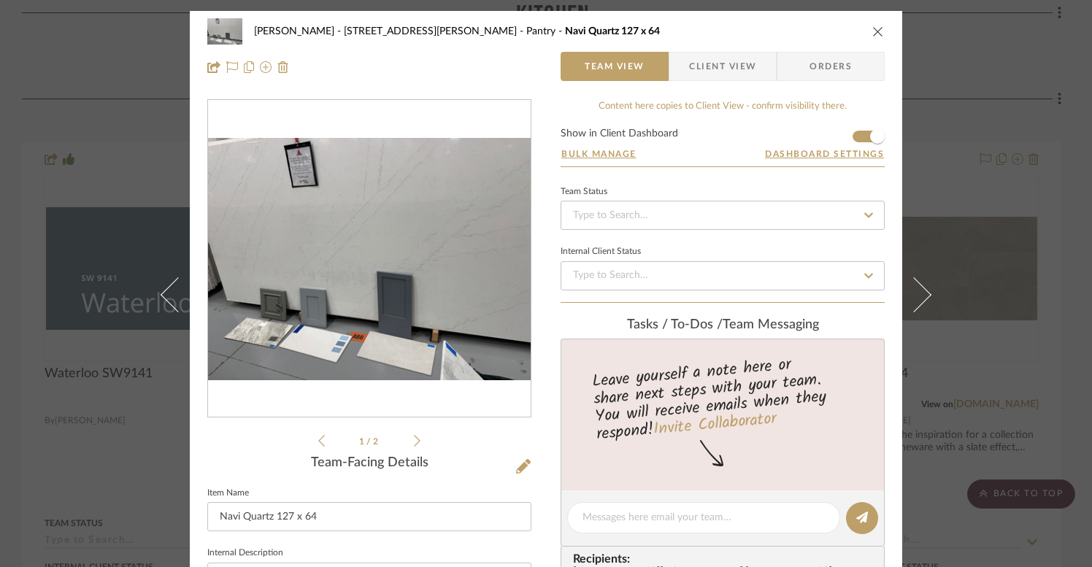
click at [370, 259] on img "0" at bounding box center [369, 259] width 323 height 242
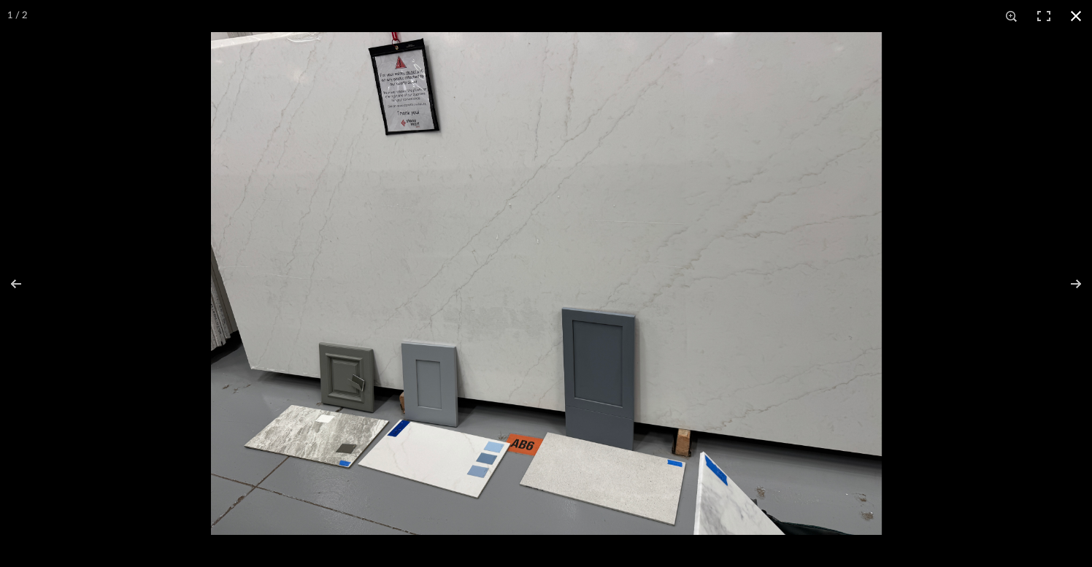
click at [1076, 17] on button at bounding box center [1076, 16] width 32 height 32
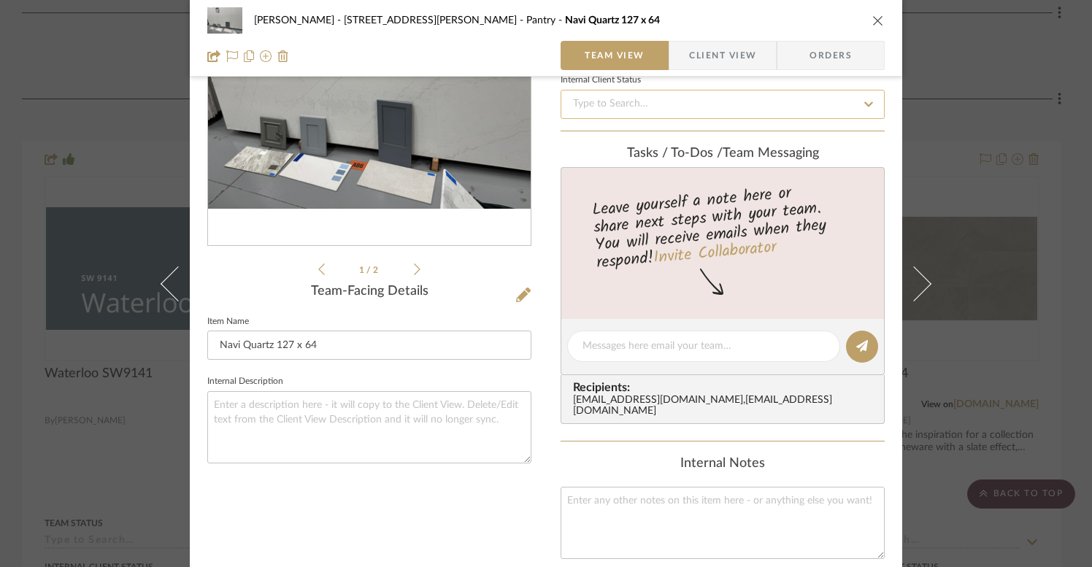
scroll to position [210, 0]
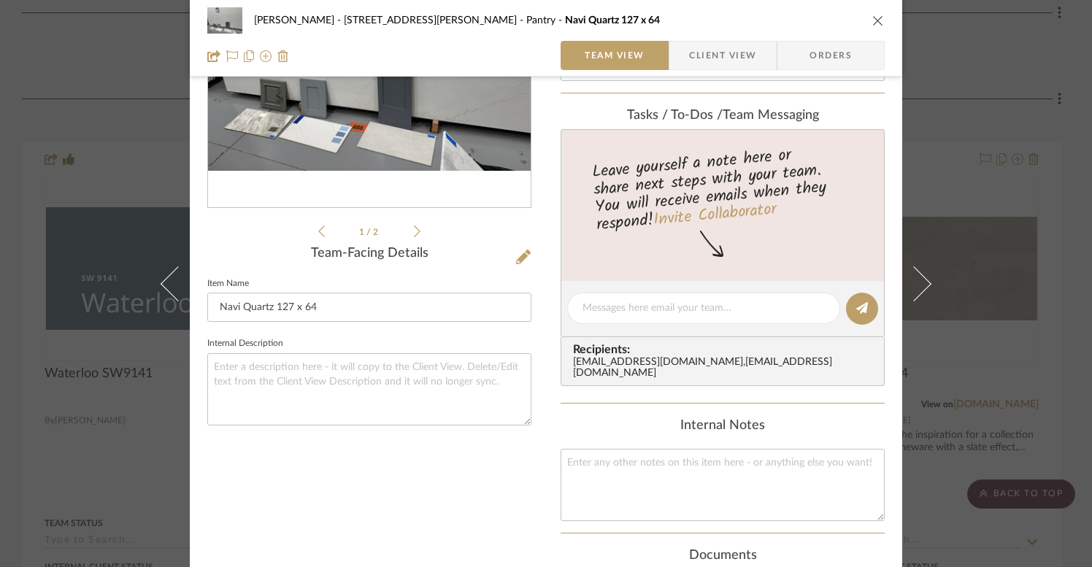
click at [1049, 332] on div "Christina - 4065 Chelsea Green Pantry Navi Quartz 127 x 64 Team View Client Vie…" at bounding box center [546, 283] width 1092 height 567
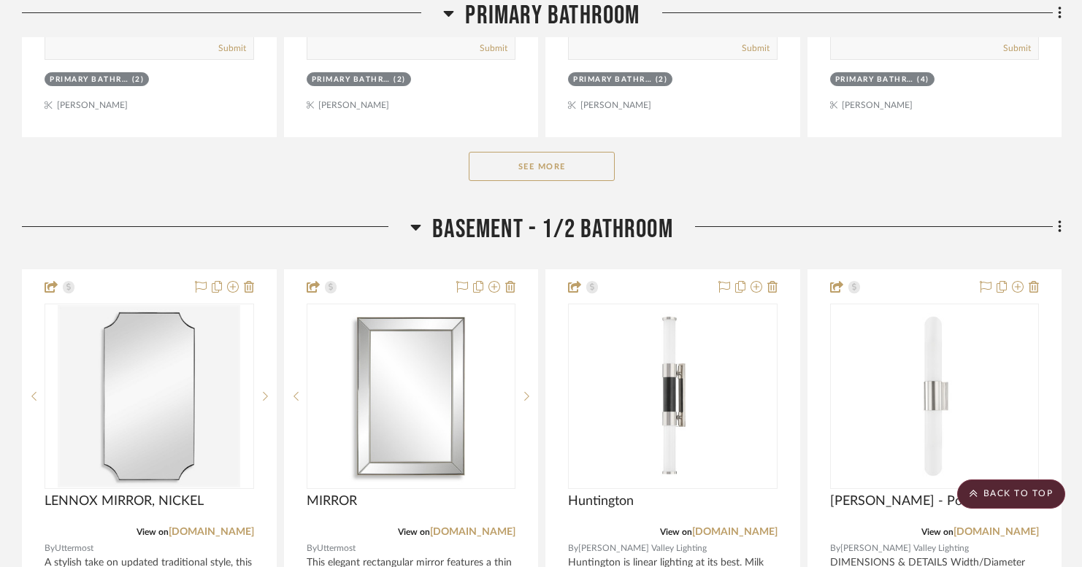
scroll to position [9981, 0]
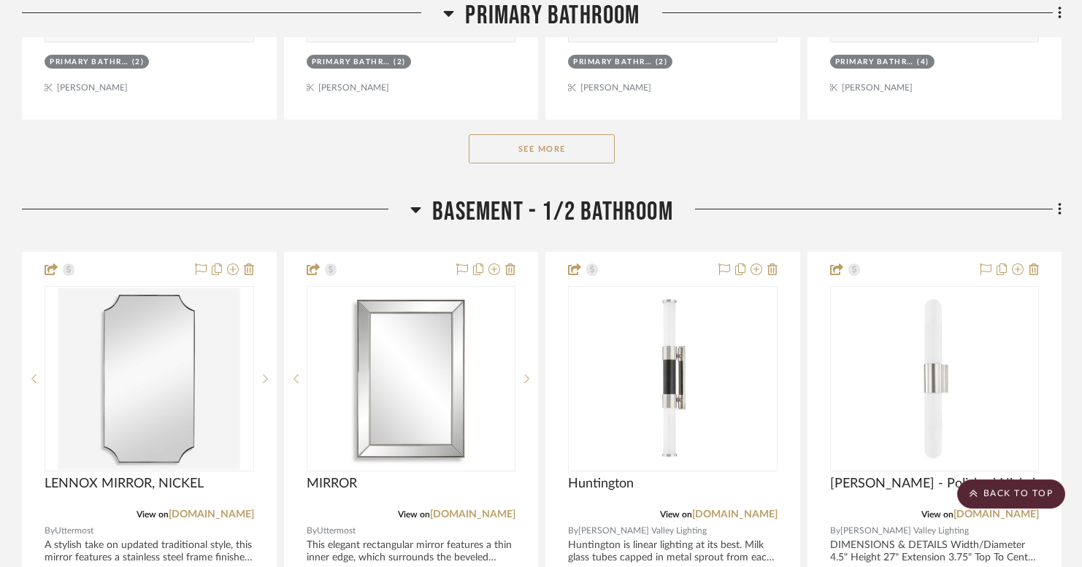
click at [562, 134] on button "See More" at bounding box center [542, 148] width 146 height 29
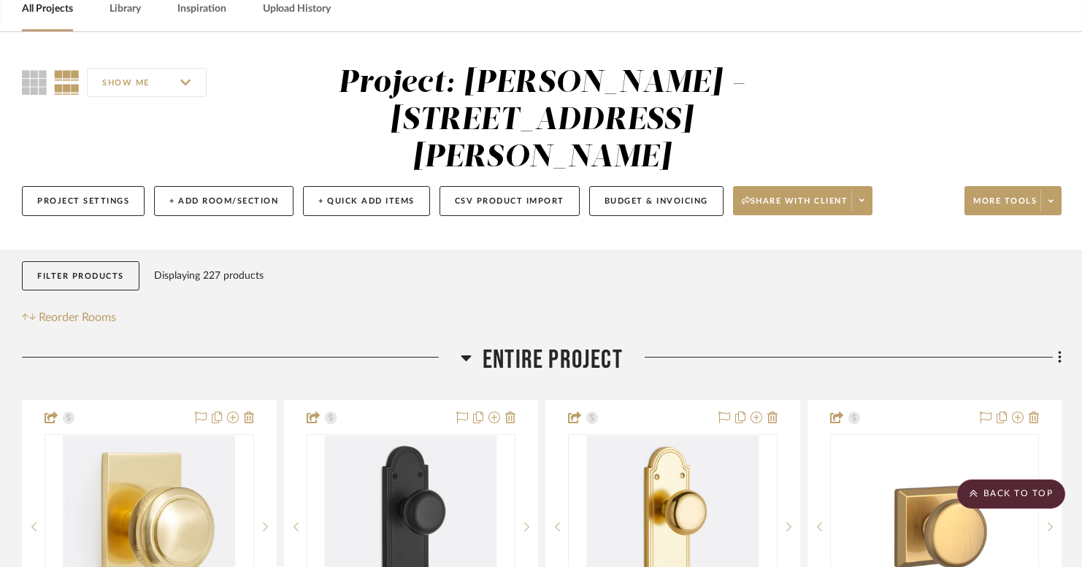
scroll to position [0, 0]
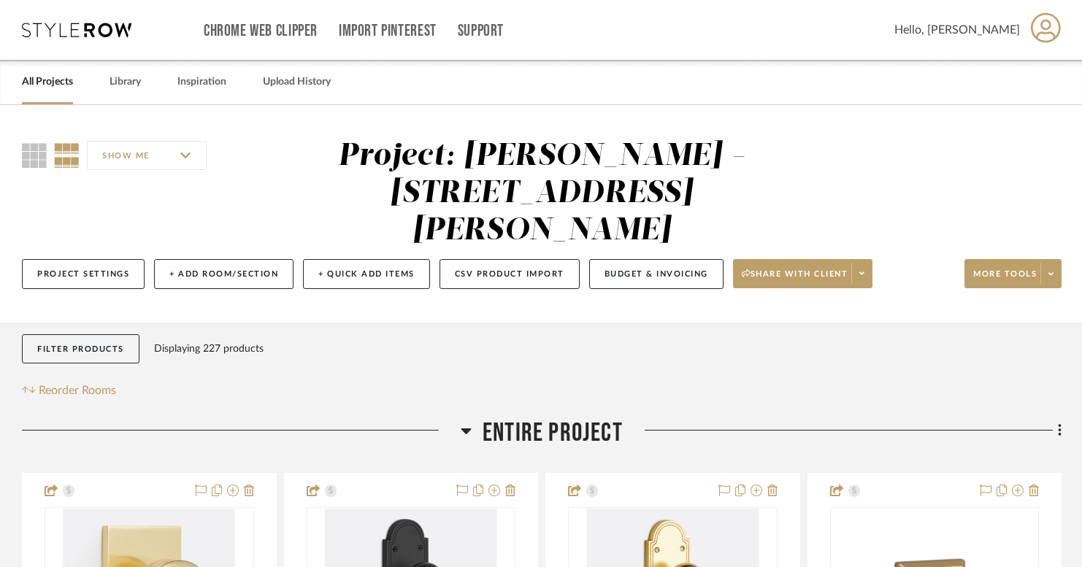
click at [50, 83] on link "All Projects" at bounding box center [47, 82] width 51 height 20
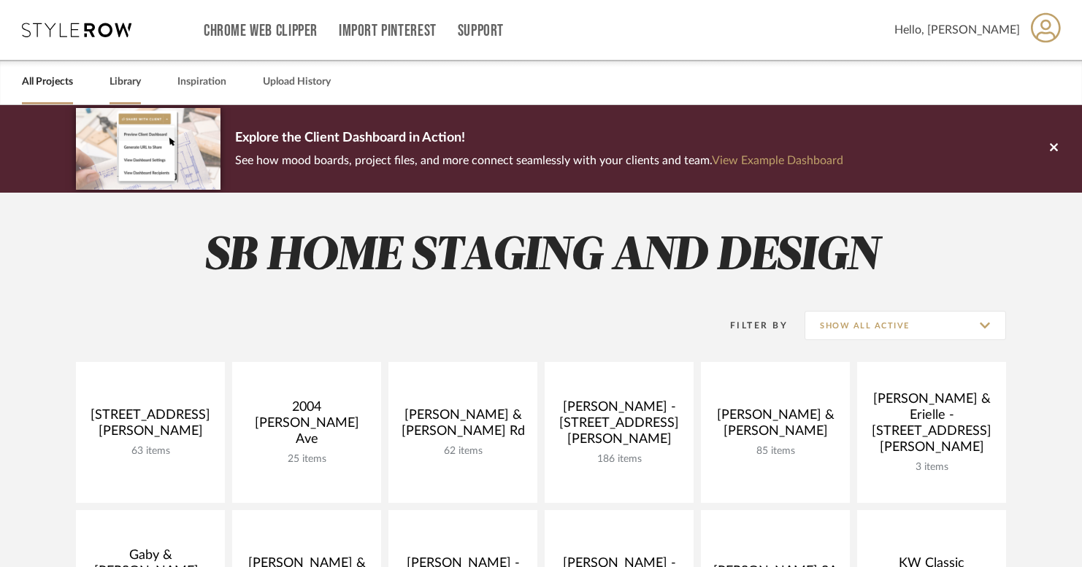
click at [135, 80] on link "Library" at bounding box center [125, 82] width 31 height 20
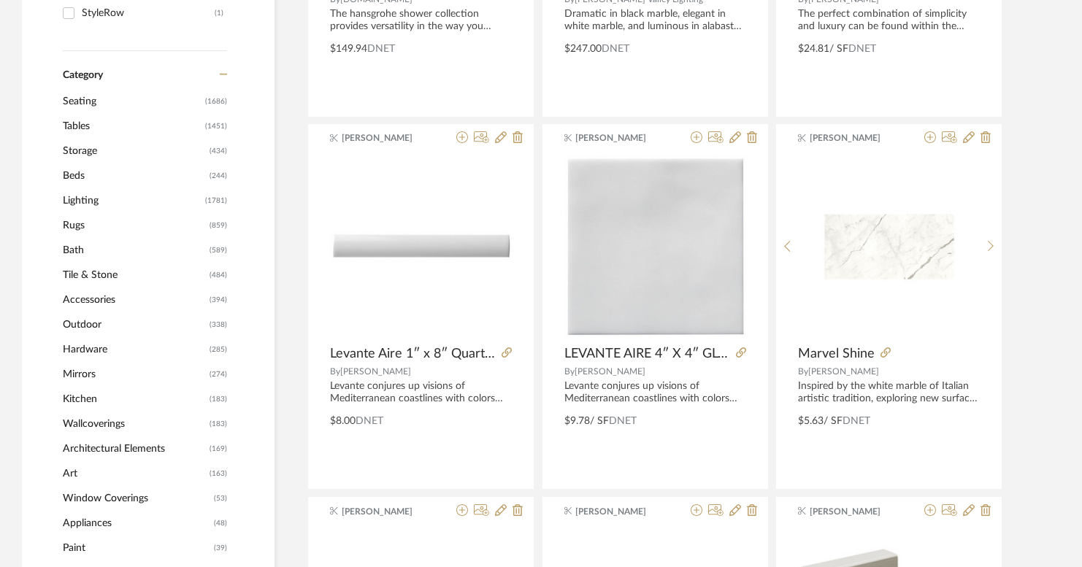
scroll to position [495, 0]
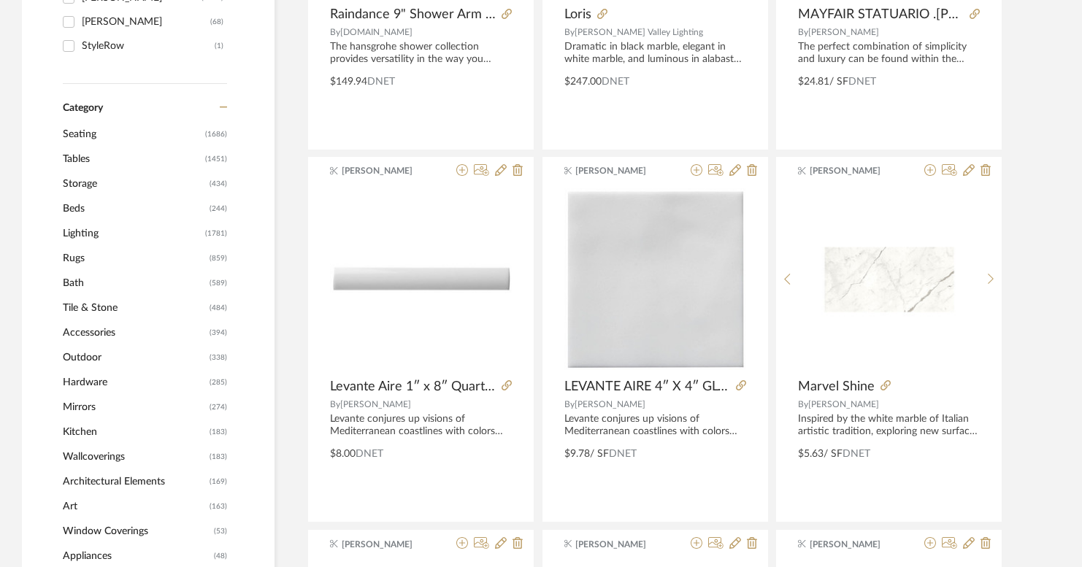
click at [85, 139] on span "Seating" at bounding box center [132, 134] width 139 height 25
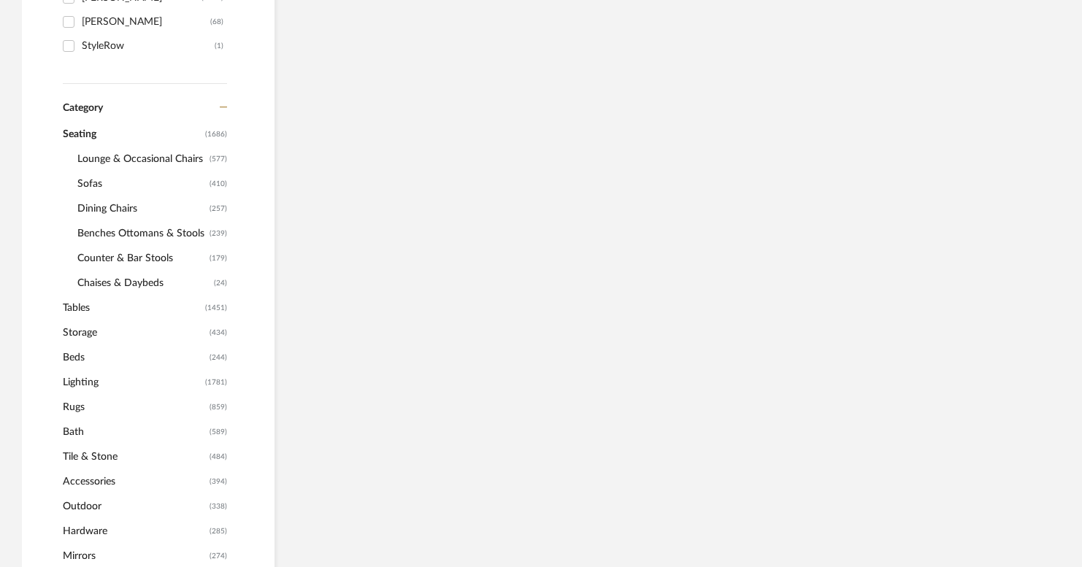
scroll to position [493, 0]
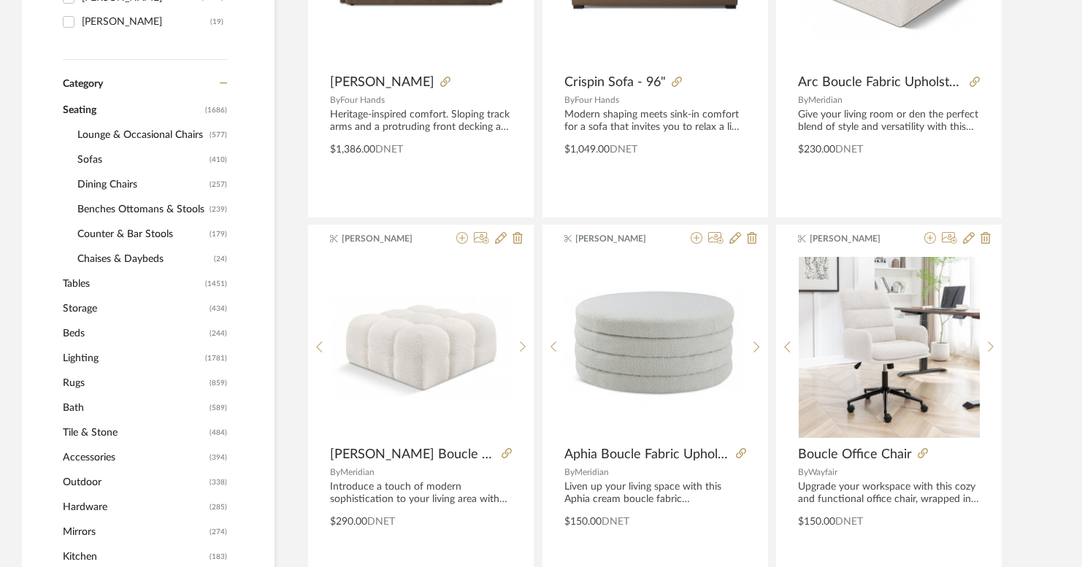
click at [92, 165] on span "Sofas" at bounding box center [141, 160] width 129 height 25
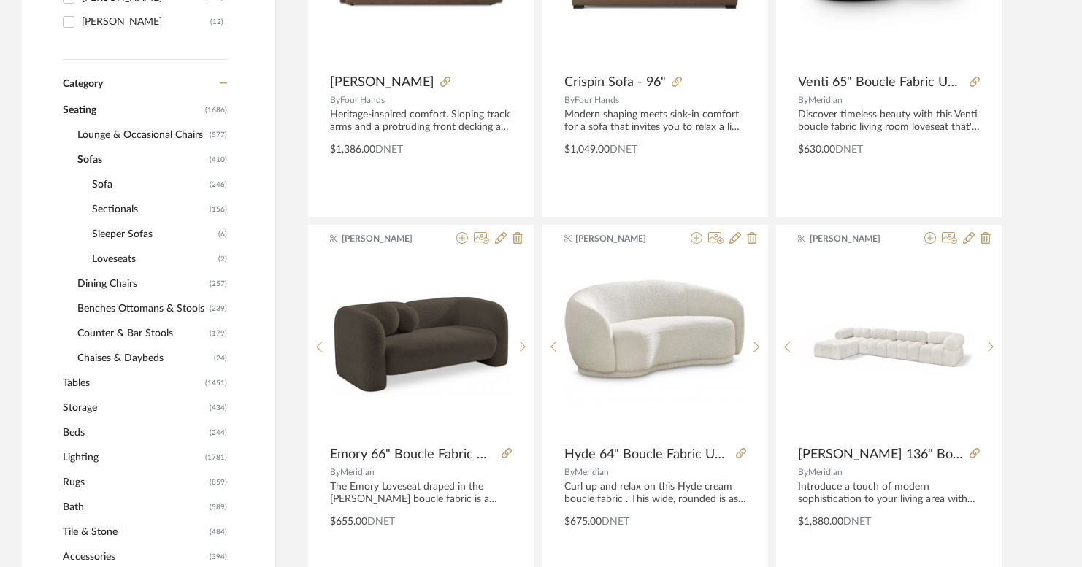
click at [104, 185] on span "Sofa" at bounding box center [149, 184] width 114 height 25
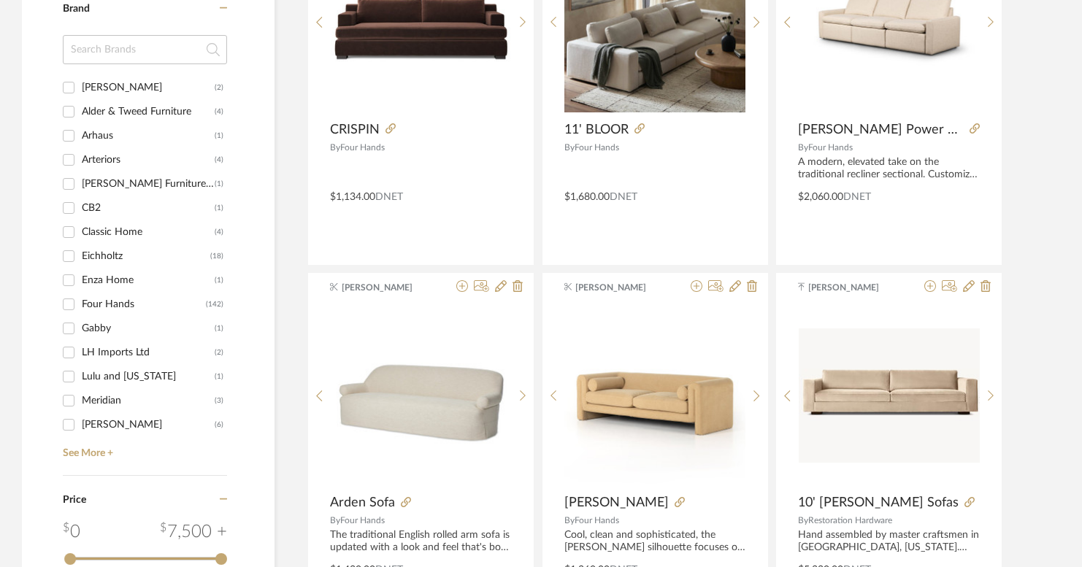
scroll to position [1577, 0]
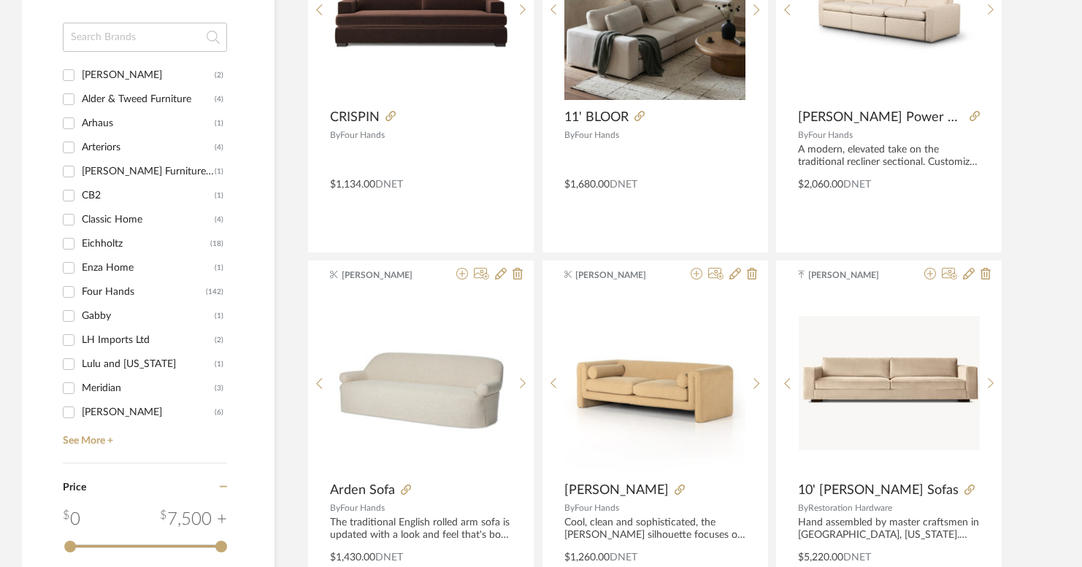
click at [74, 243] on input "Eichholtz (18)" at bounding box center [68, 243] width 23 height 23
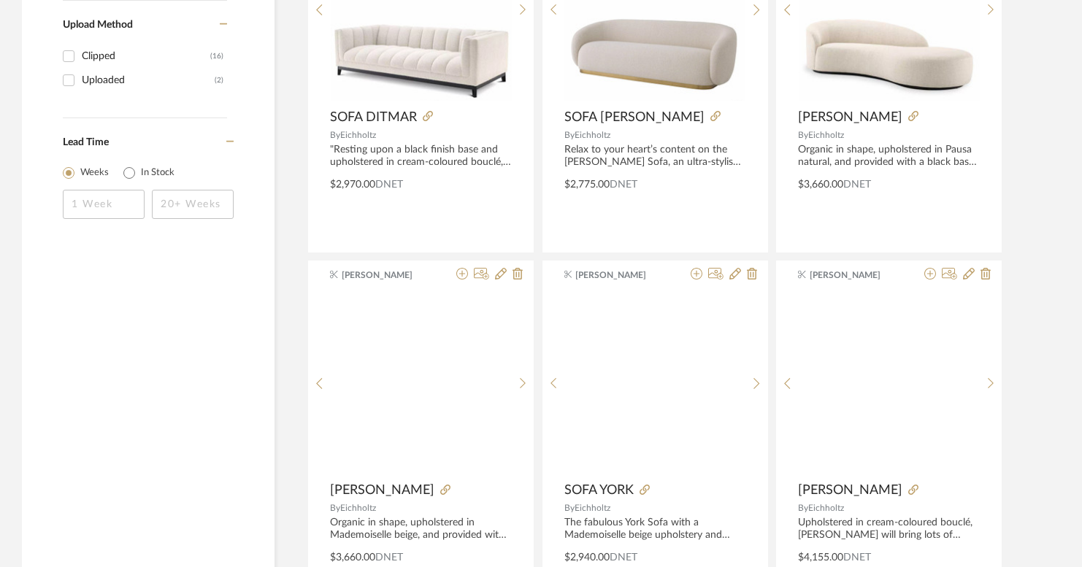
scroll to position [1007, 0]
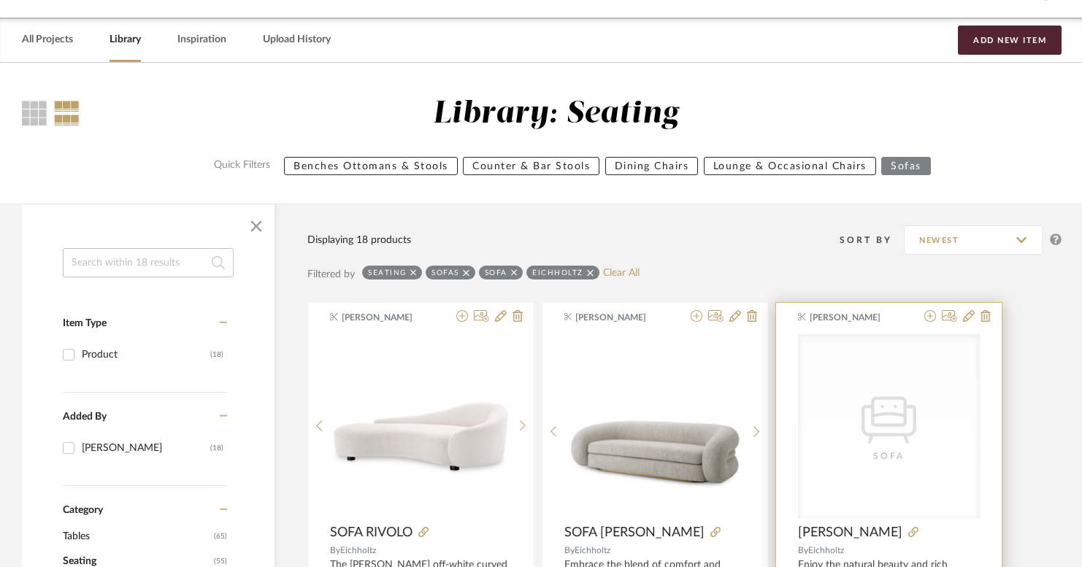
scroll to position [41, 0]
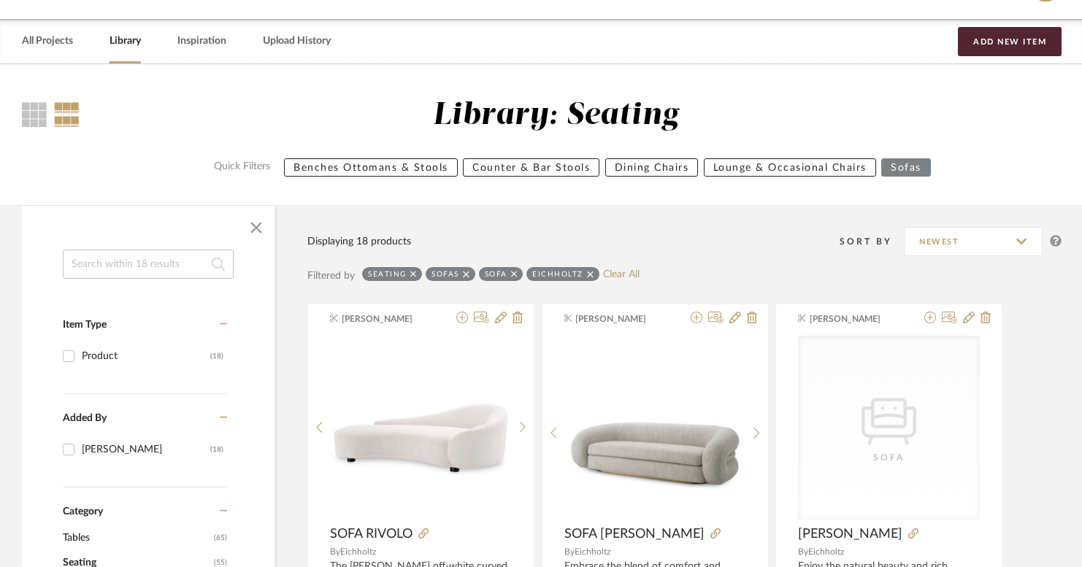
click at [120, 42] on link "Library" at bounding box center [125, 41] width 31 height 20
checkbox input "false"
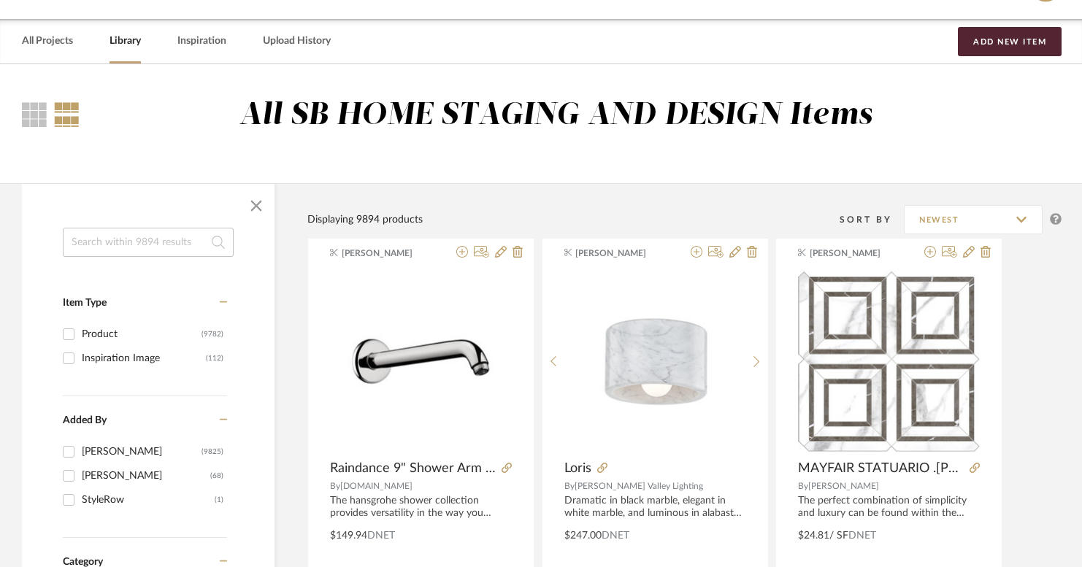
click at [121, 246] on input at bounding box center [148, 242] width 171 height 29
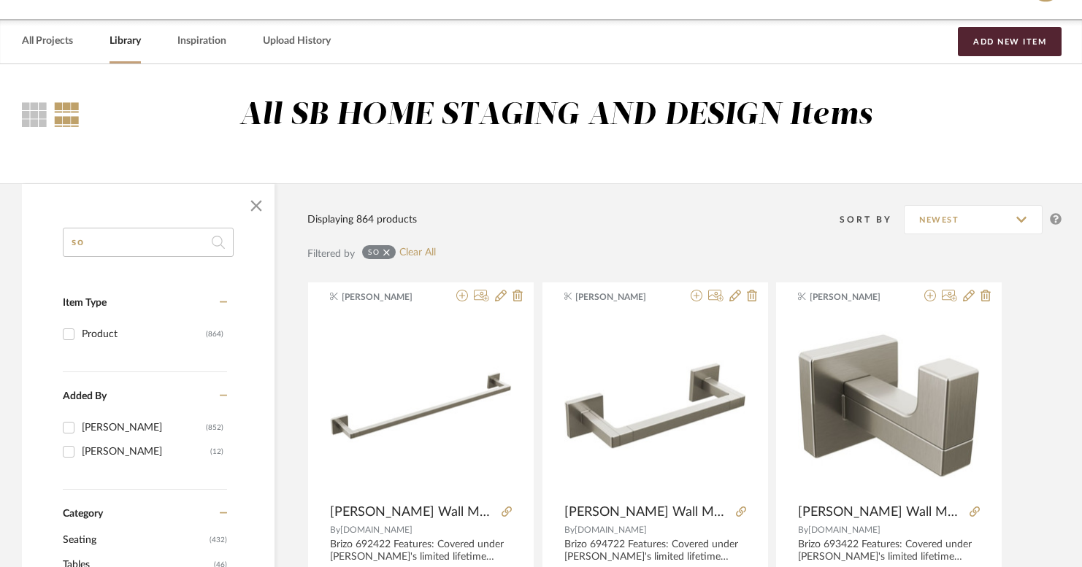
type input "s"
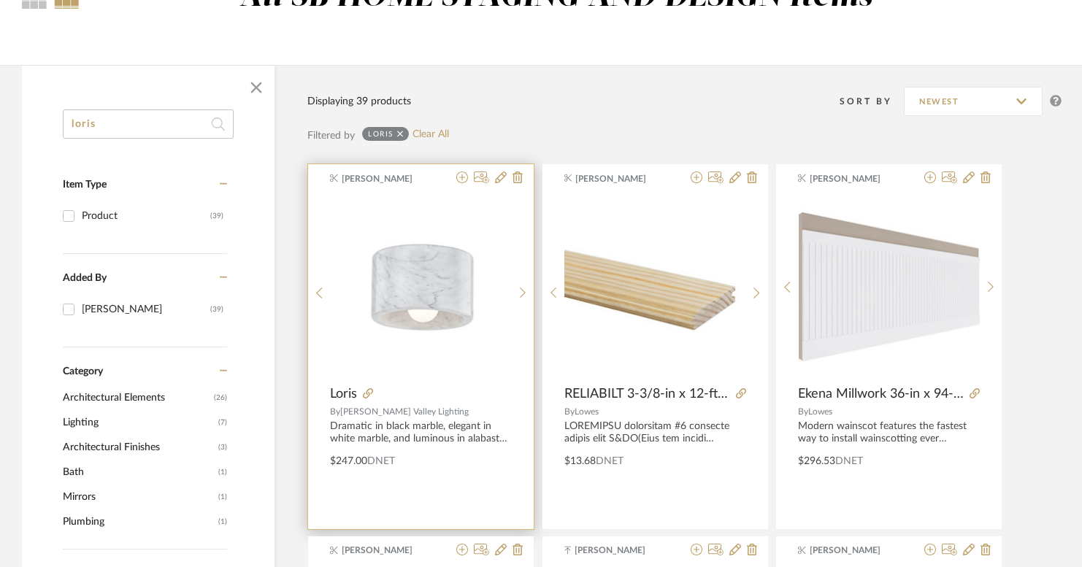
scroll to position [172, 0]
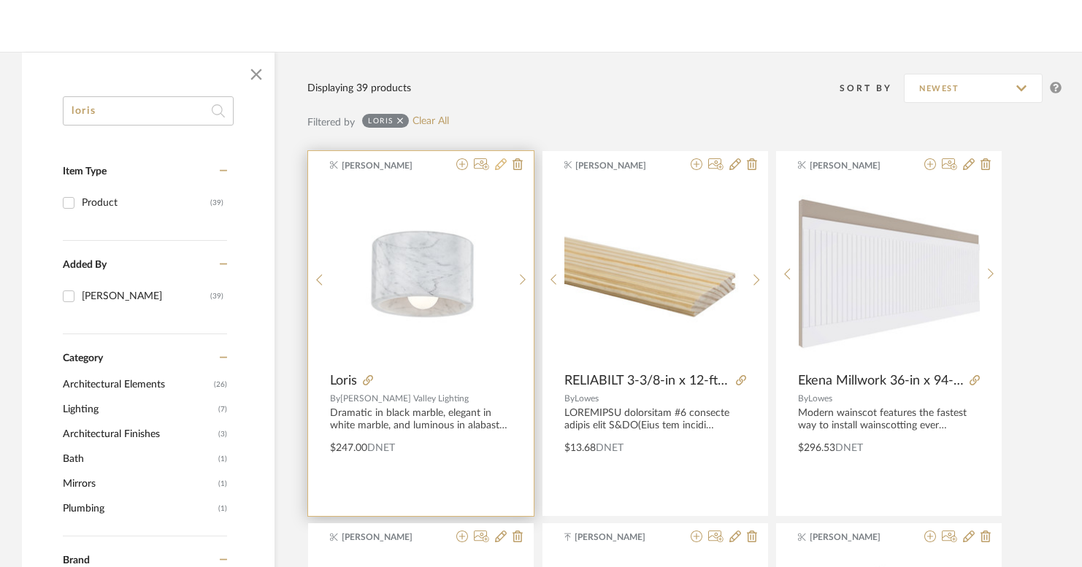
type input "loris"
click at [499, 164] on icon at bounding box center [501, 164] width 12 height 12
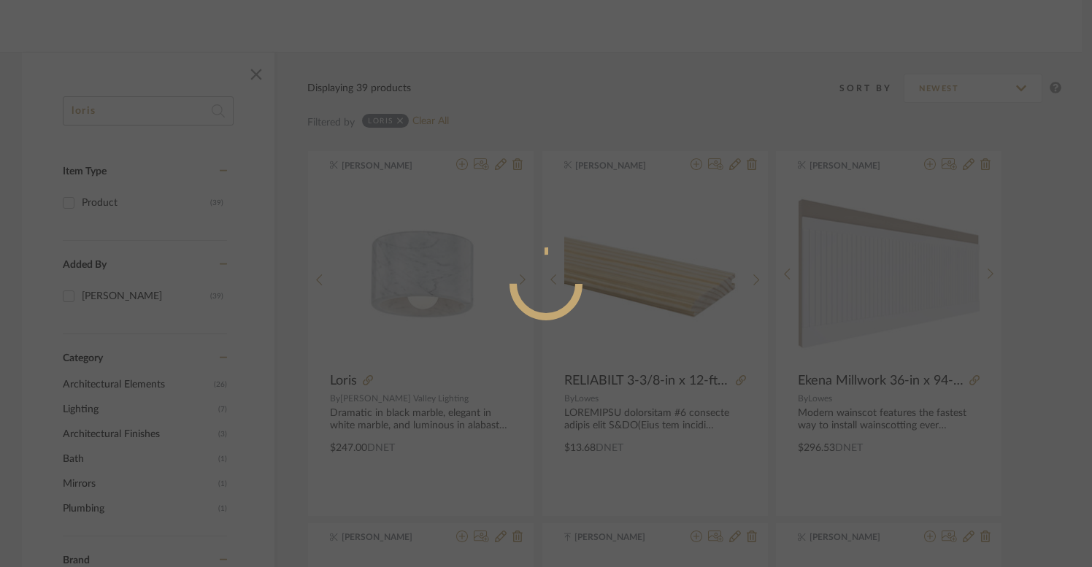
radio input "true"
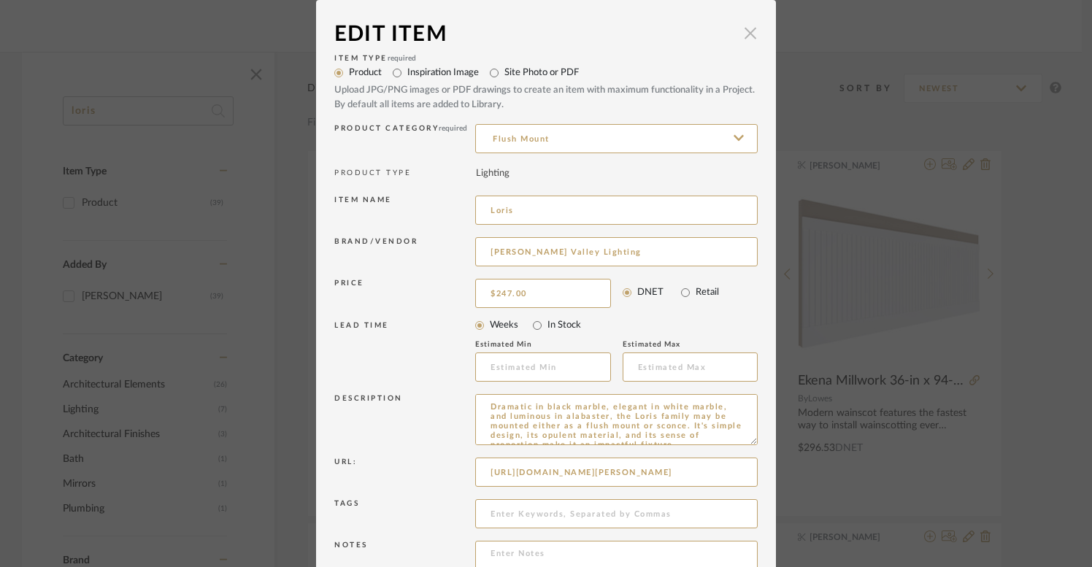
click at [742, 35] on span "button" at bounding box center [750, 32] width 29 height 29
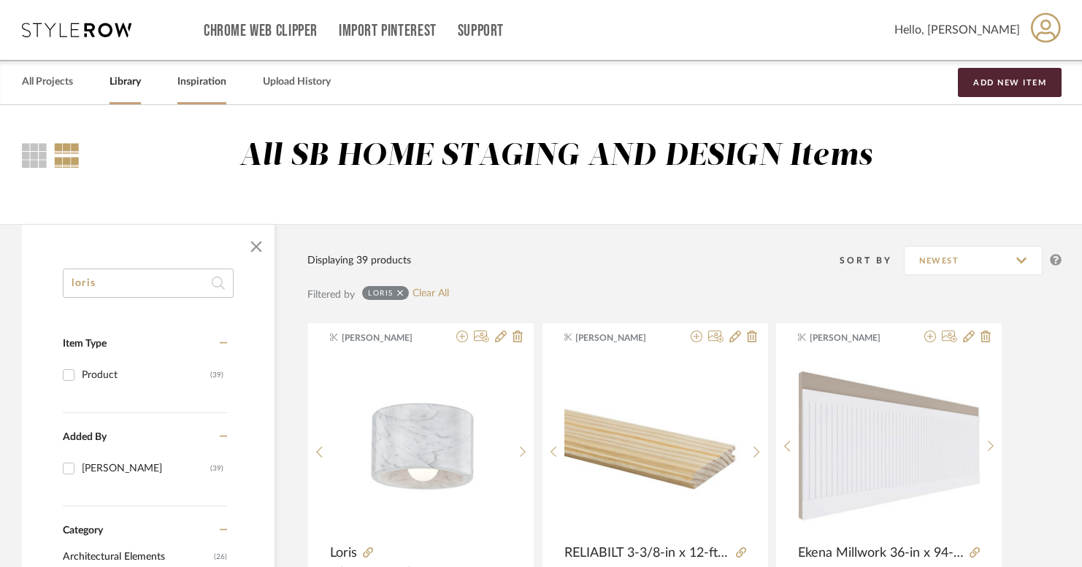
click at [225, 84] on link "Inspiration" at bounding box center [201, 82] width 49 height 20
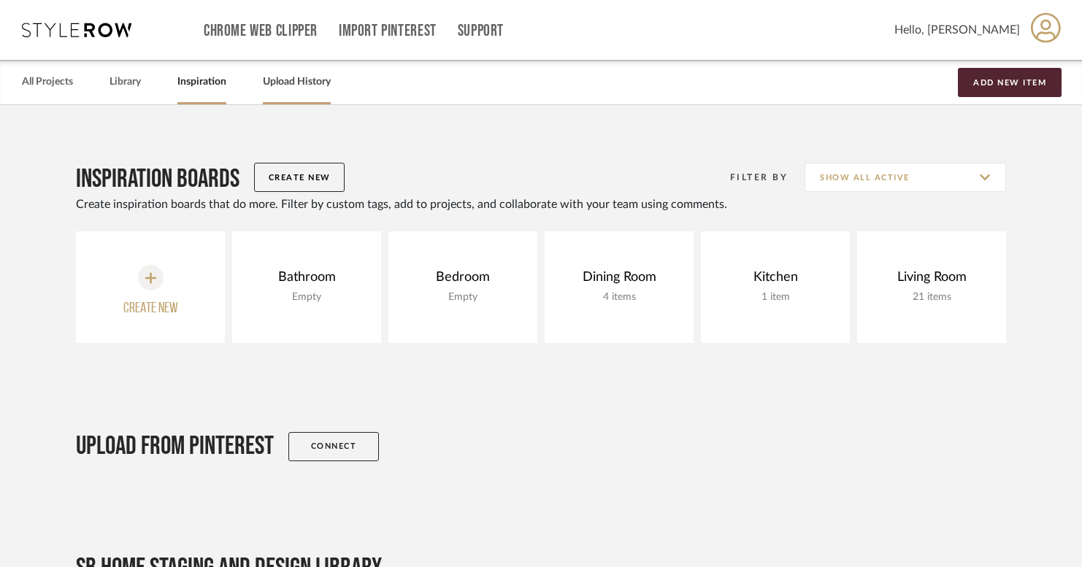
click at [306, 83] on link "Upload History" at bounding box center [297, 82] width 68 height 20
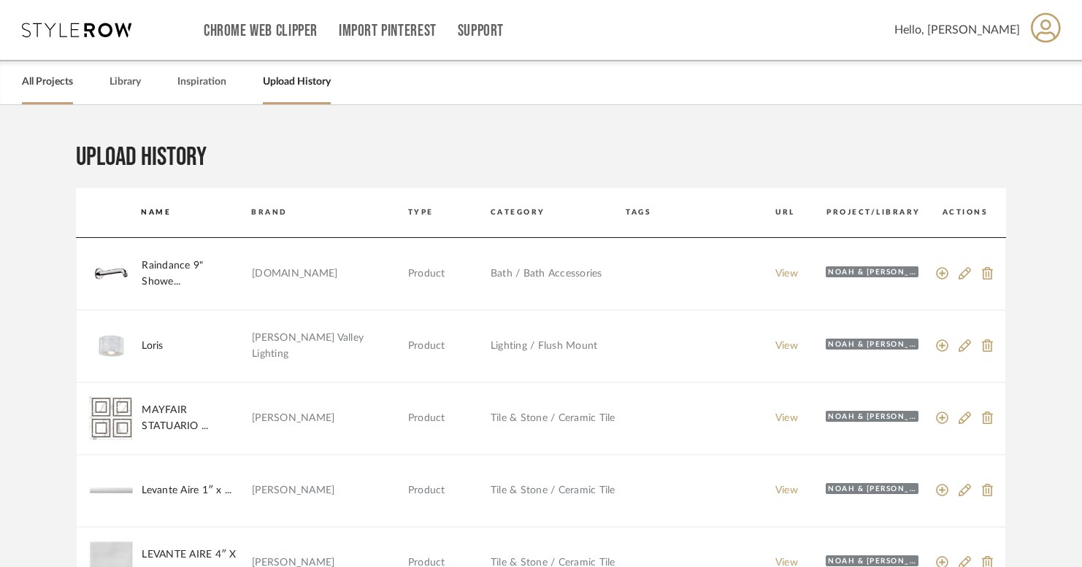
click at [58, 85] on link "All Projects" at bounding box center [47, 82] width 51 height 20
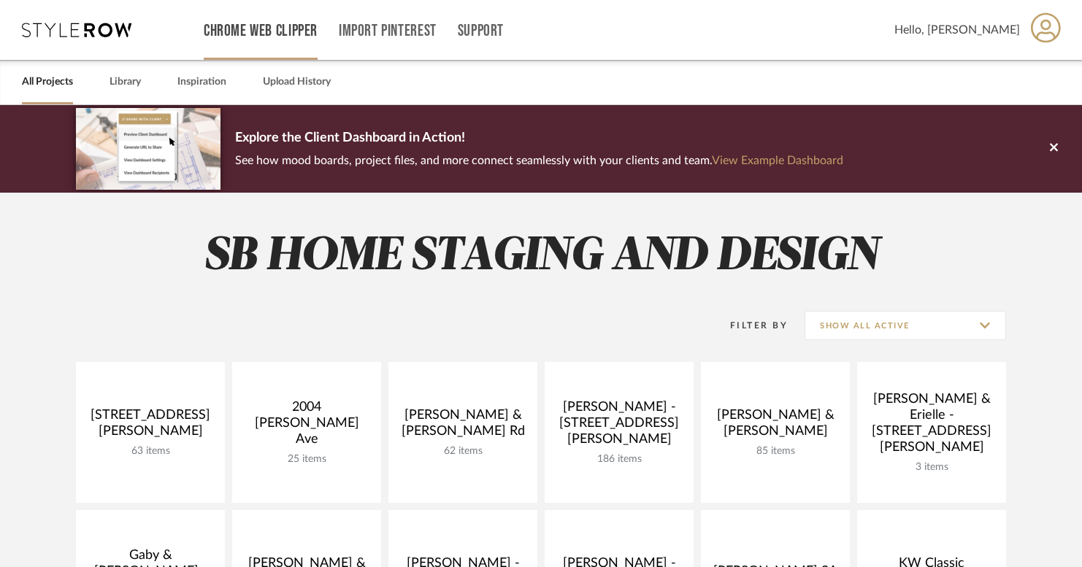
click at [250, 36] on link "Chrome Web Clipper" at bounding box center [261, 31] width 114 height 12
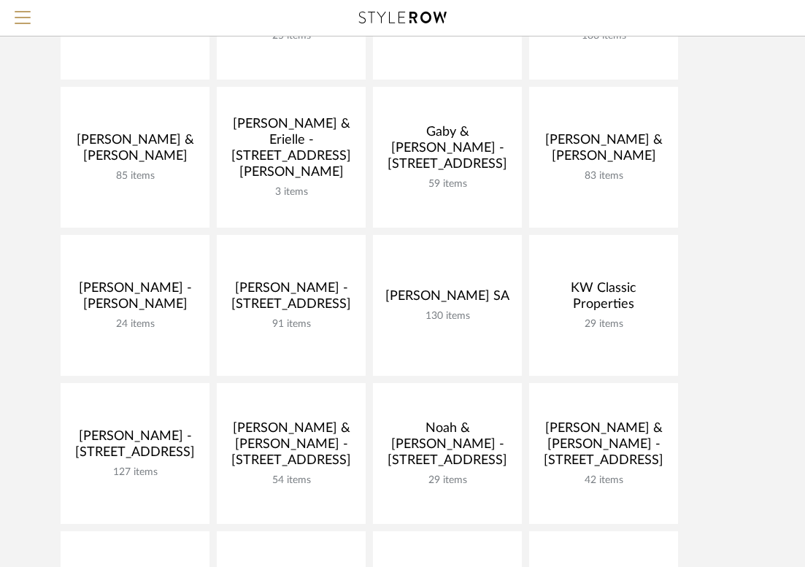
scroll to position [271, 0]
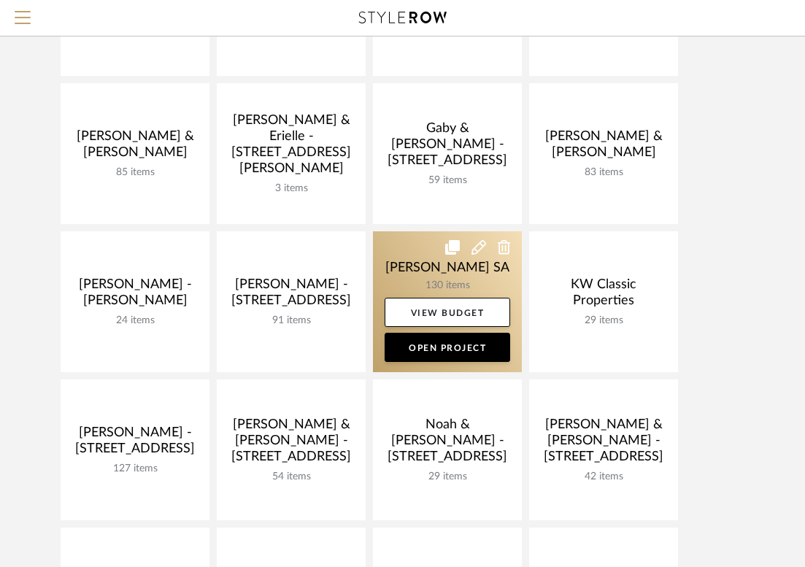
click at [451, 275] on link at bounding box center [447, 301] width 149 height 141
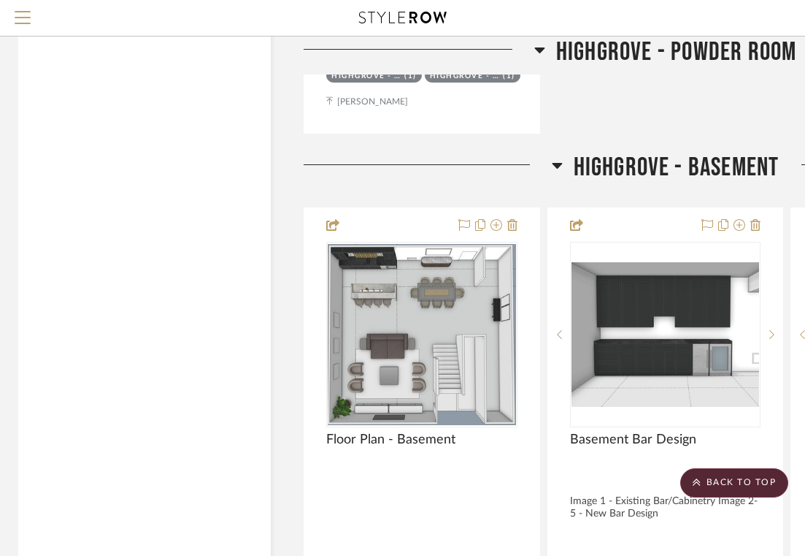
scroll to position [11197, 4]
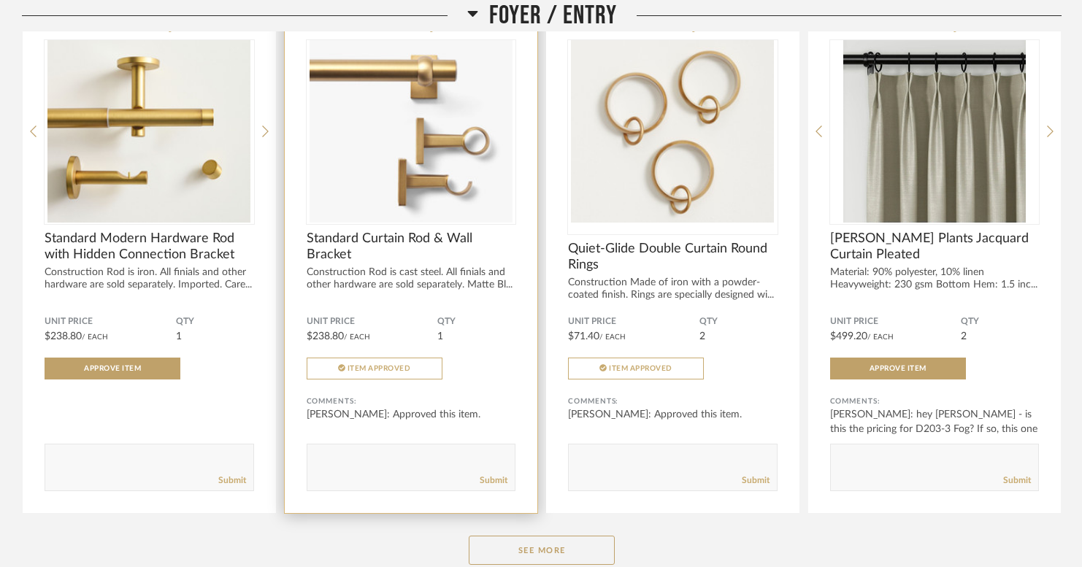
scroll to position [264, 0]
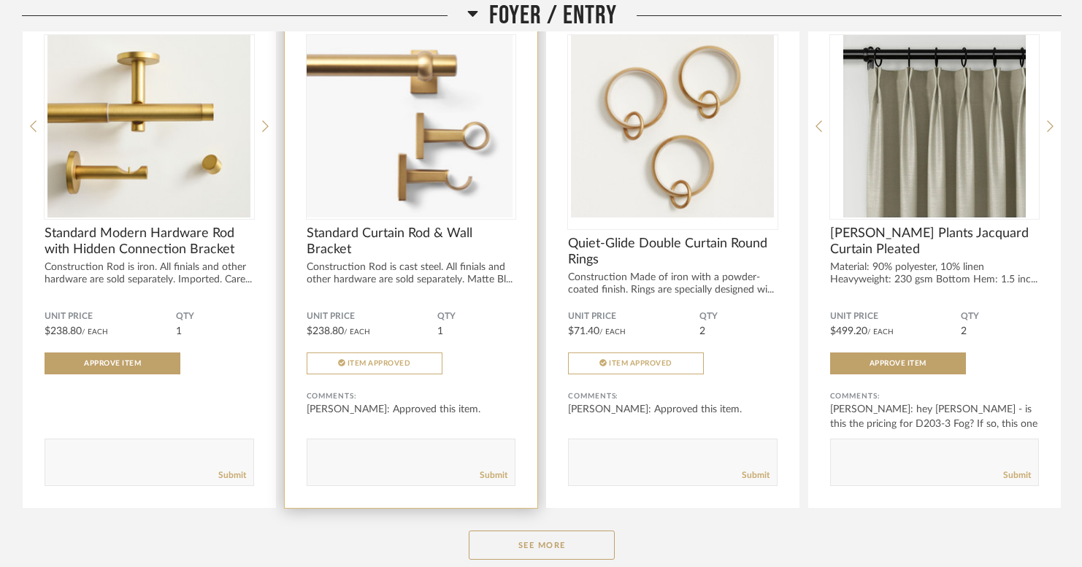
click at [396, 170] on div at bounding box center [412, 126] width 210 height 183
click at [396, 170] on img "0" at bounding box center [412, 126] width 210 height 183
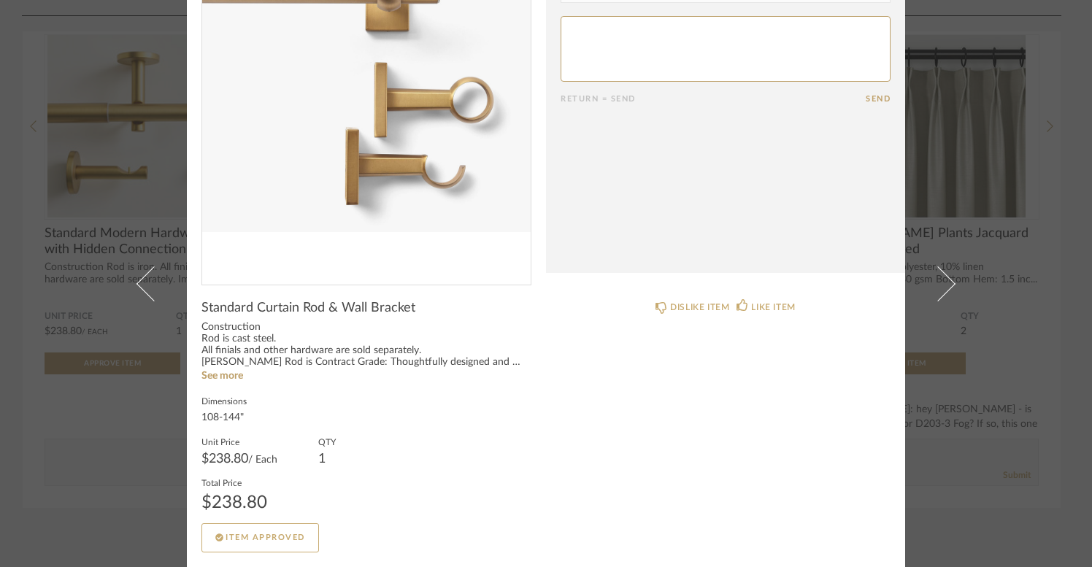
scroll to position [0, 0]
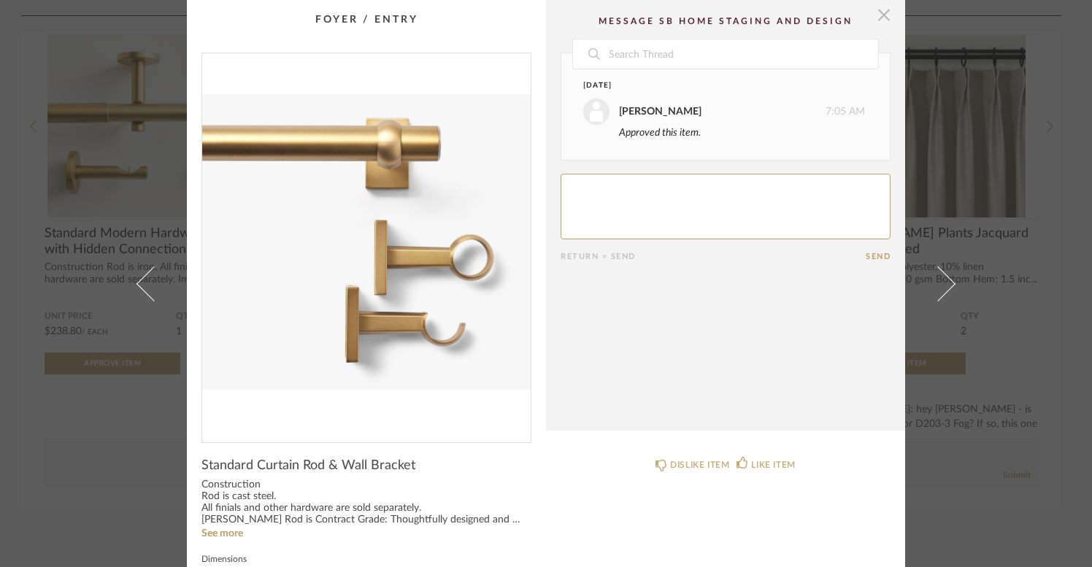
click at [880, 19] on span "button" at bounding box center [884, 14] width 29 height 29
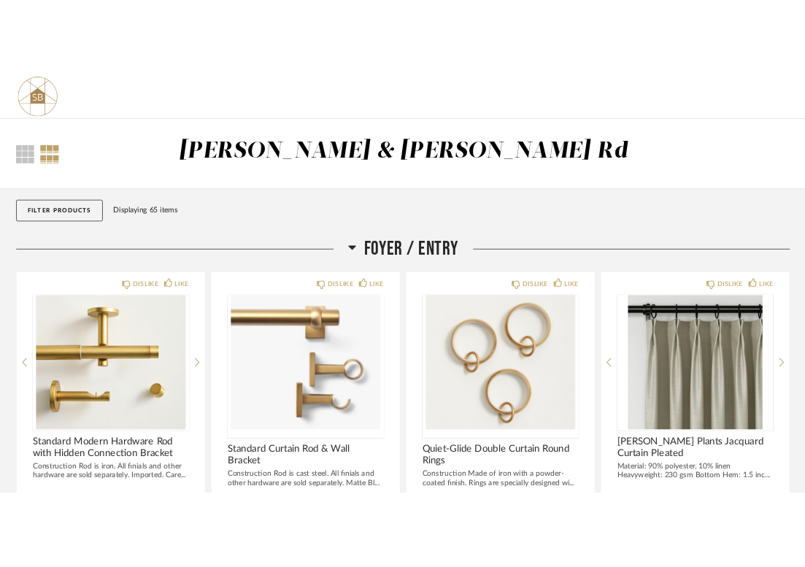
scroll to position [264, 0]
